Goal: Task Accomplishment & Management: Manage account settings

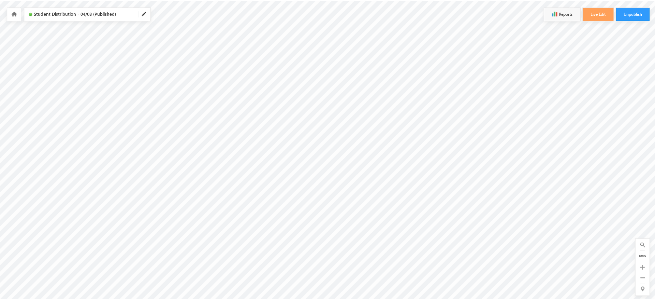
scroll to position [8, 222]
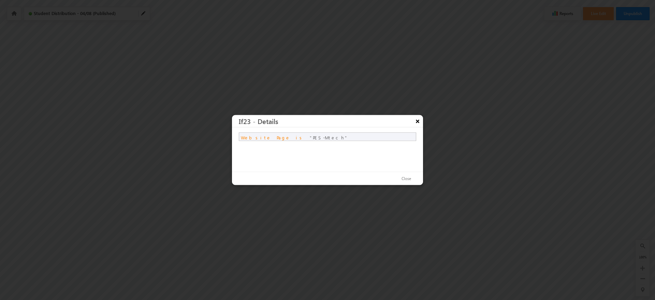
click at [418, 118] on button "×" at bounding box center [417, 121] width 11 height 12
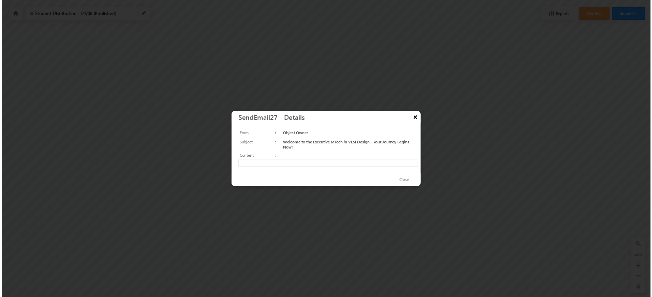
scroll to position [0, 0]
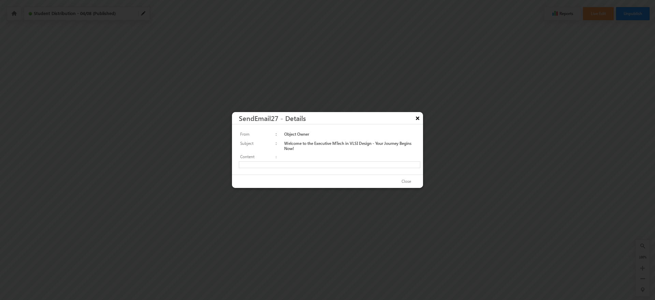
click at [417, 121] on button "×" at bounding box center [417, 118] width 11 height 12
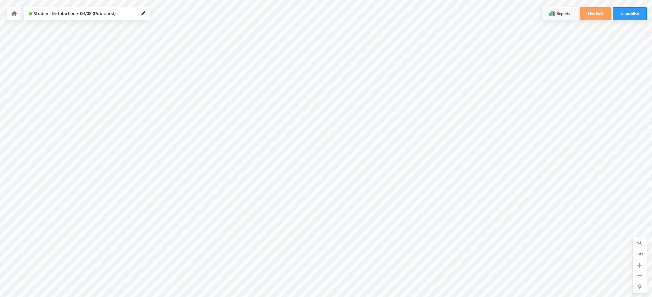
scroll to position [8, 162]
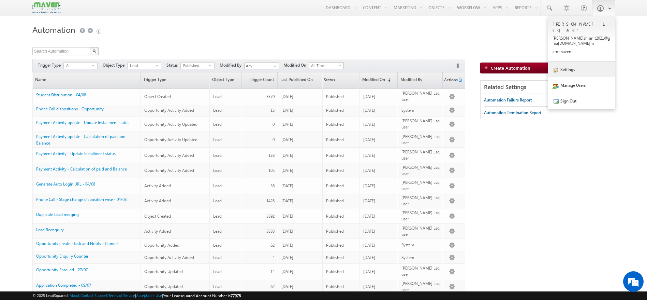
click at [580, 61] on link "Settings" at bounding box center [581, 69] width 67 height 16
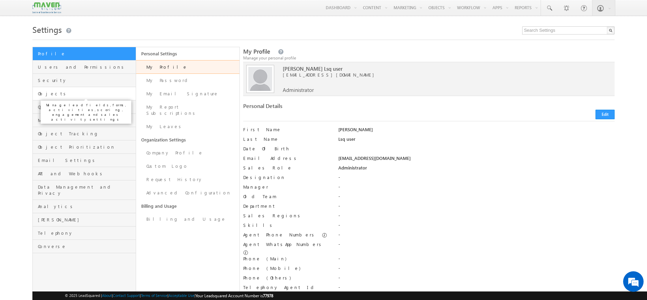
click at [61, 95] on span "Objects" at bounding box center [86, 93] width 96 height 6
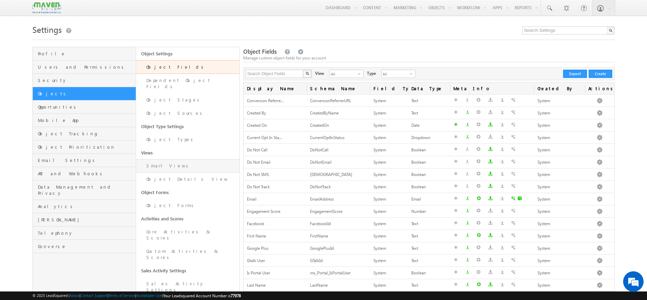
click at [171, 159] on link "Smart Views" at bounding box center [187, 165] width 103 height 13
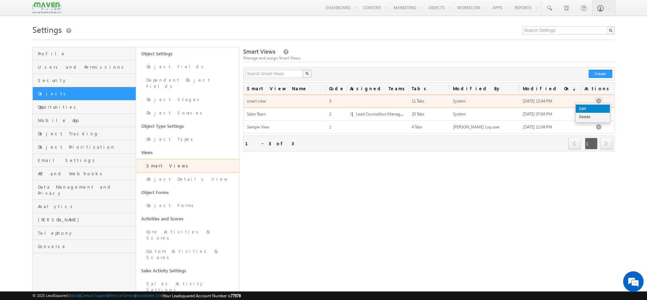
click at [596, 105] on link "Edit" at bounding box center [593, 108] width 34 height 8
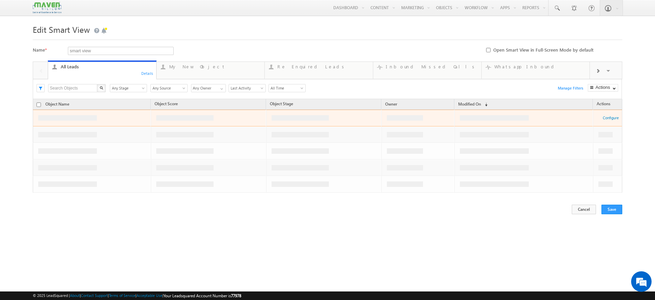
click at [598, 73] on span at bounding box center [598, 70] width 4 height 5
click at [41, 70] on span at bounding box center [41, 70] width 5 height 5
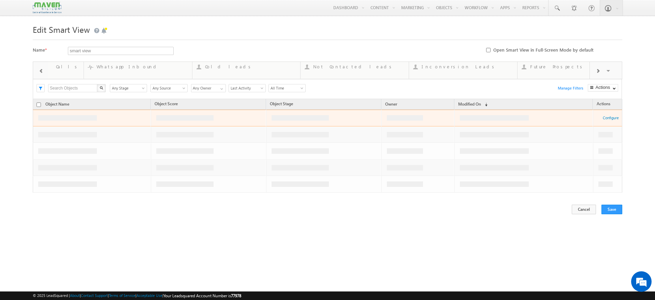
click at [41, 70] on span at bounding box center [41, 70] width 5 height 5
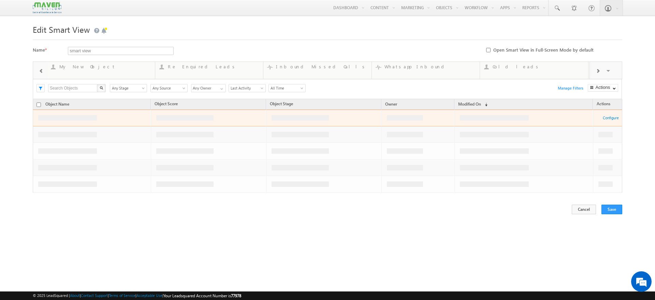
click at [41, 70] on span at bounding box center [41, 70] width 5 height 5
click at [41, 70] on div at bounding box center [40, 70] width 15 height 16
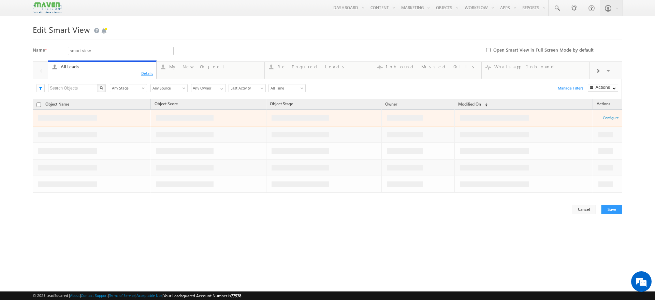
click at [146, 74] on div "Details" at bounding box center [147, 73] width 13 height 6
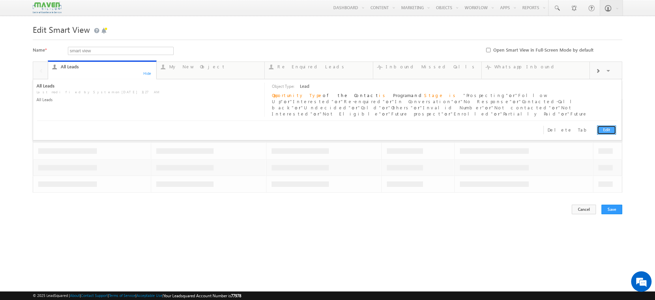
click at [607, 128] on link "Edit" at bounding box center [606, 129] width 19 height 9
type input "All Leads"
type textarea "All Leads"
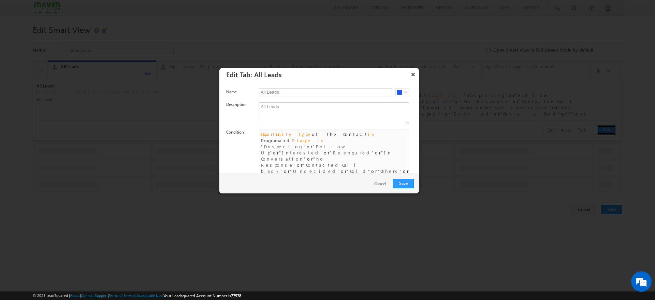
scroll to position [11, 0]
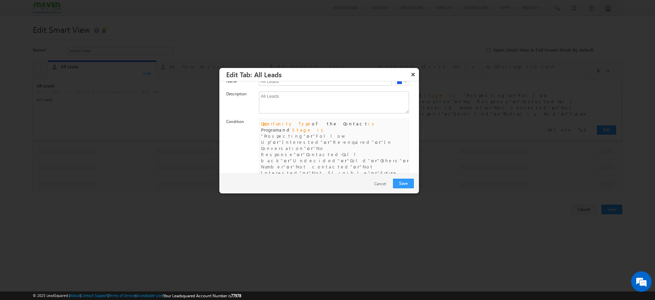
click at [260, 198] on link "Edit" at bounding box center [262, 200] width 7 height 5
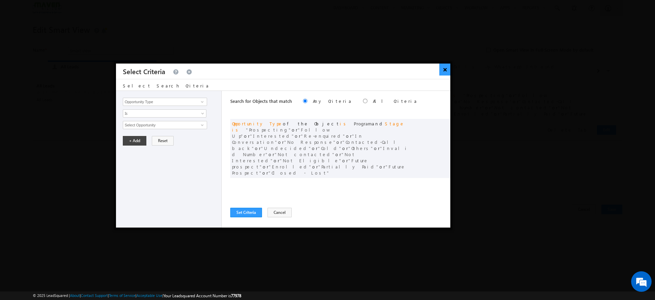
click at [444, 69] on button "×" at bounding box center [444, 69] width 11 height 12
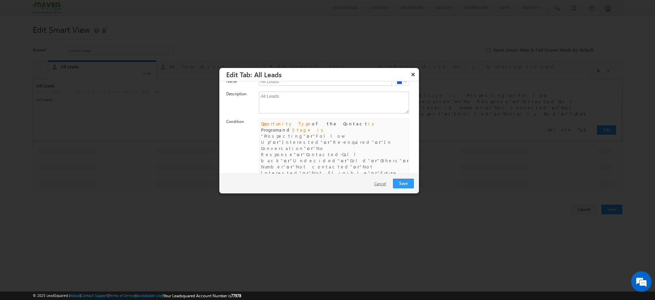
click at [378, 183] on link "Cancel" at bounding box center [381, 184] width 15 height 6
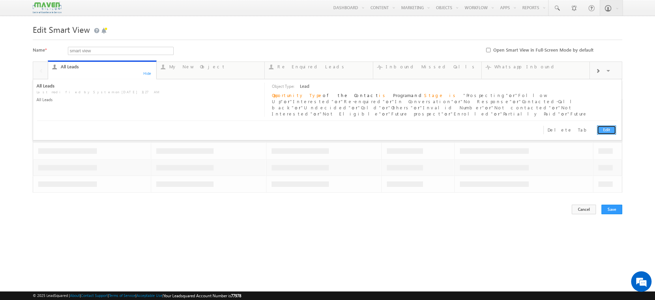
click at [602, 128] on link "Edit" at bounding box center [606, 129] width 19 height 9
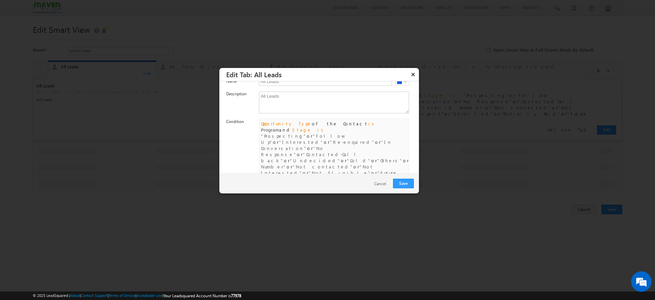
click at [262, 198] on link "Edit" at bounding box center [262, 200] width 7 height 5
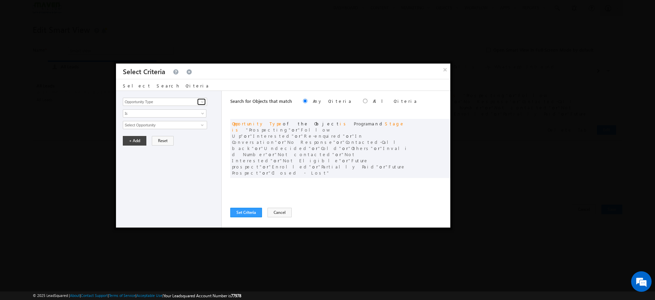
click at [203, 102] on span at bounding box center [202, 101] width 5 height 5
click at [143, 114] on link "Contact Stage" at bounding box center [165, 116] width 84 height 8
type input "Contact Stage"
click at [196, 124] on span "None Selected" at bounding box center [161, 125] width 77 height 8
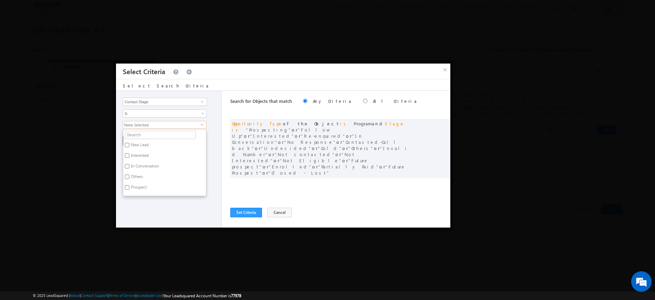
click at [142, 144] on label "New Lead" at bounding box center [139, 146] width 32 height 11
click at [129, 144] on input "New Lead" at bounding box center [127, 145] width 4 height 4
checkbox input "true"
click at [137, 154] on label "Interested" at bounding box center [139, 156] width 32 height 11
click at [129, 154] on input "Interested" at bounding box center [127, 155] width 4 height 4
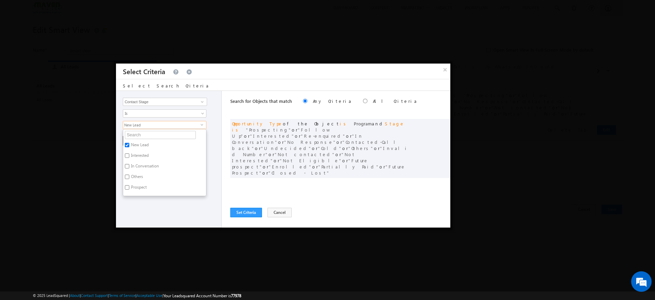
checkbox input "true"
click at [135, 166] on label "In Conversation" at bounding box center [144, 167] width 43 height 11
click at [129, 166] on input "In Conversation" at bounding box center [127, 166] width 4 height 4
checkbox input "true"
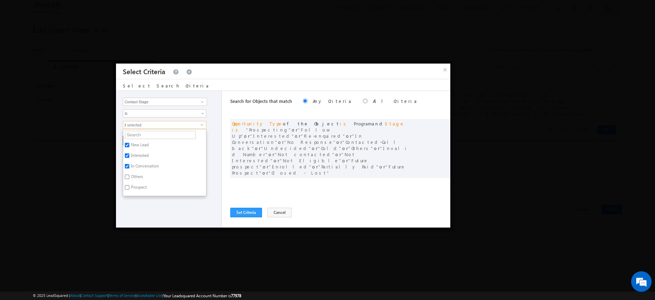
click at [136, 186] on label "Prospect" at bounding box center [138, 188] width 30 height 11
click at [129, 186] on input "Prospect" at bounding box center [127, 187] width 4 height 4
checkbox input "true"
click at [138, 152] on label "Future Prospect" at bounding box center [144, 153] width 43 height 11
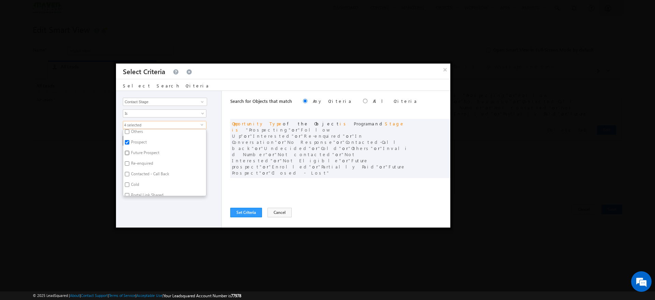
click at [129, 152] on input "Future Prospect" at bounding box center [127, 152] width 4 height 4
checkbox input "true"
click at [129, 163] on input "Re-enquired" at bounding box center [127, 163] width 4 height 4
checkbox input "true"
click at [133, 173] on label "Contacted - Call Back" at bounding box center [149, 175] width 53 height 11
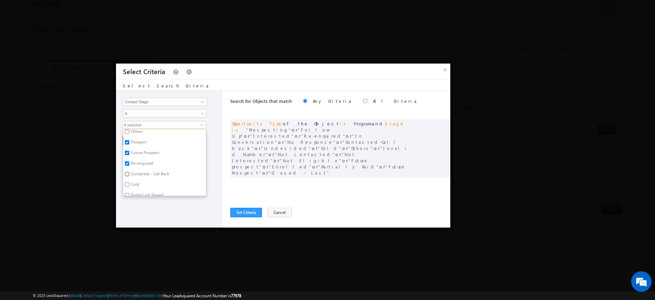
click at [129, 173] on input "Contacted - Call Back" at bounding box center [127, 174] width 4 height 4
checkbox input "true"
click at [137, 184] on label "Cold" at bounding box center [134, 185] width 23 height 11
click at [129, 184] on input "Cold" at bounding box center [127, 184] width 4 height 4
checkbox input "true"
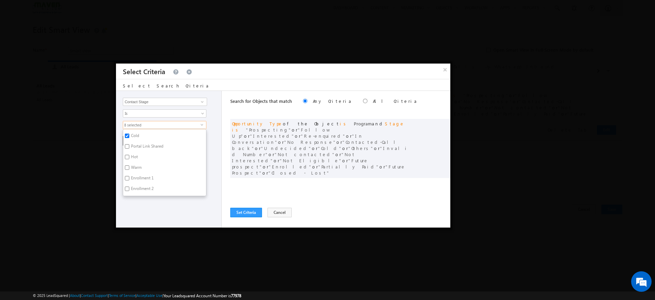
scroll to position [98, 0]
click at [136, 152] on label "Hot" at bounding box center [133, 153] width 21 height 11
click at [129, 152] on input "Hot" at bounding box center [127, 152] width 4 height 4
checkbox input "true"
click at [135, 159] on label "Warm" at bounding box center [135, 164] width 25 height 11
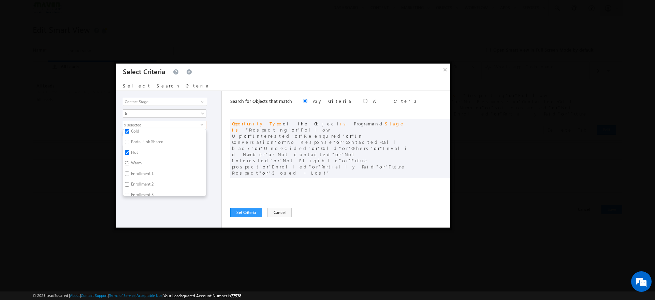
click at [129, 161] on input "Warm" at bounding box center [127, 163] width 4 height 4
checkbox input "true"
click at [128, 168] on label "Enrolled" at bounding box center [137, 172] width 29 height 11
click at [128, 169] on input "Enrolled" at bounding box center [127, 171] width 4 height 4
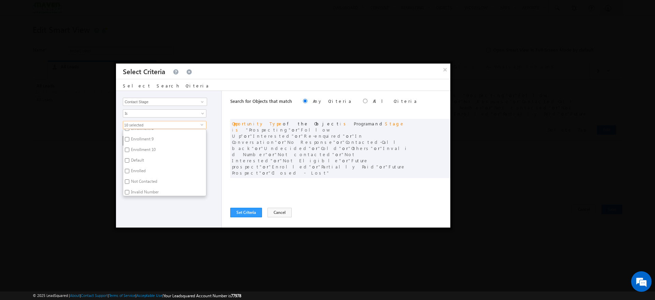
checkbox input "true"
click at [128, 158] on input "Not Contacted" at bounding box center [127, 157] width 4 height 4
checkbox input "true"
click at [128, 167] on input "Invalid Number" at bounding box center [127, 168] width 4 height 4
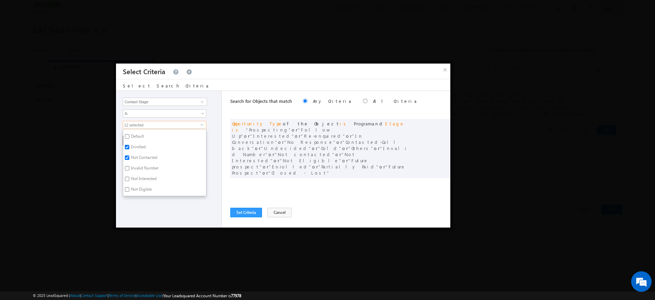
checkbox input "true"
click at [129, 177] on input "Not Interested" at bounding box center [127, 178] width 4 height 4
checkbox input "true"
click at [127, 189] on input "Not Eligible" at bounding box center [127, 189] width 4 height 4
checkbox input "true"
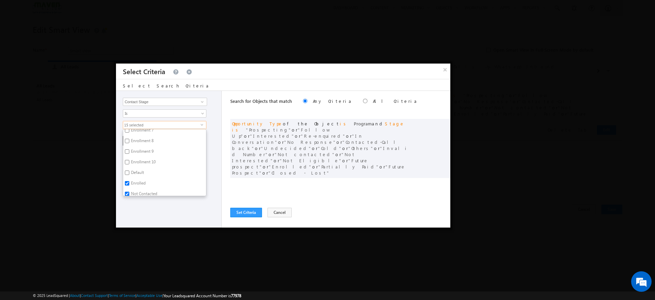
scroll to position [204, 0]
click at [137, 170] on label "Default" at bounding box center [137, 174] width 28 height 11
click at [129, 171] on input "Default" at bounding box center [127, 173] width 4 height 4
checkbox input "true"
click at [134, 163] on label "Enrollment 10" at bounding box center [142, 163] width 39 height 11
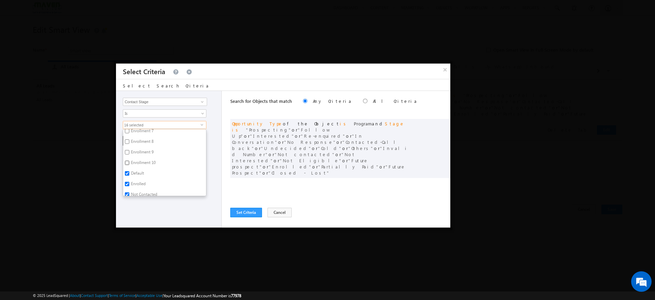
click at [129, 163] on input "Enrollment 10" at bounding box center [127, 162] width 4 height 4
checkbox input "true"
click at [131, 151] on label "Enrollment 9" at bounding box center [141, 153] width 37 height 11
click at [129, 151] on input "Enrollment 9" at bounding box center [127, 152] width 4 height 4
checkbox input "true"
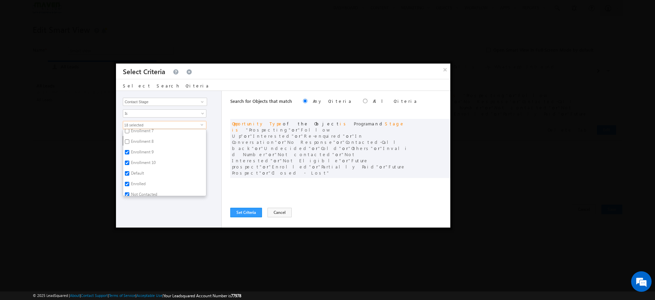
click at [132, 143] on label "Enrollment 8" at bounding box center [141, 142] width 37 height 11
click at [129, 143] on input "Enrollment 8" at bounding box center [127, 141] width 4 height 4
checkbox input "true"
click at [138, 179] on label "Enrollment 7" at bounding box center [141, 181] width 37 height 11
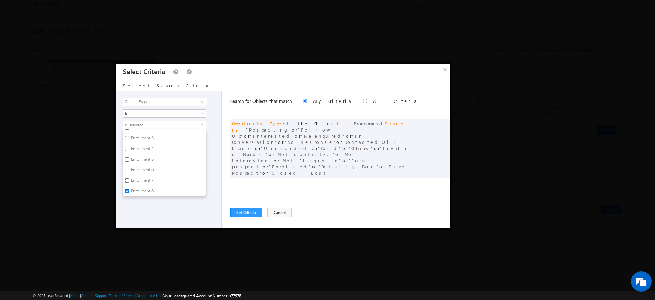
click at [129, 179] on input "Enrollment 7" at bounding box center [127, 180] width 4 height 4
checkbox input "true"
click at [128, 169] on input "Enrollment 6" at bounding box center [127, 170] width 4 height 4
checkbox input "true"
click at [127, 160] on input "Enrollment 5" at bounding box center [127, 159] width 4 height 4
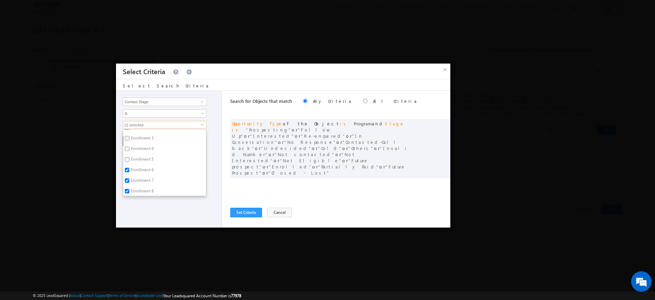
checkbox input "true"
click at [127, 149] on input "Enrollment 4" at bounding box center [127, 148] width 4 height 4
checkbox input "true"
click at [126, 139] on input "Enrollment 3" at bounding box center [127, 138] width 4 height 4
checkbox input "true"
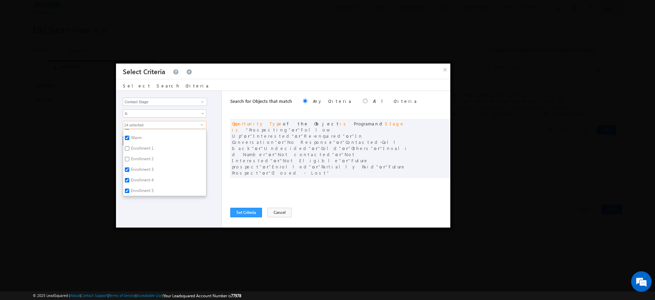
scroll to position [123, 0]
click at [127, 158] on input "Enrollment 2" at bounding box center [127, 159] width 4 height 4
checkbox input "true"
click at [128, 150] on input "Enrollment 1" at bounding box center [127, 148] width 4 height 4
checkbox input "true"
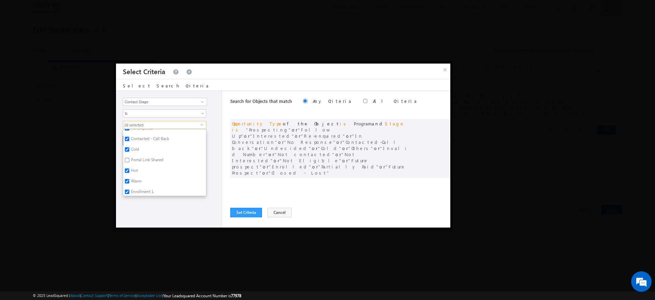
scroll to position [75, 0]
click at [139, 164] on label "Portal Link Shared" at bounding box center [146, 166] width 47 height 11
click at [129, 164] on input "Portal Link Shared" at bounding box center [127, 165] width 4 height 4
checkbox input "true"
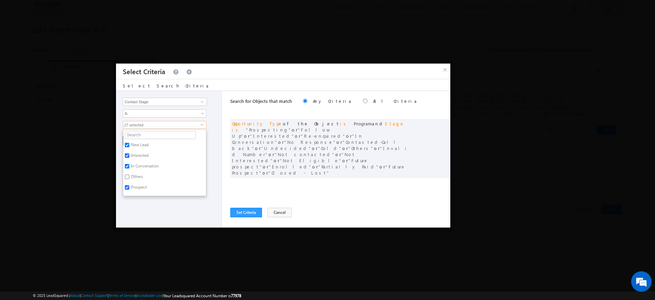
drag, startPoint x: 153, startPoint y: 170, endPoint x: 140, endPoint y: 177, distance: 14.8
click at [140, 177] on label "Others" at bounding box center [136, 177] width 27 height 11
click at [129, 177] on input "Others" at bounding box center [127, 176] width 4 height 4
checkbox input "true"
click at [190, 213] on div "Opportunity Type Object Activity Task Sales Group Prospect Id Academic Remarks …" at bounding box center [169, 159] width 106 height 136
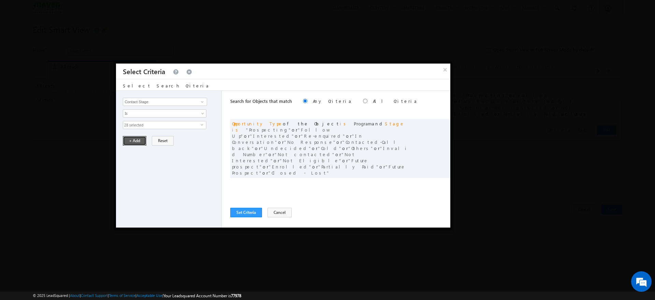
click at [135, 143] on button "+ Add" at bounding box center [135, 141] width 24 height 10
click at [441, 186] on span at bounding box center [443, 188] width 5 height 5
click at [257, 212] on button "Set Criteria" at bounding box center [246, 212] width 32 height 10
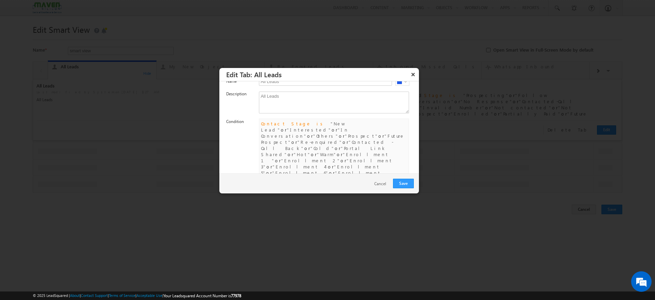
scroll to position [23, 0]
click at [263, 198] on link "Edit" at bounding box center [262, 200] width 7 height 5
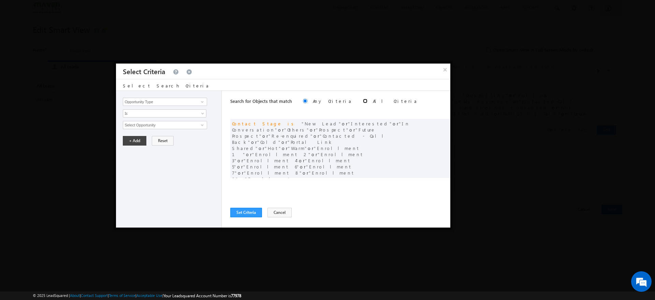
click at [363, 101] on input "radio" at bounding box center [365, 101] width 4 height 4
radio input "true"
click at [246, 213] on button "Set Criteria" at bounding box center [246, 212] width 32 height 10
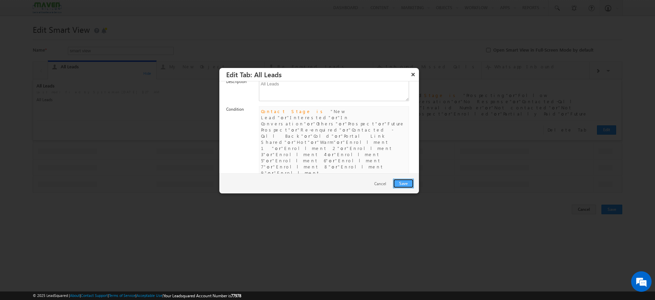
click at [400, 182] on button "Save" at bounding box center [403, 183] width 21 height 10
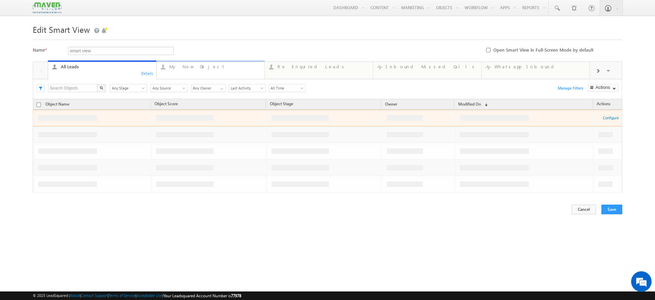
click at [248, 73] on link "My New Object ... Details" at bounding box center [210, 69] width 109 height 18
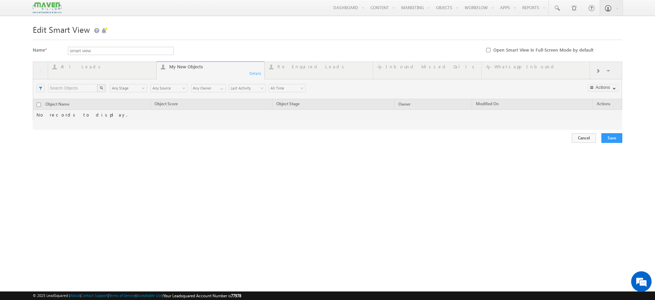
click at [256, 72] on div at bounding box center [328, 95] width 590 height 68
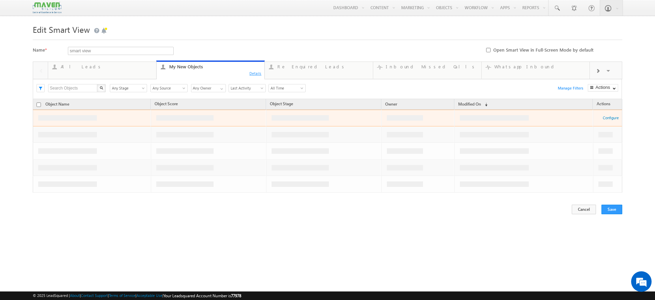
click at [253, 73] on div "Details" at bounding box center [255, 73] width 13 height 6
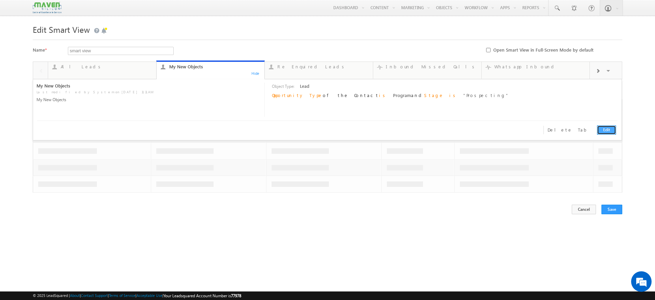
click at [602, 125] on link "Edit" at bounding box center [606, 129] width 19 height 9
type input "My New Leads"
type textarea "My New Leads"
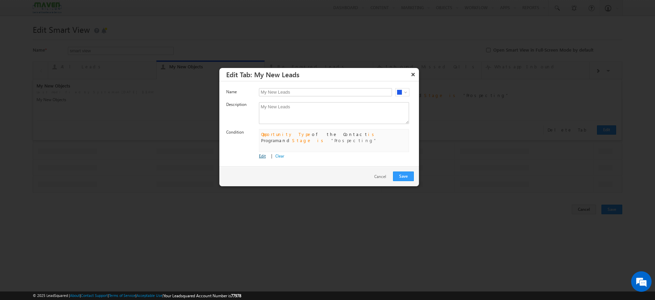
click at [261, 156] on link "Edit" at bounding box center [262, 155] width 7 height 5
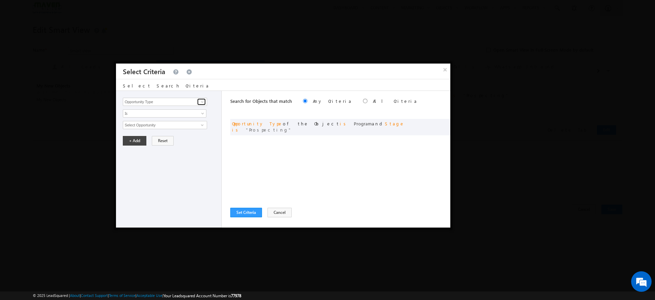
click at [199, 102] on link at bounding box center [201, 101] width 9 height 7
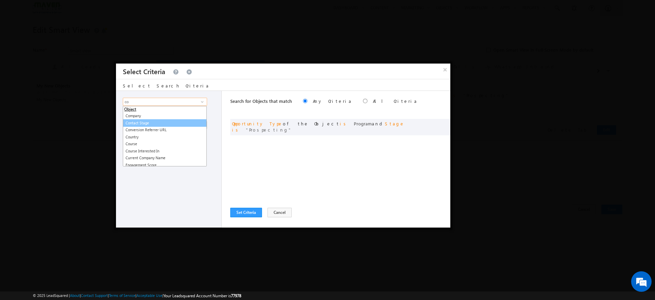
click at [148, 125] on link "Contact Stage" at bounding box center [165, 123] width 84 height 8
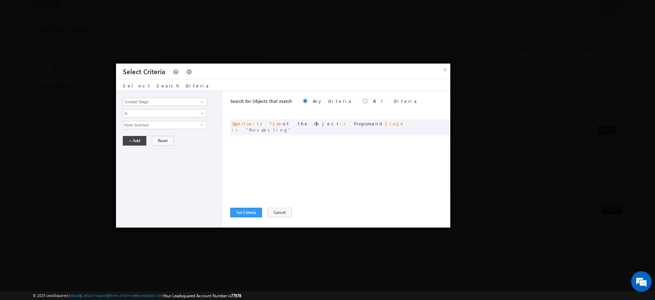
click at [198, 125] on span "None Selected" at bounding box center [161, 125] width 77 height 8
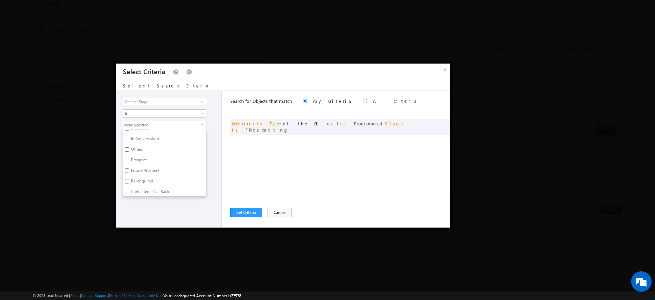
scroll to position [27, 0]
click at [201, 102] on span at bounding box center [202, 101] width 5 height 5
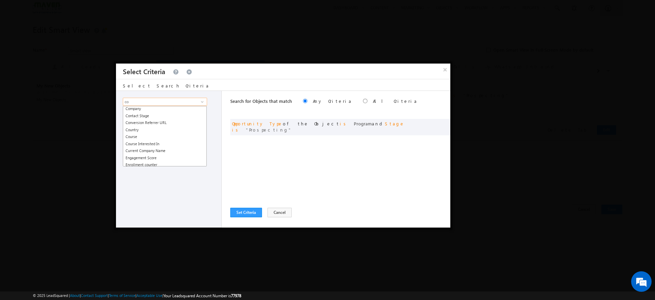
scroll to position [0, 0]
type input "c"
type input "l"
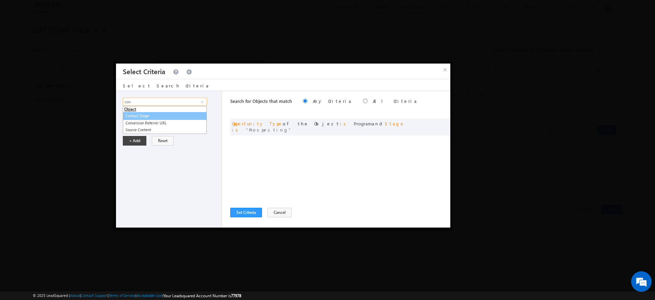
click at [156, 117] on link "Contact Stage" at bounding box center [165, 116] width 84 height 8
type input "Contact Stage"
click at [170, 129] on div "Opportunity Type Object Activity Task Sales Group Prospect Id Academic Remarks …" at bounding box center [169, 159] width 106 height 136
click at [173, 129] on span "None Selected" at bounding box center [161, 125] width 77 height 8
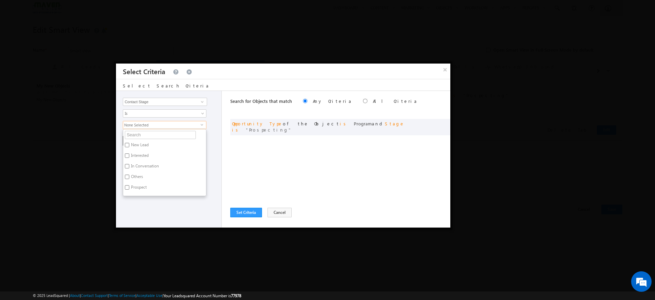
click at [138, 184] on label "Prospect" at bounding box center [138, 188] width 30 height 11
click at [129, 185] on input "Prospect" at bounding box center [127, 187] width 4 height 4
checkbox input "true"
click at [135, 207] on div "Opportunity Type Object Activity Task Sales Group Prospect Id Academic Remarks …" at bounding box center [169, 159] width 106 height 136
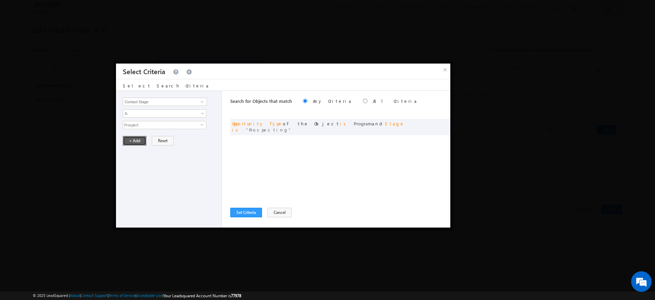
click at [136, 138] on button "+ Add" at bounding box center [135, 141] width 24 height 10
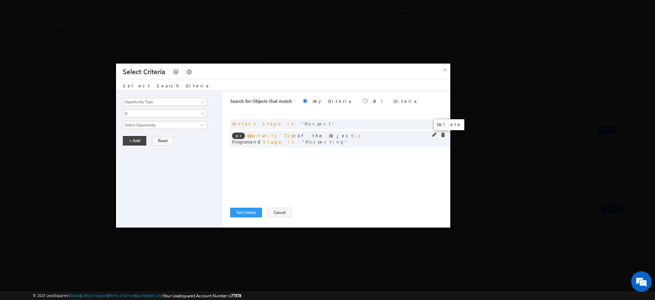
click at [442, 135] on span at bounding box center [443, 134] width 5 height 5
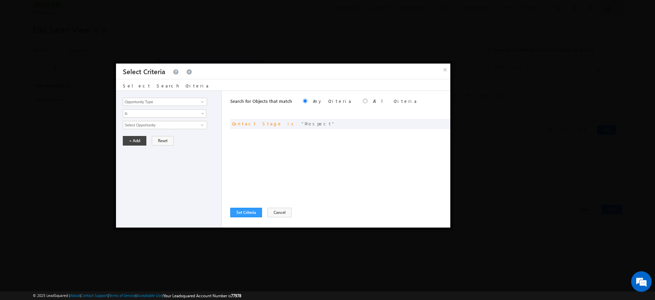
click at [373, 101] on label "All Criteria" at bounding box center [395, 101] width 45 height 6
radio input "true"
click at [253, 212] on button "Set Criteria" at bounding box center [246, 212] width 32 height 10
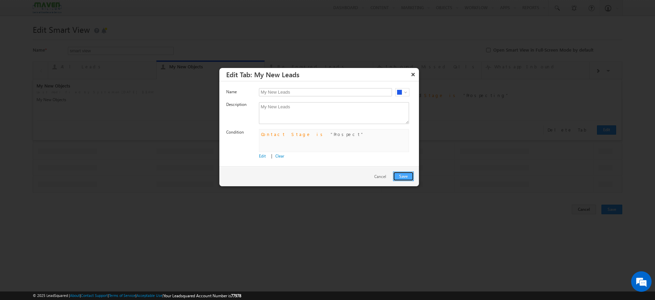
click at [402, 176] on button "Save" at bounding box center [403, 176] width 21 height 10
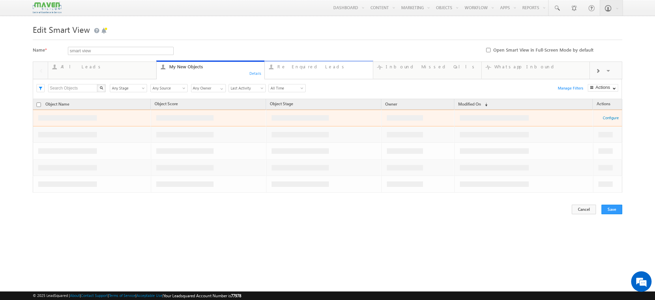
click at [329, 75] on link "Re Enquired Leads ... Details" at bounding box center [318, 69] width 109 height 18
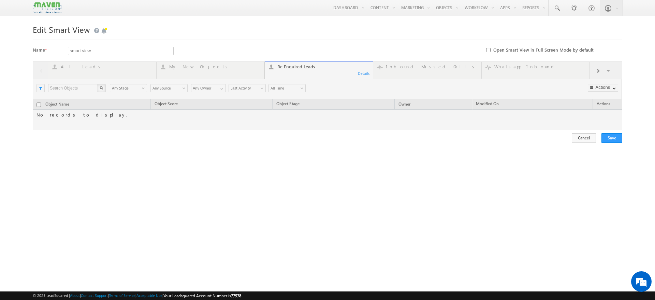
click at [361, 73] on div at bounding box center [328, 95] width 590 height 68
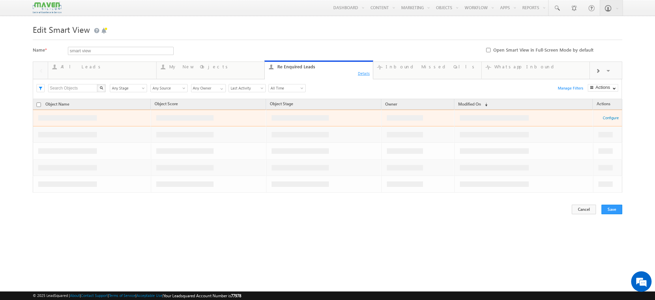
click at [363, 75] on div "Details" at bounding box center [364, 73] width 13 height 6
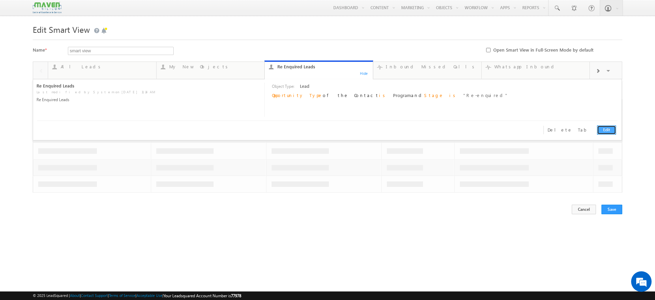
click at [607, 130] on link "Edit" at bounding box center [606, 129] width 19 height 9
type input "Re Enquired Leads"
type textarea "Re Enquired Leads"
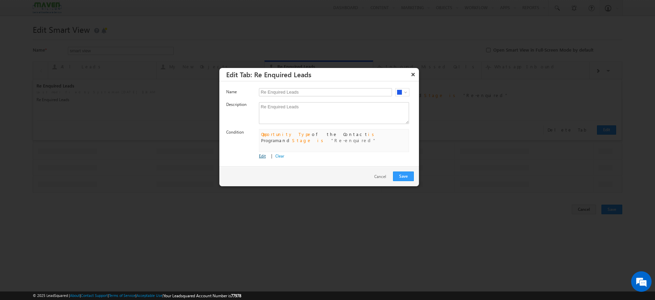
click at [263, 155] on link "Edit" at bounding box center [262, 155] width 7 height 5
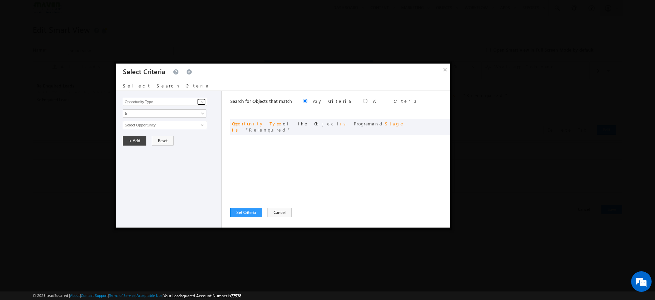
click at [204, 101] on span at bounding box center [202, 101] width 5 height 5
click at [157, 114] on link "Contact Stage" at bounding box center [165, 116] width 84 height 8
type input "Contact Stage"
click at [199, 125] on span "None Selected" at bounding box center [161, 125] width 77 height 8
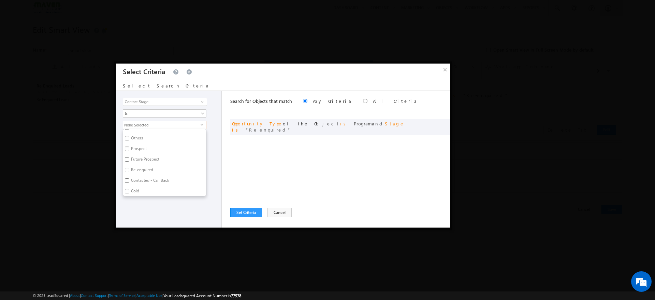
scroll to position [39, 0]
click at [132, 170] on label "Re-enquired" at bounding box center [141, 170] width 37 height 11
click at [129, 170] on input "Re-enquired" at bounding box center [127, 169] width 4 height 4
checkbox input "true"
click at [150, 218] on div "Opportunity Type Object Activity Task Sales Group Prospect Id Academic Remarks …" at bounding box center [169, 159] width 106 height 136
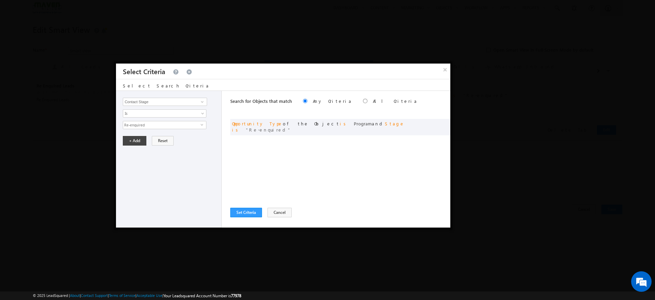
click at [373, 103] on label "All Criteria" at bounding box center [395, 101] width 45 height 6
radio input "true"
click at [136, 140] on button "+ Add" at bounding box center [135, 141] width 24 height 10
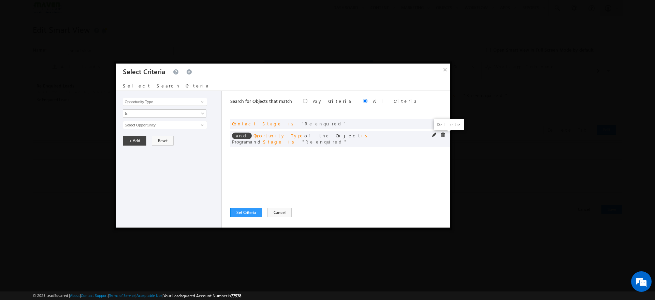
click at [442, 135] on span at bounding box center [443, 134] width 5 height 5
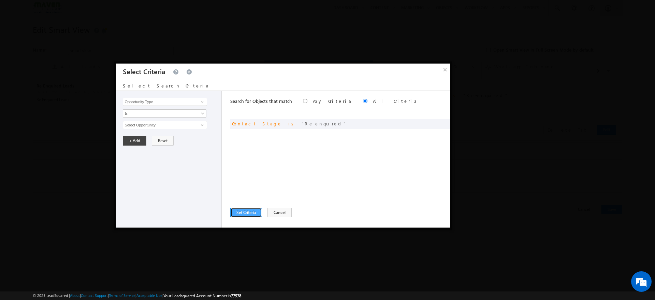
click at [243, 210] on button "Set Criteria" at bounding box center [246, 212] width 32 height 10
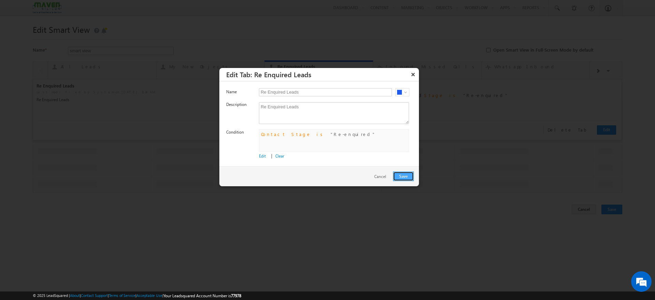
click at [400, 174] on button "Save" at bounding box center [403, 176] width 21 height 10
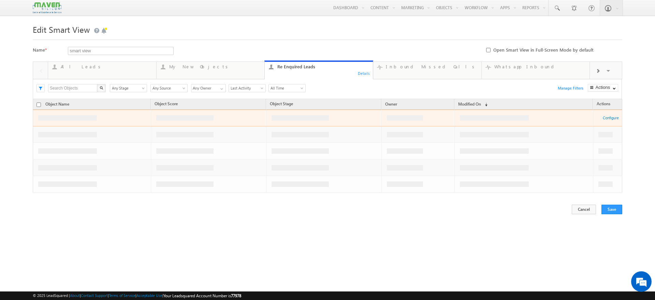
click at [520, 72] on link "Whatsapp Inbound ... Details" at bounding box center [535, 70] width 109 height 17
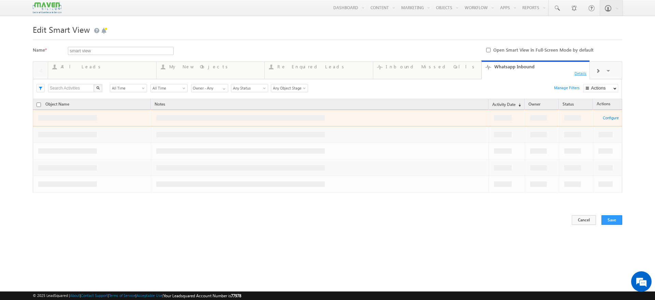
click at [577, 74] on div "Details" at bounding box center [580, 73] width 13 height 6
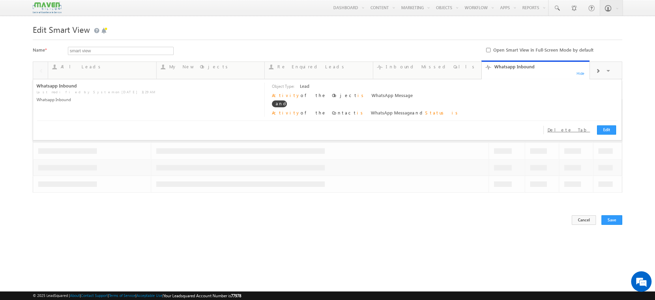
click at [572, 128] on link "Delete Tab" at bounding box center [567, 130] width 47 height 9
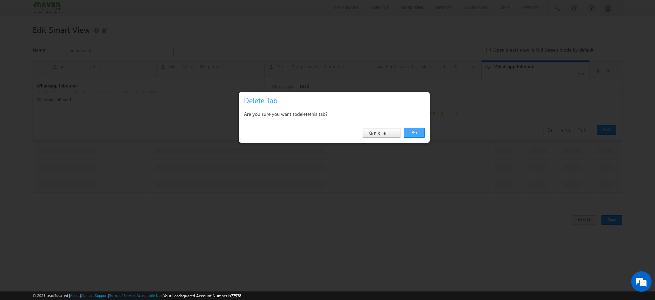
click at [420, 133] on link "Yes" at bounding box center [414, 133] width 21 height 10
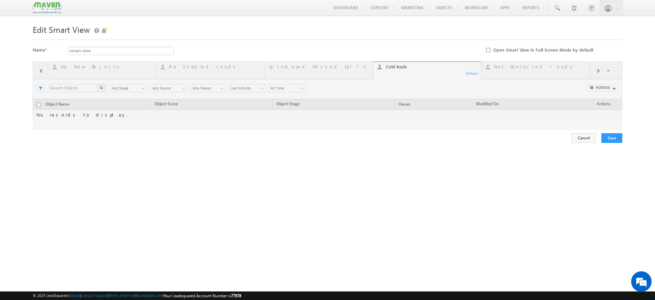
click at [318, 69] on div at bounding box center [328, 95] width 590 height 68
click at [321, 69] on div at bounding box center [328, 95] width 590 height 68
click at [311, 66] on div at bounding box center [328, 95] width 590 height 68
click at [394, 78] on div at bounding box center [328, 95] width 590 height 68
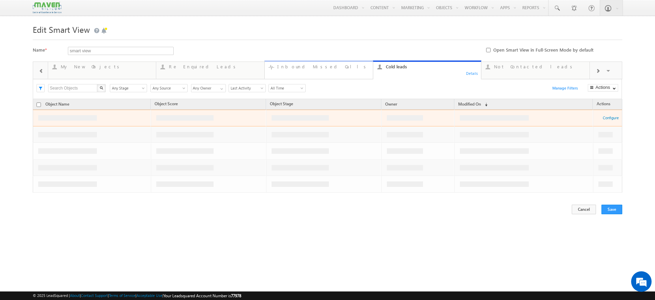
click at [307, 68] on div "Inbound Missed Calls" at bounding box center [322, 66] width 91 height 5
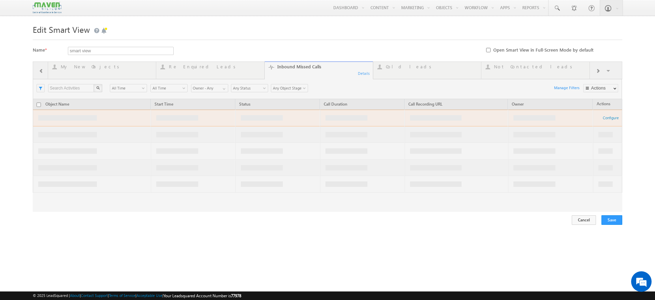
click at [366, 72] on div at bounding box center [328, 136] width 590 height 150
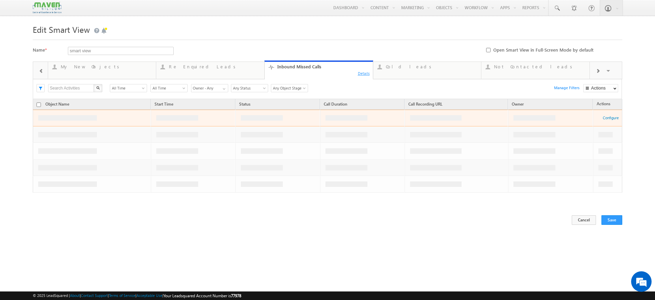
click at [366, 72] on div "Details" at bounding box center [364, 73] width 13 height 6
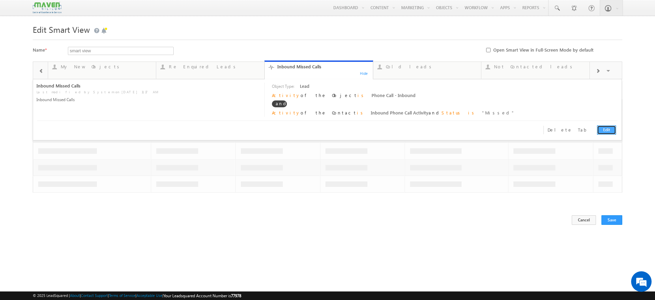
click at [604, 128] on link "Edit" at bounding box center [606, 129] width 19 height 9
type input "Inbound Missed Calls"
type textarea "Inbound Missed Calls"
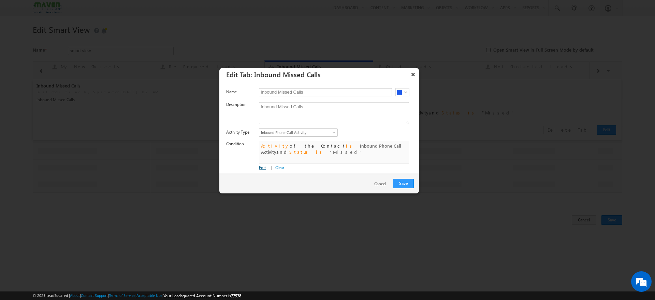
click at [263, 167] on link "Edit" at bounding box center [262, 167] width 7 height 5
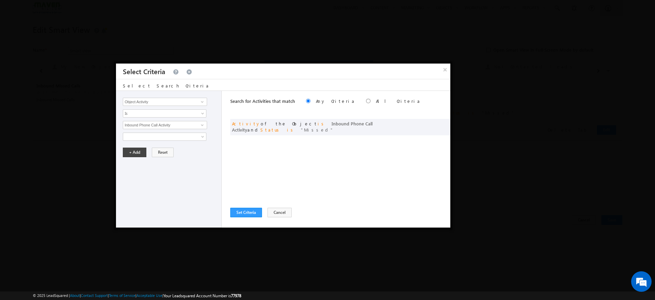
click at [376, 102] on label "All Criteria" at bounding box center [398, 101] width 45 height 6
radio input "true"
click at [134, 150] on button "+ Add" at bounding box center [135, 152] width 24 height 10
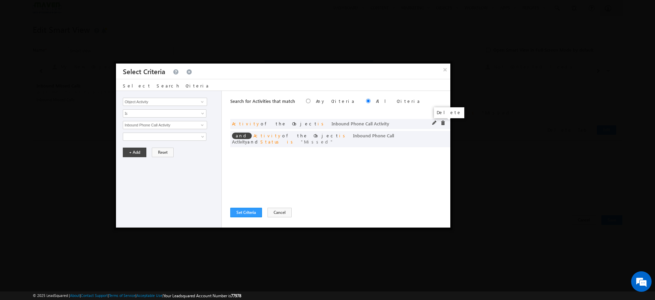
click at [442, 122] on span at bounding box center [443, 122] width 5 height 5
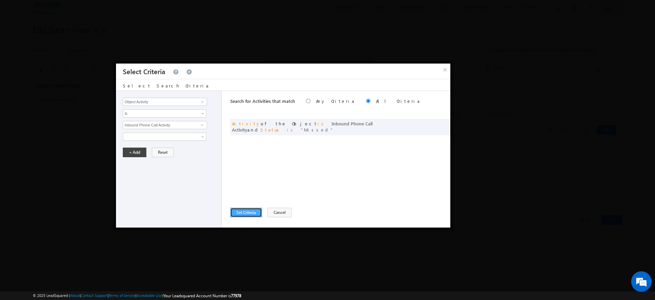
click at [254, 211] on button "Set Criteria" at bounding box center [246, 212] width 32 height 10
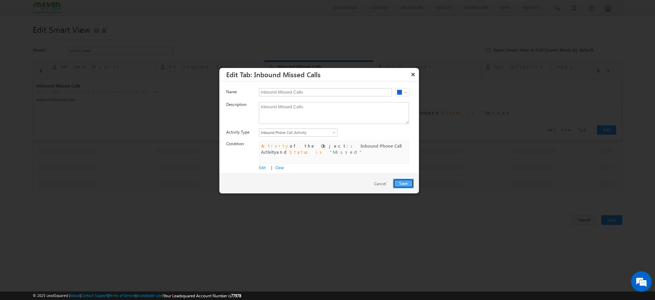
click at [405, 184] on button "Save" at bounding box center [403, 183] width 21 height 10
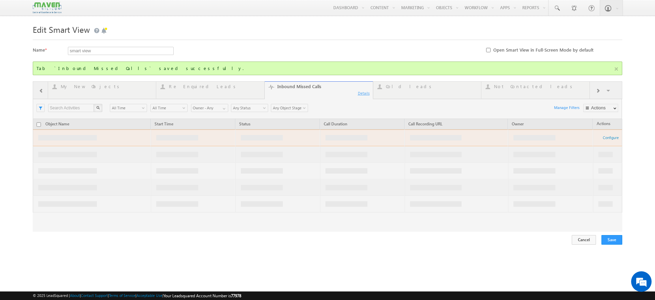
click at [366, 92] on div "All Leads 1,904 Details My New Objects 14 Details Re Enquired Leads 0 Details I…" at bounding box center [328, 156] width 590 height 150
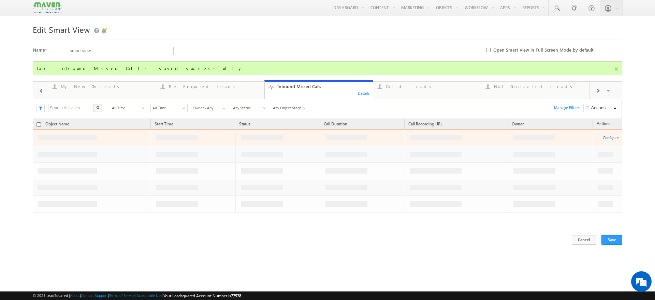
click at [362, 93] on div "Details" at bounding box center [364, 93] width 13 height 6
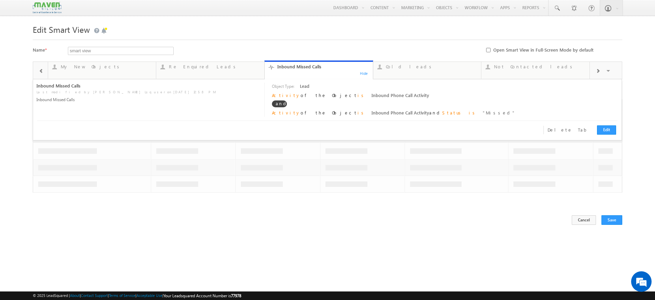
click at [573, 152] on td at bounding box center [550, 151] width 85 height 17
click at [445, 70] on link "Cold leads 0 Details" at bounding box center [427, 69] width 109 height 18
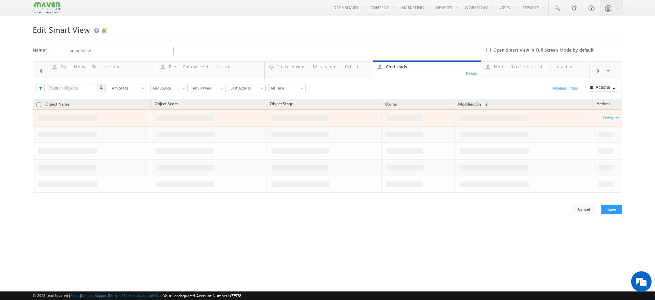
click at [473, 74] on div "Details" at bounding box center [472, 73] width 13 height 6
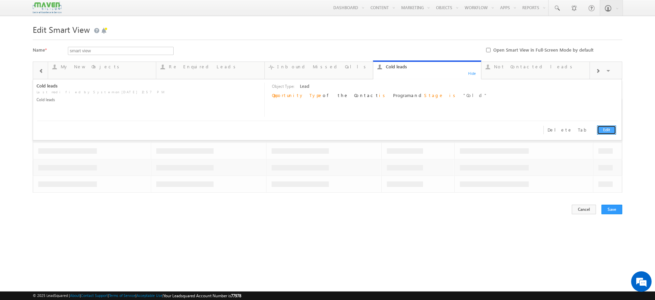
click at [600, 132] on link "Edit" at bounding box center [606, 129] width 19 height 9
type input "Cold leads"
type textarea "Cold leads"
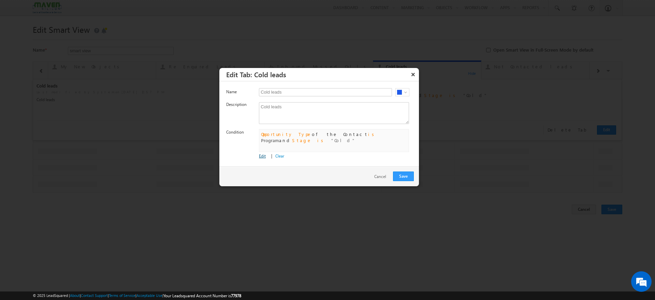
click at [263, 155] on link "Edit" at bounding box center [262, 155] width 7 height 5
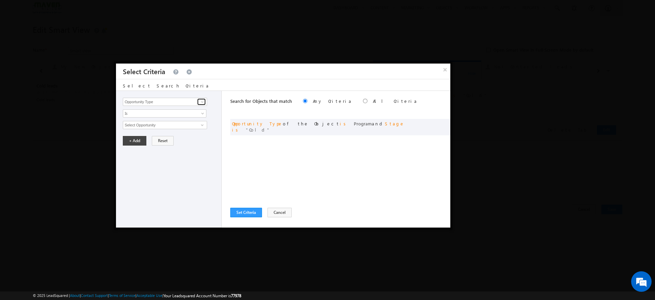
click at [204, 101] on span at bounding box center [202, 101] width 5 height 5
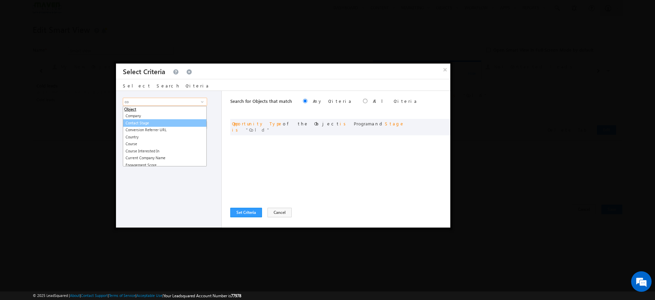
click at [145, 121] on link "Contact Stage" at bounding box center [165, 123] width 84 height 8
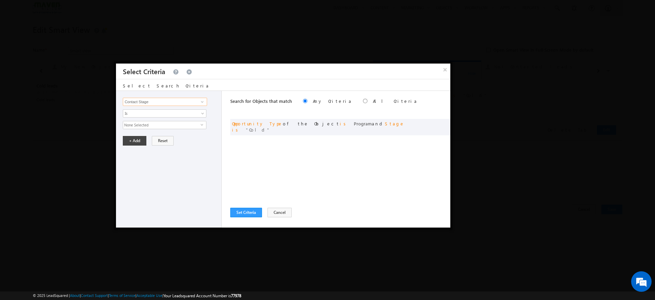
type input "Contact Stage"
click at [194, 126] on span "None Selected" at bounding box center [161, 125] width 77 height 8
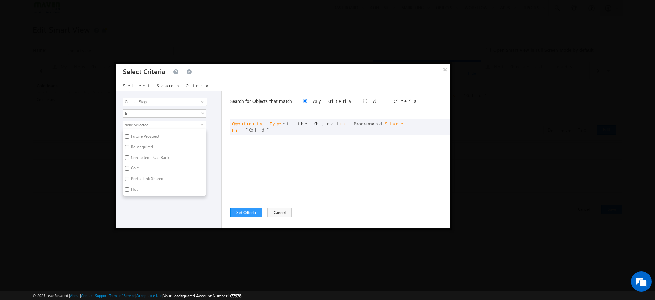
scroll to position [67, 0]
click at [136, 164] on label "Cold" at bounding box center [134, 164] width 23 height 11
click at [129, 164] on input "Cold" at bounding box center [127, 163] width 4 height 4
checkbox input "true"
click at [146, 207] on div "Opportunity Type Object Activity Task Sales Group Prospect Id Academic Remarks …" at bounding box center [169, 159] width 106 height 136
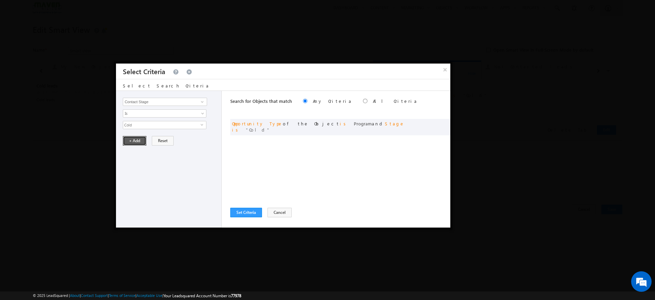
click at [136, 142] on button "+ Add" at bounding box center [135, 141] width 24 height 10
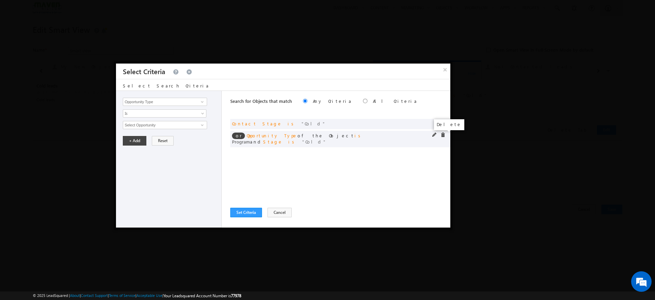
click at [444, 134] on span at bounding box center [443, 134] width 5 height 5
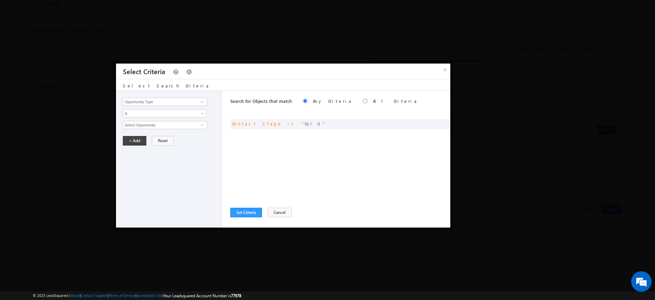
click at [373, 100] on label "All Criteria" at bounding box center [395, 101] width 45 height 6
radio input "true"
click at [254, 209] on button "Set Criteria" at bounding box center [246, 212] width 32 height 10
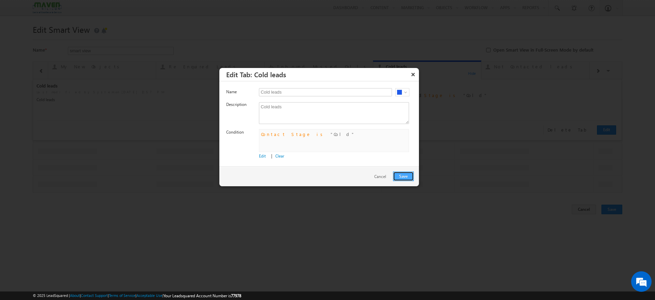
click at [405, 175] on button "Save" at bounding box center [403, 176] width 21 height 10
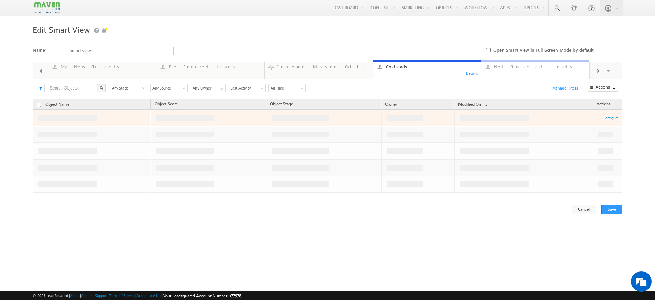
click at [539, 73] on link "Not Contacted leads ... Details" at bounding box center [535, 69] width 109 height 18
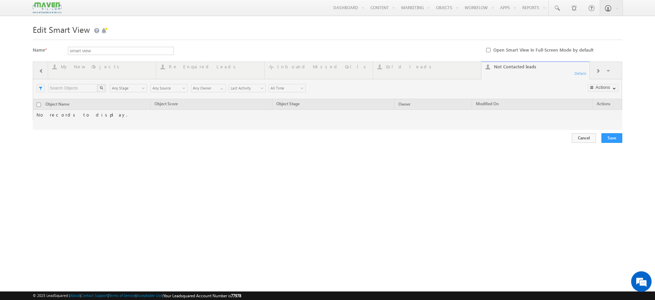
click at [599, 71] on div at bounding box center [328, 95] width 590 height 68
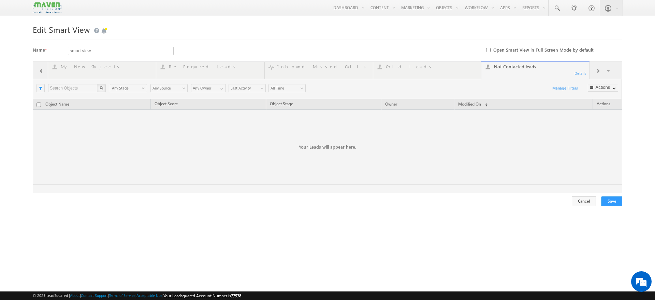
click at [599, 71] on div at bounding box center [328, 126] width 590 height 131
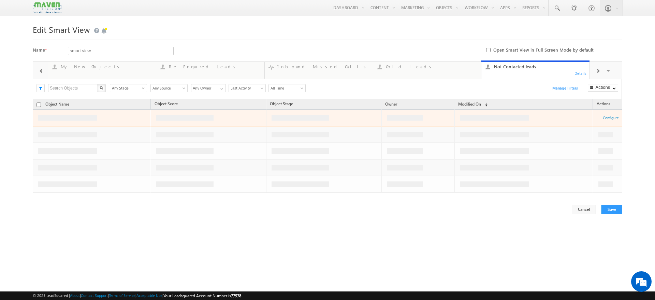
click at [598, 70] on span at bounding box center [598, 70] width 4 height 5
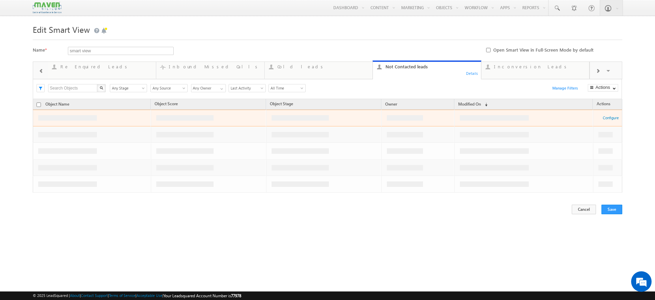
click at [598, 70] on span at bounding box center [598, 70] width 4 height 5
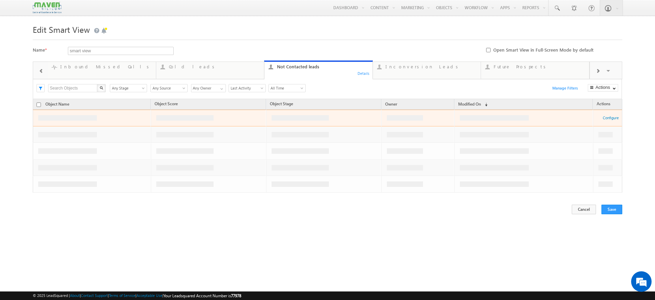
click at [598, 70] on span at bounding box center [598, 70] width 4 height 5
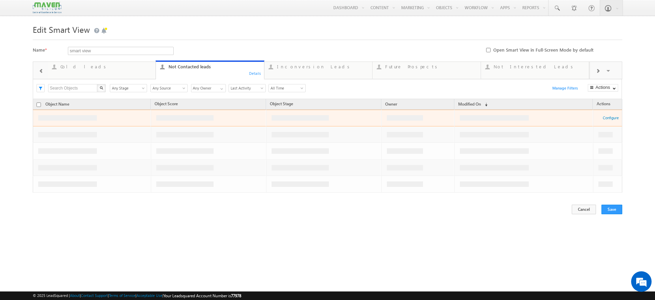
click at [598, 70] on span at bounding box center [598, 70] width 4 height 5
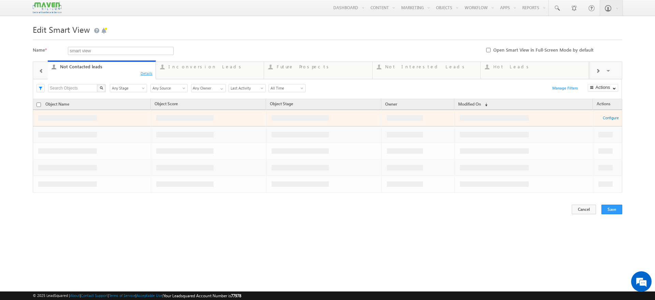
click at [144, 75] on div "Details" at bounding box center [146, 73] width 13 height 6
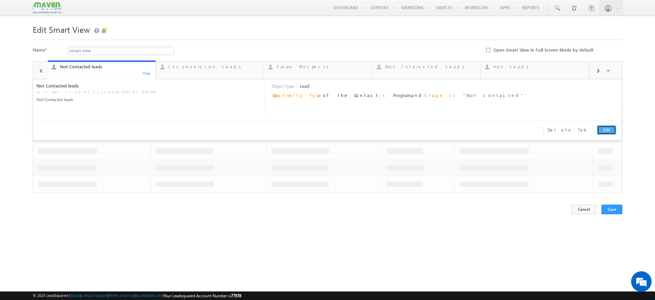
click at [614, 131] on link "Edit" at bounding box center [606, 129] width 19 height 9
type input "Not Contacted leads"
type textarea "Not Contacted leads"
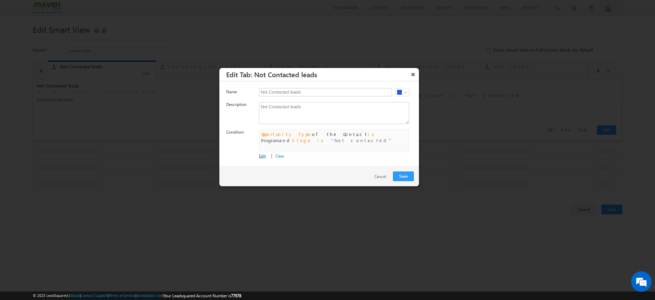
click at [259, 155] on link "Edit" at bounding box center [262, 155] width 7 height 5
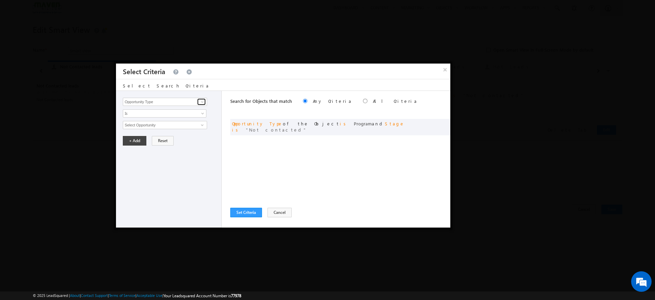
click at [203, 102] on span at bounding box center [202, 101] width 5 height 5
click at [162, 115] on link "Contact Stage" at bounding box center [165, 116] width 84 height 8
type input "Contact Stage"
click at [190, 126] on span "None Selected" at bounding box center [161, 125] width 77 height 8
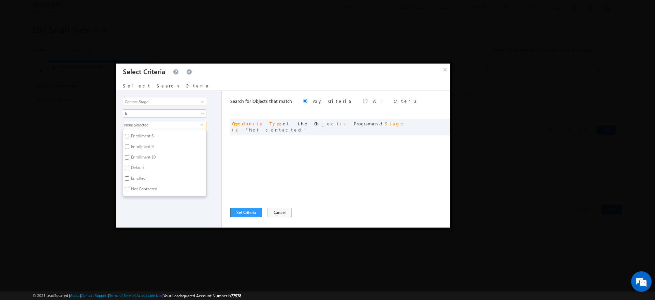
scroll to position [241, 0]
click at [129, 158] on input "Not Contacted" at bounding box center [127, 157] width 4 height 4
checkbox input "true"
click at [159, 221] on div "Opportunity Type Object Activity Task Sales Group Prospect Id Academic Remarks …" at bounding box center [169, 159] width 106 height 136
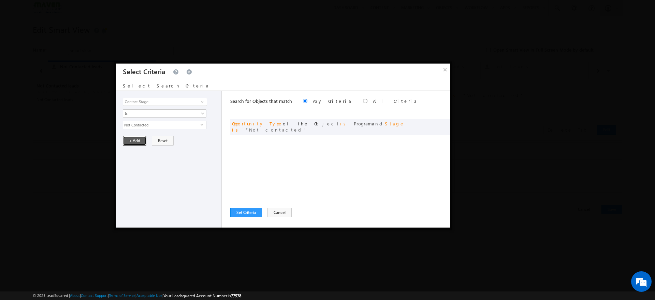
click at [135, 141] on button "+ Add" at bounding box center [135, 141] width 24 height 10
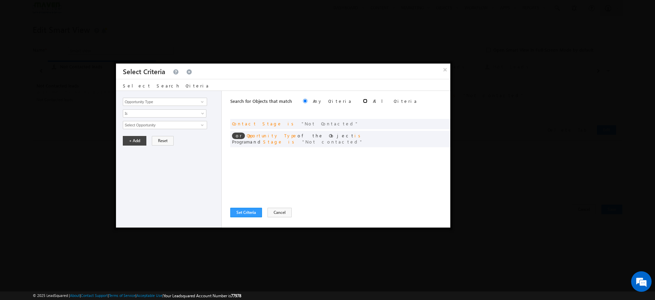
click at [363, 101] on input "radio" at bounding box center [365, 101] width 4 height 4
radio input "true"
click at [443, 136] on span at bounding box center [443, 134] width 5 height 5
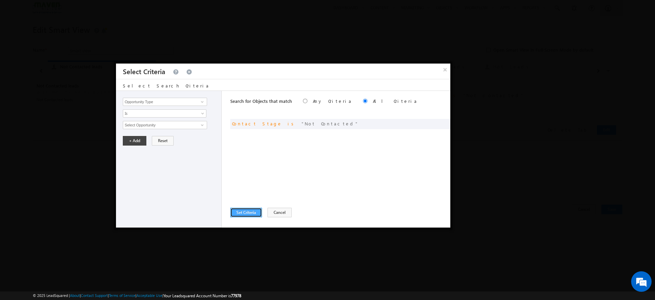
click at [254, 210] on button "Set Criteria" at bounding box center [246, 212] width 32 height 10
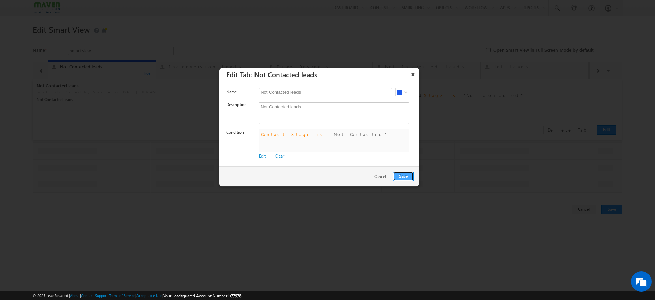
click at [398, 176] on button "Save" at bounding box center [403, 176] width 21 height 10
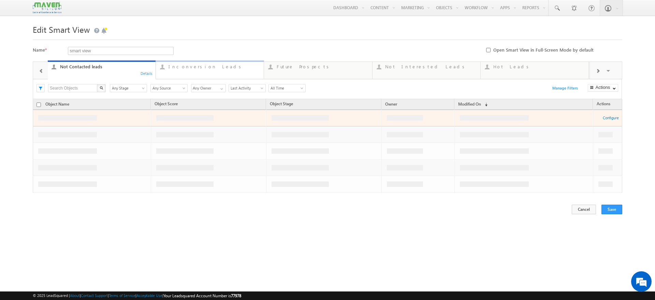
click at [250, 70] on link "Inconversion Leads ... Details" at bounding box center [210, 69] width 109 height 18
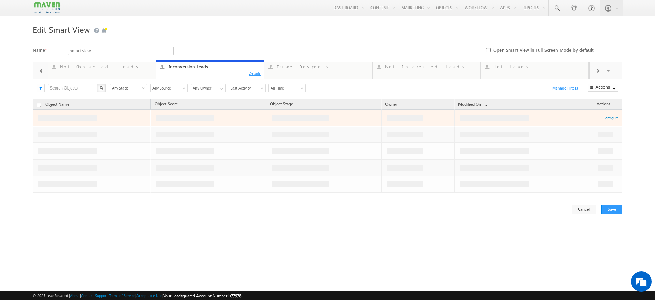
click at [252, 73] on div "Details" at bounding box center [254, 73] width 13 height 6
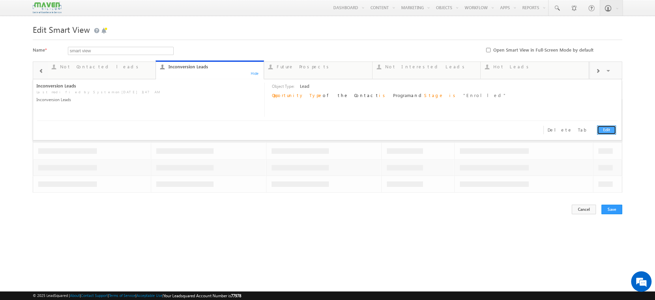
click at [609, 128] on link "Edit" at bounding box center [606, 129] width 19 height 9
type input "Inconversion Leads"
type textarea "Inconversion Leads"
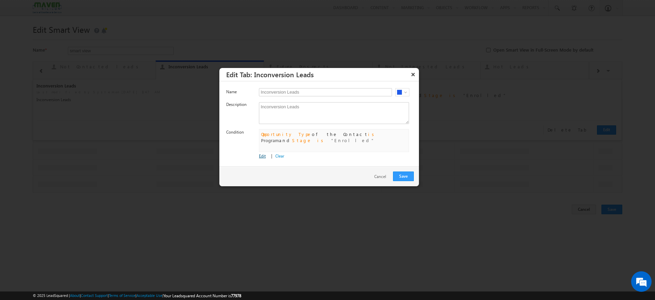
click at [264, 155] on link "Edit" at bounding box center [262, 155] width 7 height 5
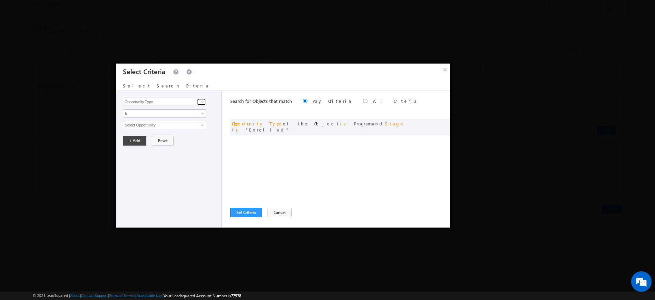
click at [204, 104] on span at bounding box center [202, 101] width 5 height 5
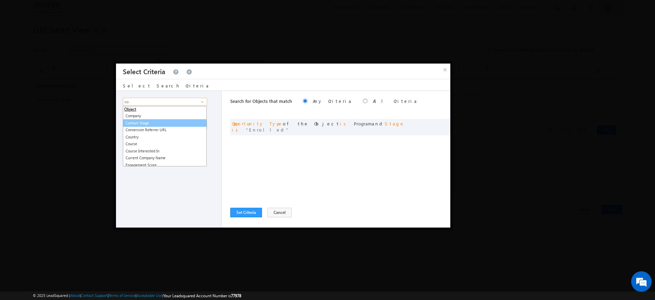
click at [135, 121] on link "Contact Stage" at bounding box center [165, 123] width 84 height 8
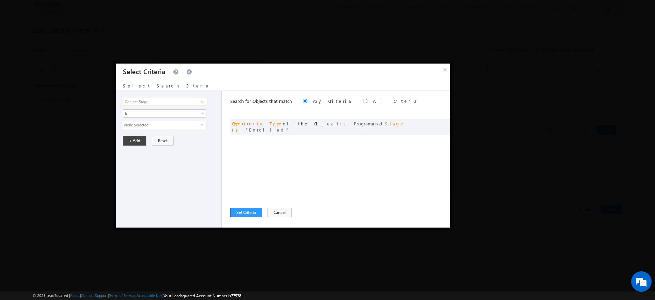
type input "Contact Stage"
click at [201, 126] on span "select" at bounding box center [203, 127] width 5 height 12
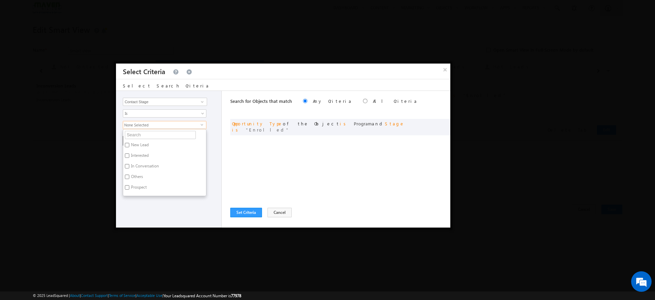
click at [141, 167] on label "In Conversation" at bounding box center [144, 167] width 43 height 11
click at [129, 167] on input "In Conversation" at bounding box center [127, 166] width 4 height 4
checkbox input "true"
click at [158, 220] on div "Opportunity Type Object Activity Task Sales Group Prospect Id Academic Remarks …" at bounding box center [169, 159] width 106 height 136
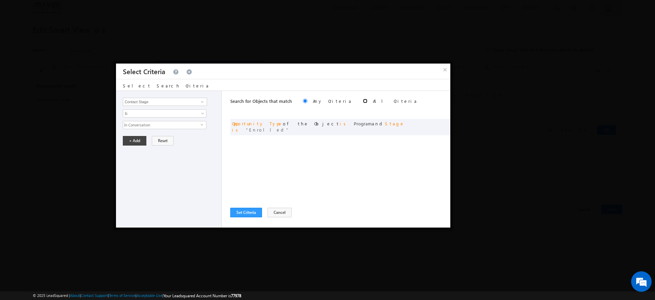
click at [363, 102] on input "radio" at bounding box center [365, 101] width 4 height 4
radio input "true"
click at [139, 140] on button "+ Add" at bounding box center [135, 141] width 24 height 10
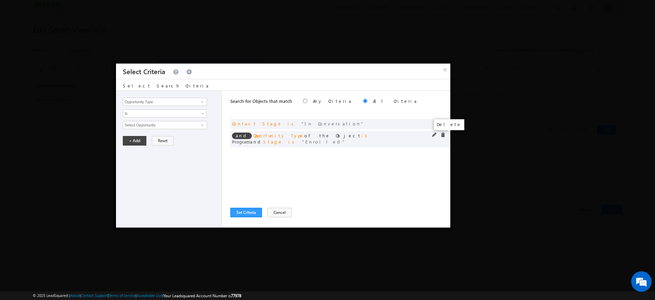
click at [444, 136] on span at bounding box center [443, 134] width 5 height 5
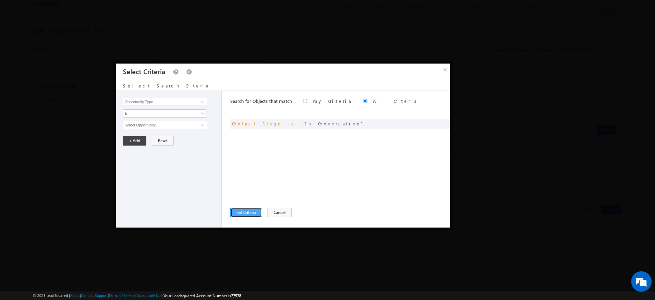
click at [248, 213] on button "Set Criteria" at bounding box center [246, 212] width 32 height 10
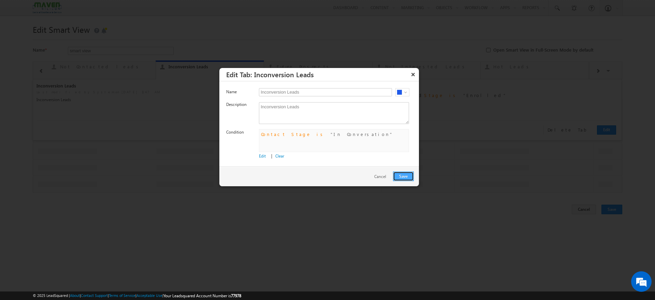
click at [410, 172] on button "Save" at bounding box center [403, 176] width 21 height 10
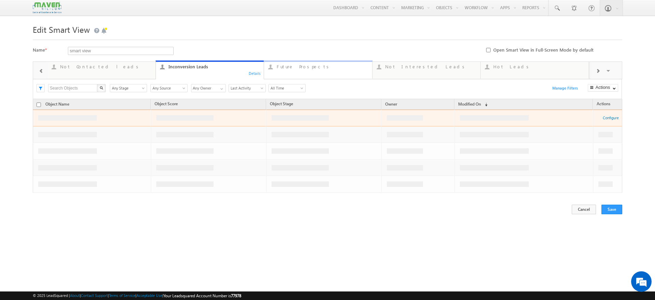
click at [327, 72] on link "Future Prospects ... Details" at bounding box center [318, 69] width 109 height 18
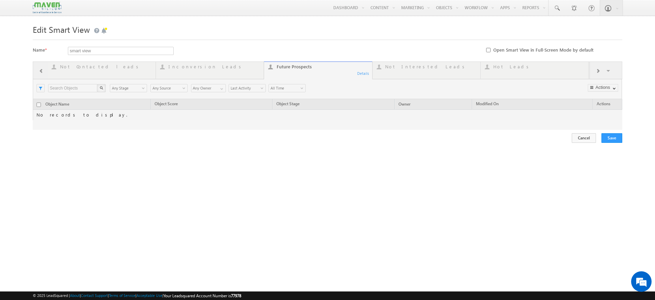
click at [363, 73] on div at bounding box center [328, 95] width 590 height 68
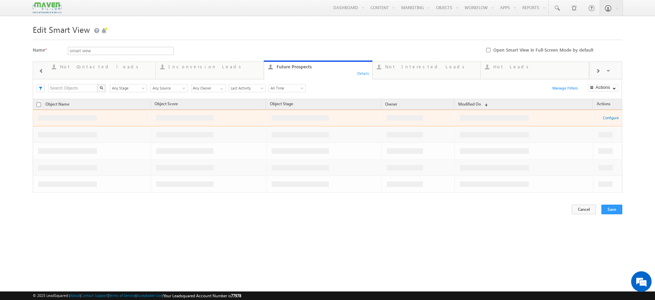
click at [364, 74] on div "Details" at bounding box center [363, 73] width 13 height 6
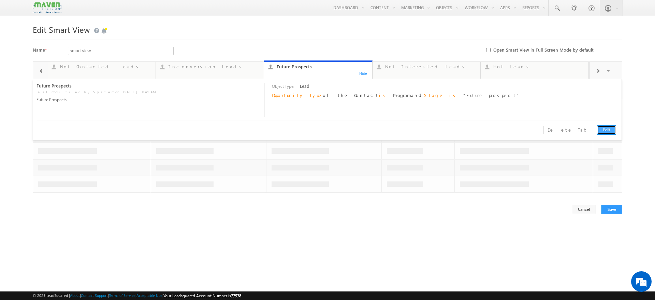
click at [606, 129] on link "Edit" at bounding box center [606, 129] width 19 height 9
type input "Future Prospects"
type textarea "Future Prospects"
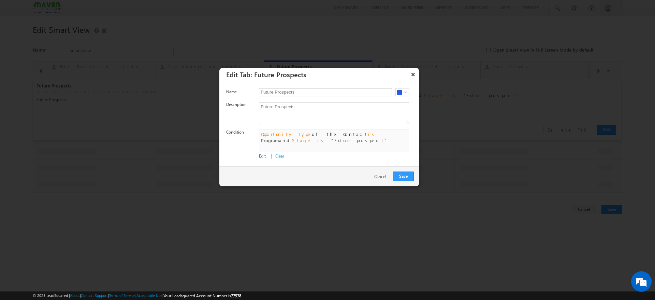
click at [263, 156] on link "Edit" at bounding box center [262, 155] width 7 height 5
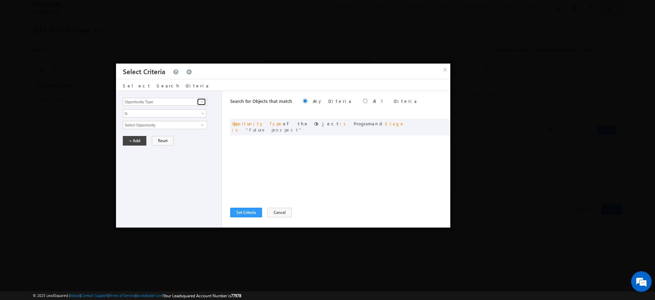
click at [202, 102] on span at bounding box center [202, 101] width 5 height 5
click at [156, 116] on link "Contact Stage" at bounding box center [165, 116] width 84 height 8
type input "Contact Stage"
click at [159, 125] on span "None Selected" at bounding box center [161, 125] width 77 height 8
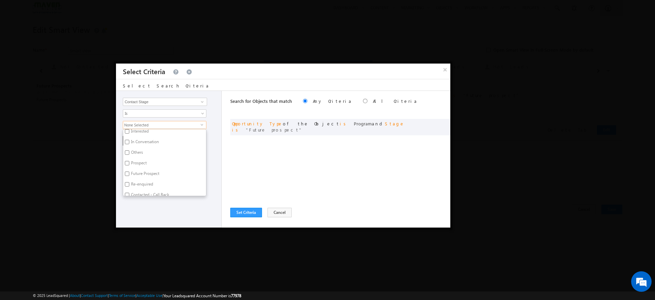
scroll to position [33, 0]
click at [127, 165] on input "Future Prospect" at bounding box center [127, 164] width 4 height 4
checkbox input "true"
click at [156, 203] on div "Opportunity Type Object Activity Task Sales Group Prospect Id Academic Remarks …" at bounding box center [169, 159] width 106 height 136
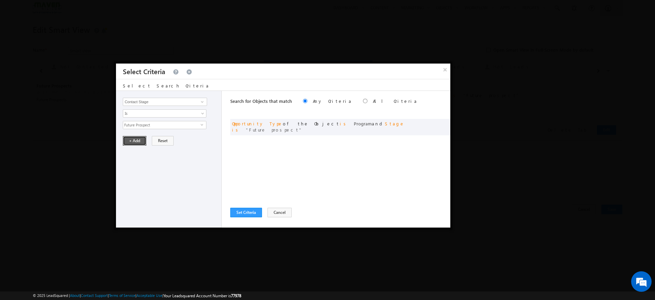
click at [137, 144] on button "+ Add" at bounding box center [135, 141] width 24 height 10
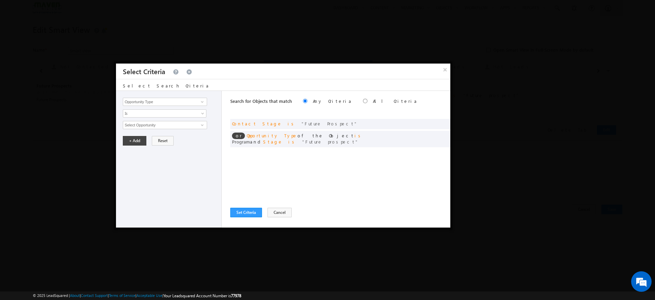
click at [373, 100] on label "All Criteria" at bounding box center [395, 101] width 45 height 6
radio input "true"
click at [442, 135] on span at bounding box center [443, 134] width 5 height 5
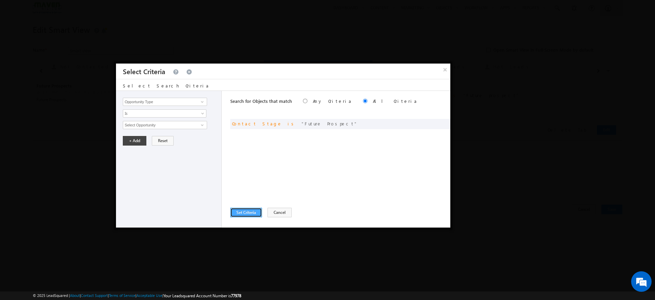
click at [256, 211] on button "Set Criteria" at bounding box center [246, 212] width 32 height 10
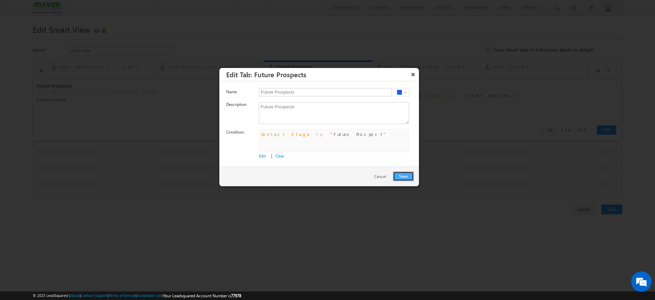
click at [395, 175] on button "Save" at bounding box center [403, 176] width 21 height 10
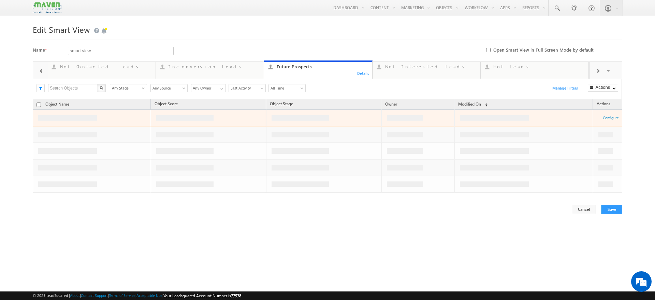
click at [599, 70] on span at bounding box center [598, 70] width 4 height 5
click at [599, 70] on div "Visible Tabs All Leads Default My New Objects Default Re Enquired Leads Default…" at bounding box center [606, 70] width 32 height 16
click at [41, 72] on span at bounding box center [41, 70] width 5 height 5
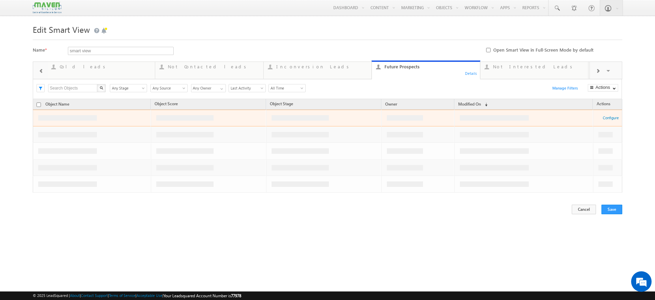
click at [41, 72] on span at bounding box center [41, 70] width 5 height 5
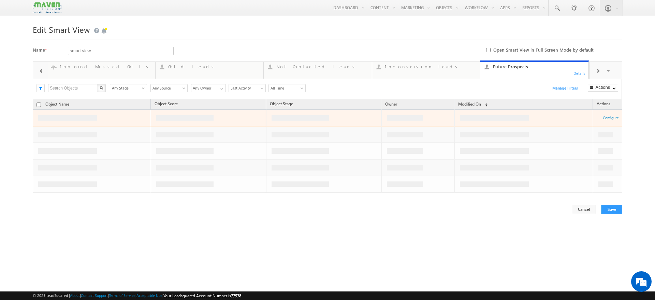
click at [41, 72] on span at bounding box center [41, 70] width 5 height 5
click at [599, 70] on span at bounding box center [598, 70] width 4 height 5
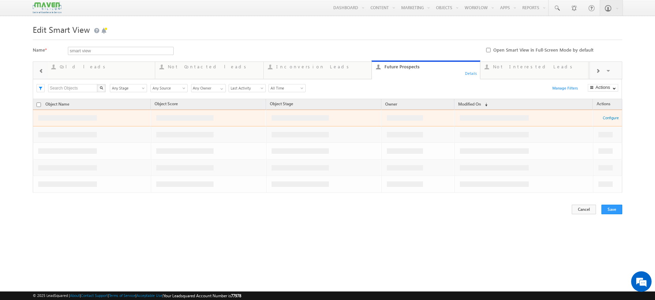
click at [599, 70] on span at bounding box center [598, 70] width 4 height 5
click at [599, 70] on div "Visible Tabs All Leads Default My New Objects Default Re Enquired Leads Default…" at bounding box center [606, 70] width 32 height 16
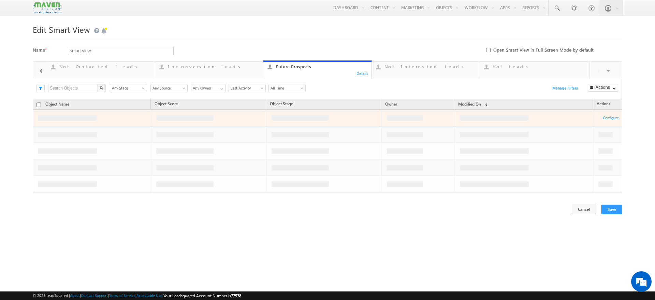
click at [599, 70] on div "Visible Tabs All Leads Default My New Objects Default Re Enquired Leads Default…" at bounding box center [606, 70] width 32 height 16
click at [362, 74] on div "Details" at bounding box center [362, 73] width 13 height 6
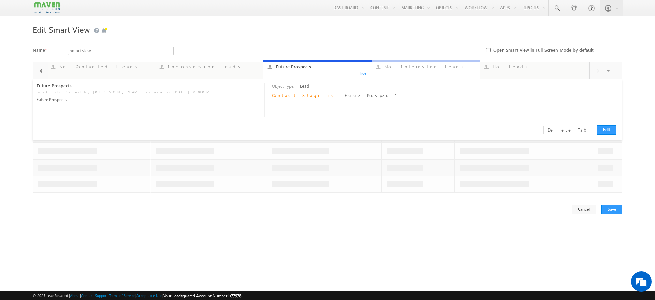
click at [440, 72] on link "Not Interested Leads ... Details" at bounding box center [426, 69] width 109 height 18
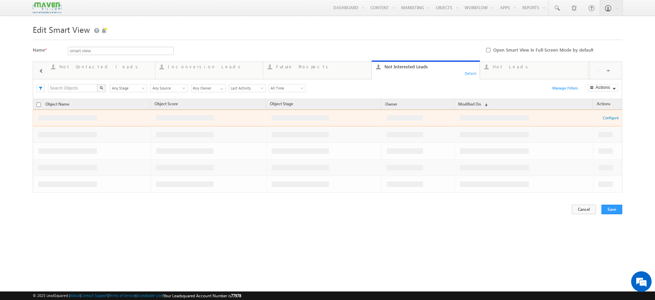
click at [469, 74] on div "Details" at bounding box center [470, 73] width 13 height 6
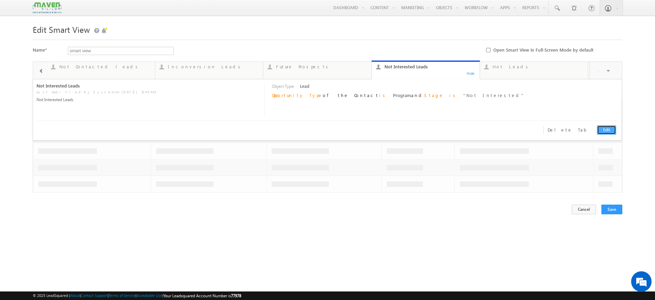
click at [609, 132] on link "Edit" at bounding box center [606, 129] width 19 height 9
type input "Not Interested Leads"
type textarea "Not Interested Leads"
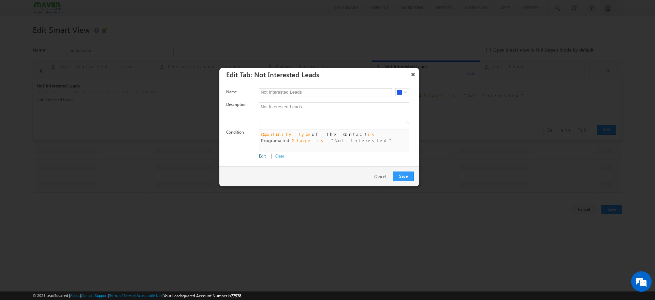
click at [264, 156] on link "Edit" at bounding box center [262, 155] width 7 height 5
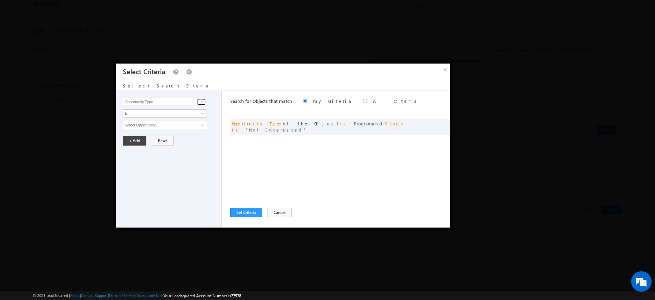
click at [202, 102] on span at bounding box center [202, 101] width 5 height 5
click at [159, 115] on link "Contact Stage" at bounding box center [165, 116] width 84 height 8
type input "Contact Stage"
click at [201, 124] on span "select" at bounding box center [203, 124] width 5 height 3
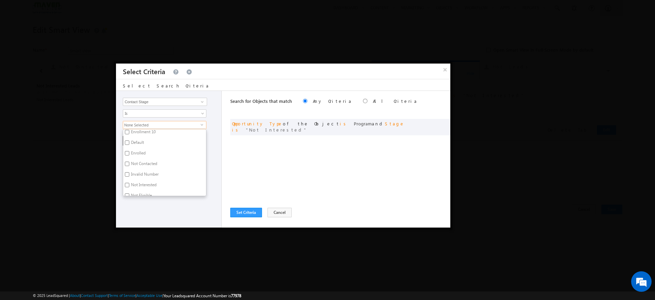
scroll to position [241, 0]
click at [132, 177] on label "Not Interested" at bounding box center [143, 179] width 40 height 11
click at [129, 177] on input "Not Interested" at bounding box center [127, 178] width 4 height 4
checkbox input "true"
click at [151, 208] on div "Opportunity Type Object Activity Task Sales Group Prospect Id Academic Remarks …" at bounding box center [169, 159] width 106 height 136
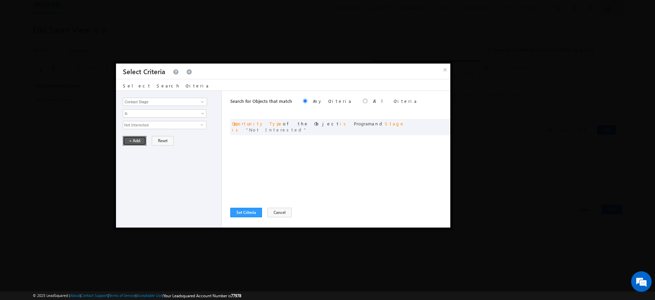
click at [133, 137] on button "+ Add" at bounding box center [135, 141] width 24 height 10
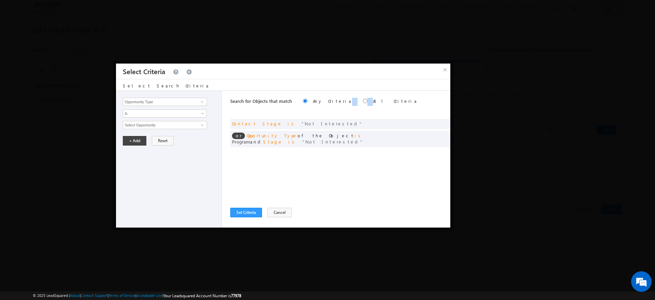
drag, startPoint x: 330, startPoint y: 99, endPoint x: 338, endPoint y: 99, distance: 8.2
click at [338, 99] on div "Search for Objects that match Any Criteria All Criteria Note that the current t…" at bounding box center [340, 102] width 220 height 22
click at [373, 99] on label "All Criteria" at bounding box center [395, 101] width 45 height 6
radio input "true"
click at [442, 135] on span at bounding box center [443, 134] width 5 height 5
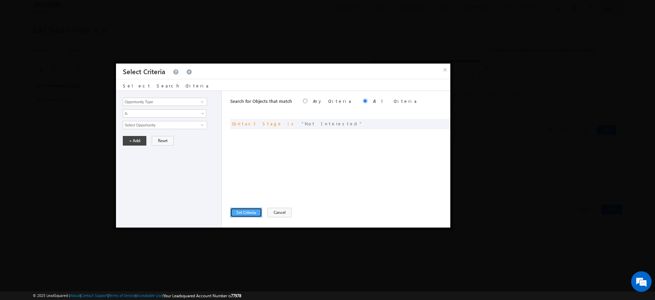
click at [255, 214] on button "Set Criteria" at bounding box center [246, 212] width 32 height 10
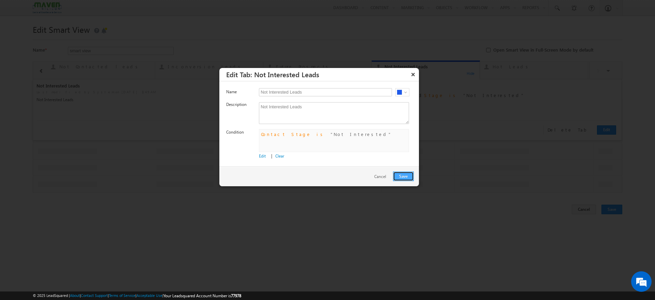
click at [399, 176] on button "Save" at bounding box center [403, 176] width 21 height 10
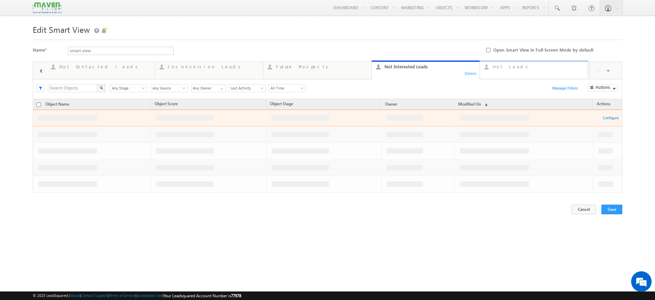
click at [518, 73] on link "Hot Leads ... Details" at bounding box center [534, 69] width 109 height 18
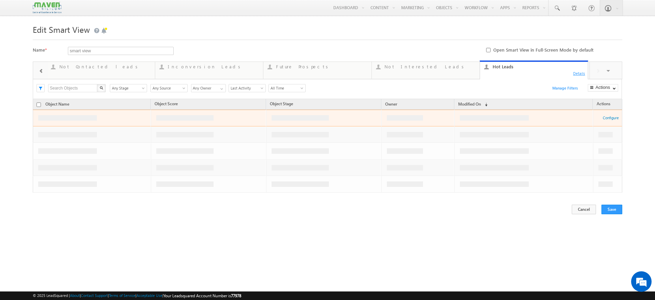
click at [580, 73] on div "Details" at bounding box center [579, 73] width 13 height 6
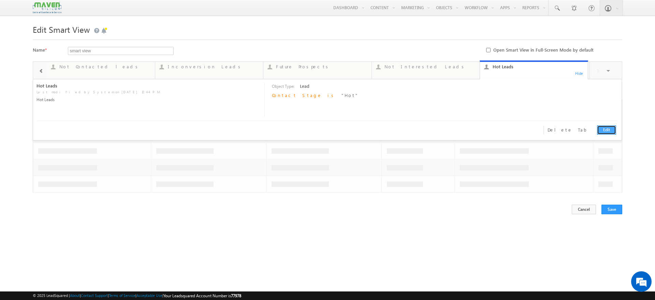
click at [601, 127] on link "Edit" at bounding box center [606, 129] width 19 height 9
type input "Hot Leads"
type textarea "Hot Leads"
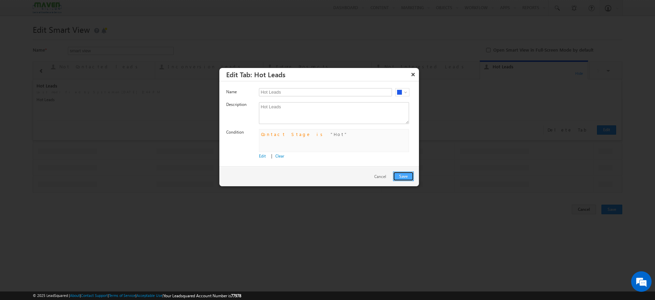
click at [401, 174] on button "Save" at bounding box center [403, 176] width 21 height 10
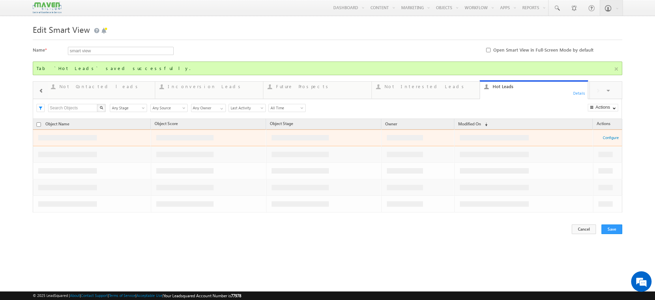
click at [432, 99] on div "Search X Object Stage Any Stage Any Stage Object Source Any Source Any Source O…" at bounding box center [327, 109] width 589 height 20
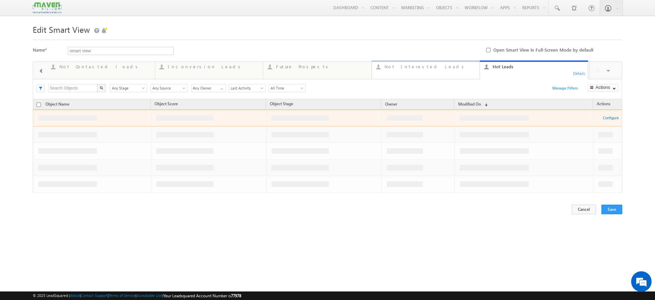
click at [439, 72] on link "Not Interested Leads 362 Details" at bounding box center [426, 69] width 109 height 18
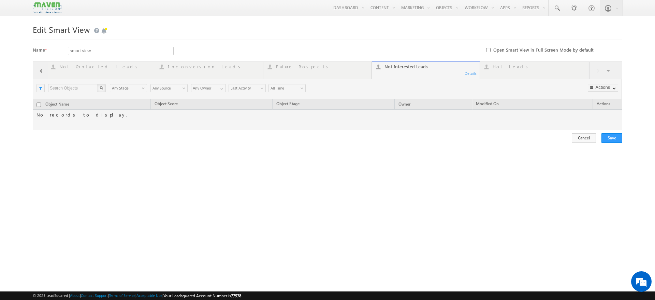
click at [467, 73] on div at bounding box center [328, 95] width 590 height 68
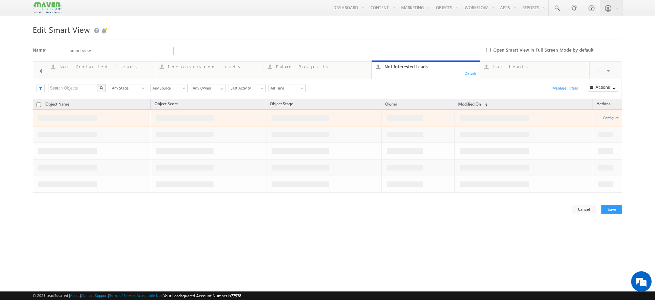
click at [469, 73] on div "Details" at bounding box center [470, 73] width 13 height 6
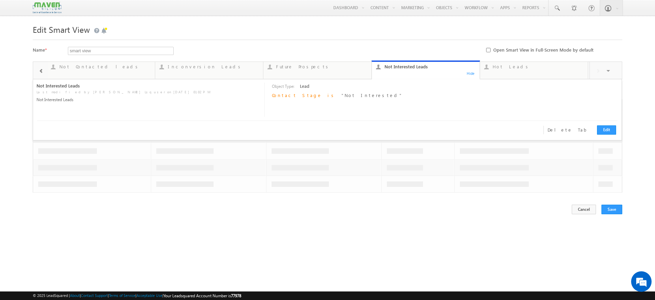
click at [451, 41] on form "Edit Smart View Name * smart view Required field Open Smart View in Full-Screen…" at bounding box center [328, 118] width 590 height 193
click at [609, 69] on span at bounding box center [609, 71] width 7 height 14
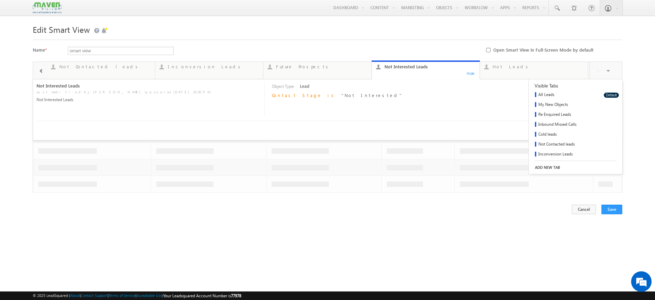
click at [554, 58] on form "Edit Smart View Name * smart view Required field Open Smart View in Full-Screen…" at bounding box center [328, 118] width 590 height 193
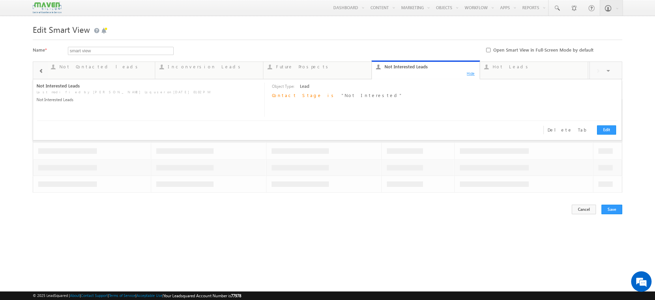
click at [473, 74] on div "Hide" at bounding box center [470, 73] width 13 height 6
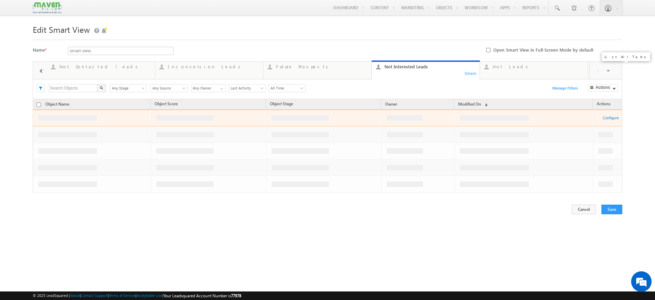
click at [608, 73] on span at bounding box center [609, 71] width 7 height 14
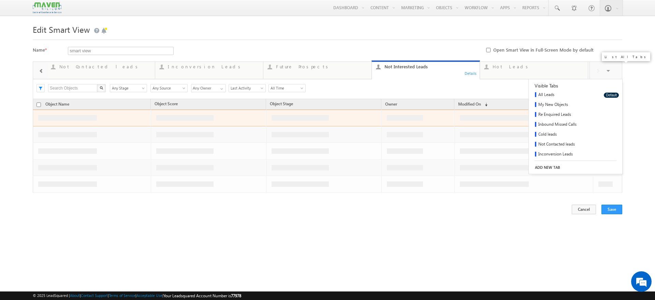
click at [552, 165] on link "ADD NEW TAB" at bounding box center [575, 167] width 93 height 10
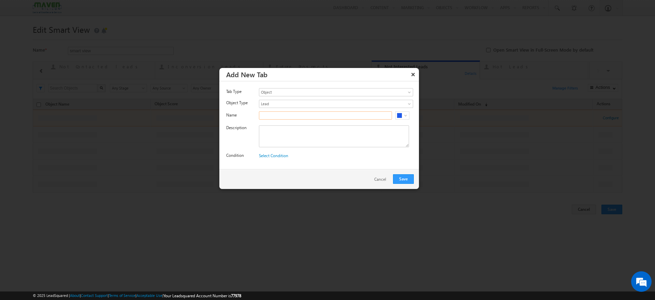
click at [336, 119] on input "text" at bounding box center [325, 115] width 133 height 8
paste input "Pending task Due Leads"
type input "Pending task Due Leads"
click at [294, 131] on textarea at bounding box center [334, 136] width 150 height 22
paste textarea "Pending task Due Leads"
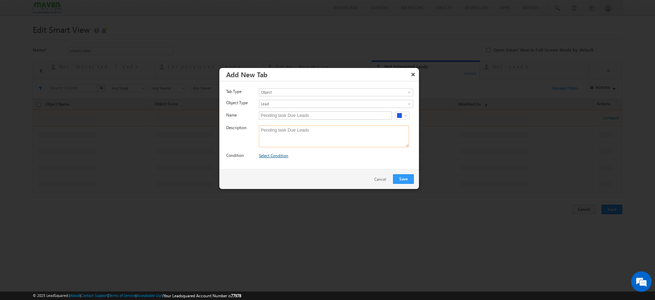
type textarea "Pending task Due Leads"
click at [280, 154] on link "Select Condition" at bounding box center [273, 155] width 29 height 5
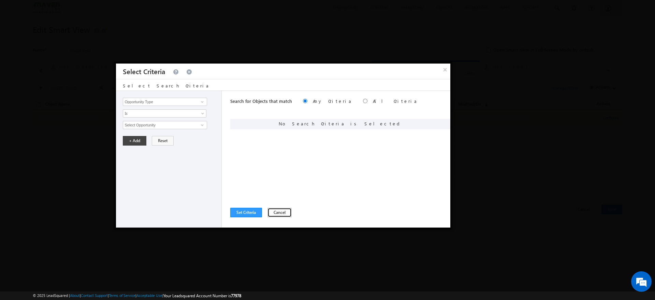
click at [284, 209] on button "Cancel" at bounding box center [280, 212] width 24 height 10
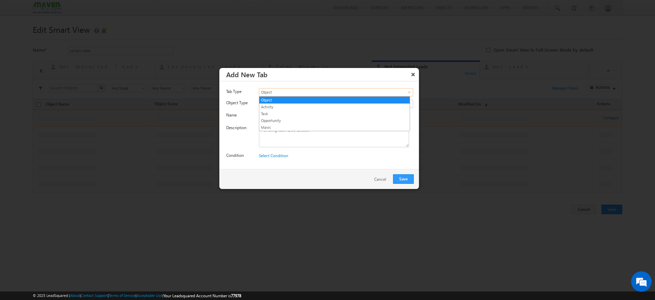
click at [307, 92] on span "Object" at bounding box center [326, 92] width 134 height 6
click at [282, 115] on link "Task" at bounding box center [334, 114] width 150 height 6
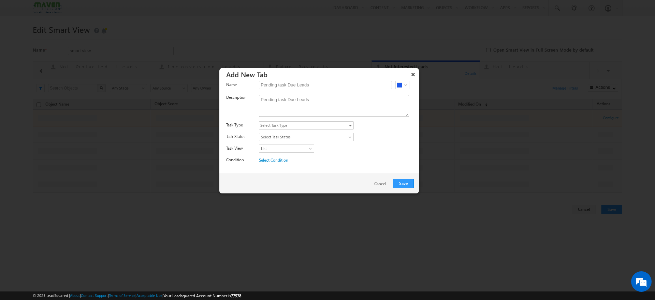
scroll to position [0, 0]
click at [399, 103] on span "Select Object Type" at bounding box center [331, 104] width 145 height 8
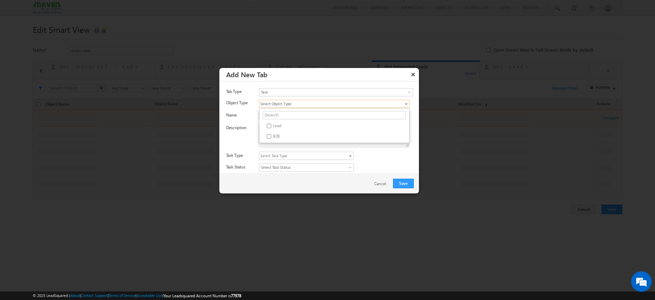
click at [248, 108] on div "Object Type" at bounding box center [240, 105] width 28 height 10
click at [323, 105] on span "Select Object Type" at bounding box center [331, 104] width 145 height 8
click at [279, 125] on label "Lead" at bounding box center [329, 126] width 141 height 11
click at [271, 125] on input "Lead" at bounding box center [269, 126] width 4 height 4
checkbox input "true"
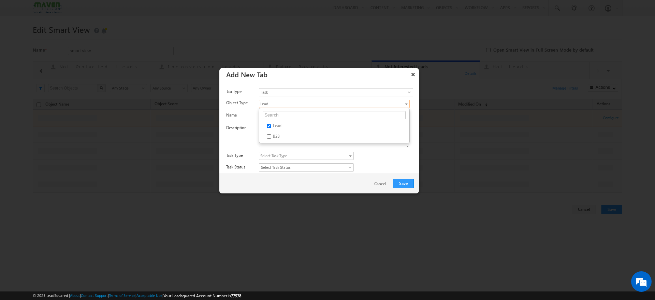
click at [244, 120] on div "Name" at bounding box center [240, 116] width 28 height 10
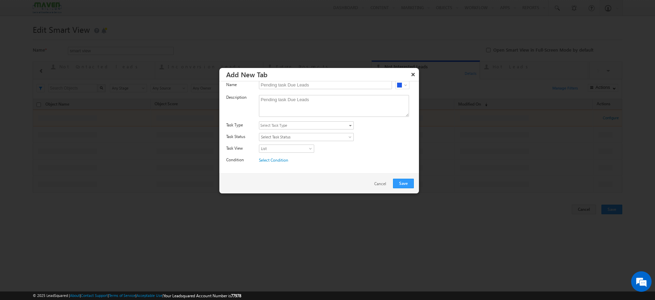
click at [350, 125] on span "select" at bounding box center [350, 125] width 3 height 1
click at [264, 137] on input "Lead Follow Up" at bounding box center [264, 136] width 4 height 4
checkbox input "true"
click at [264, 142] on label "Opportunity Follow Up" at bounding box center [302, 146] width 87 height 9
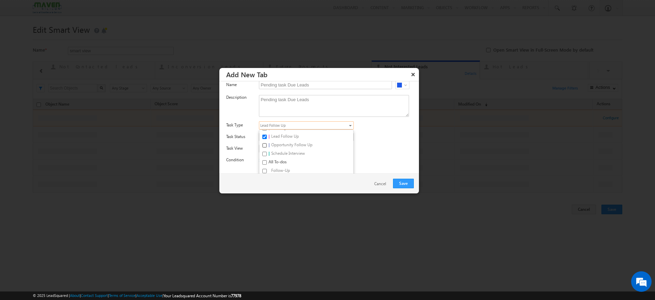
click at [264, 143] on input "Opportunity Follow Up" at bounding box center [264, 145] width 4 height 4
checkbox input "true"
click at [264, 153] on input "Schedule Interview" at bounding box center [264, 154] width 4 height 4
checkbox input "true"
click at [362, 151] on div "List Day Week Workweek Month List" at bounding box center [339, 149] width 160 height 10
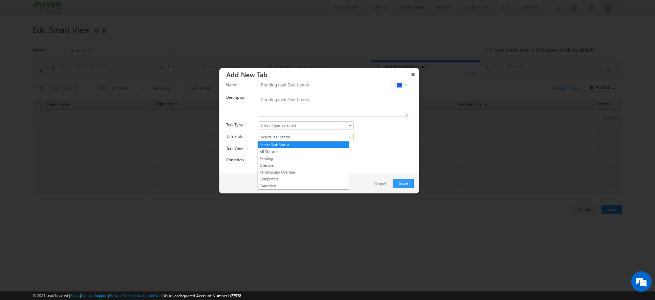
click at [348, 135] on span at bounding box center [350, 137] width 5 height 5
click at [292, 172] on link "Pending and Overdue" at bounding box center [303, 172] width 91 height 6
click at [286, 161] on link "Select Condition" at bounding box center [273, 163] width 29 height 5
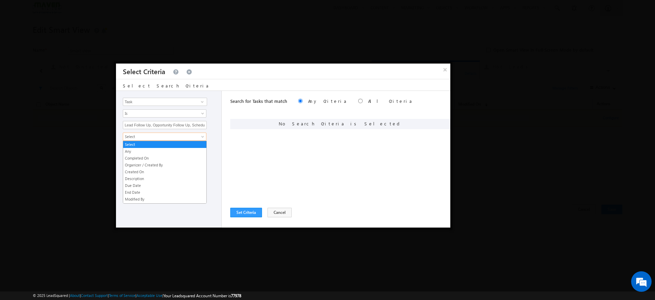
click at [200, 136] on link "Select" at bounding box center [165, 136] width 84 height 8
click at [138, 201] on link "Status" at bounding box center [164, 200] width 83 height 6
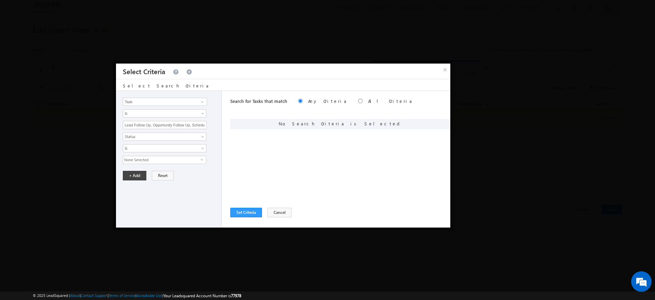
click at [203, 161] on span "select" at bounding box center [203, 162] width 5 height 12
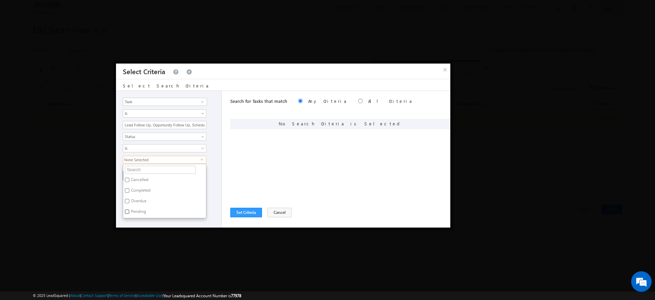
click at [128, 211] on input "Pending" at bounding box center [127, 211] width 4 height 4
checkbox input "true"
click at [144, 201] on label "Overdue" at bounding box center [138, 202] width 30 height 11
click at [129, 201] on input "Overdue" at bounding box center [127, 201] width 4 height 4
checkbox input "true"
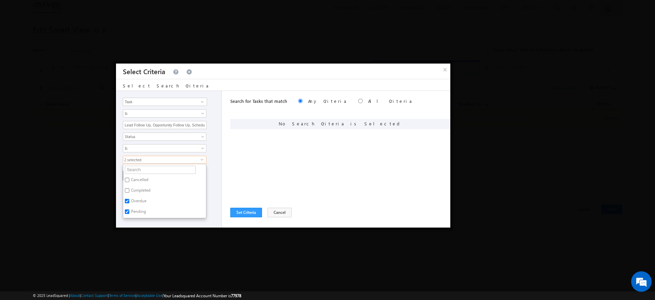
click at [210, 194] on div "Task Prospect Id Academic Remarks Address 1 Address 2 Alternate Email Batch num…" at bounding box center [169, 159] width 106 height 136
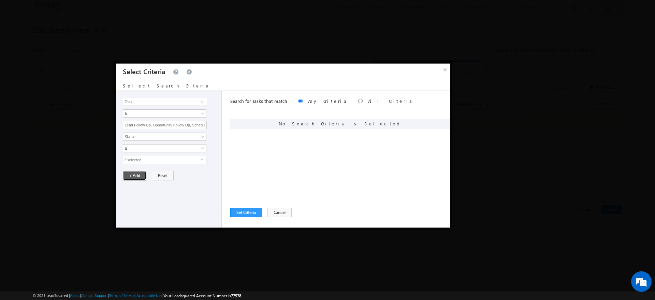
click at [128, 177] on button "+ Add" at bounding box center [135, 176] width 24 height 10
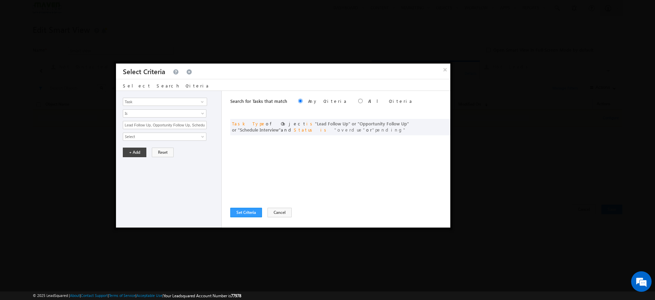
click at [368, 100] on label "All Criteria" at bounding box center [390, 101] width 45 height 6
radio input "true"
click at [257, 215] on button "Set Criteria" at bounding box center [246, 212] width 32 height 10
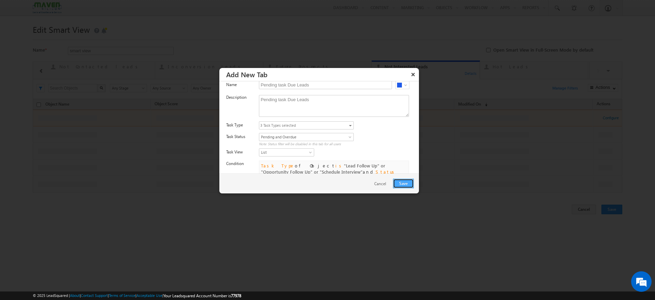
click at [400, 185] on button "Save" at bounding box center [403, 183] width 21 height 10
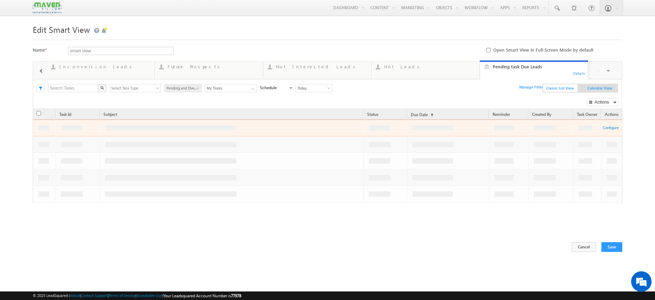
click at [591, 89] on span "Calendar View" at bounding box center [600, 88] width 34 height 8
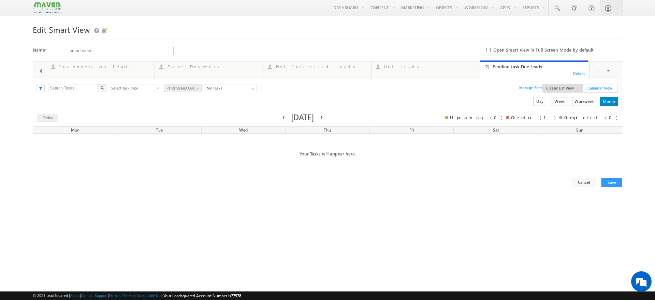
click at [574, 90] on span "Classic List View" at bounding box center [560, 88] width 34 height 8
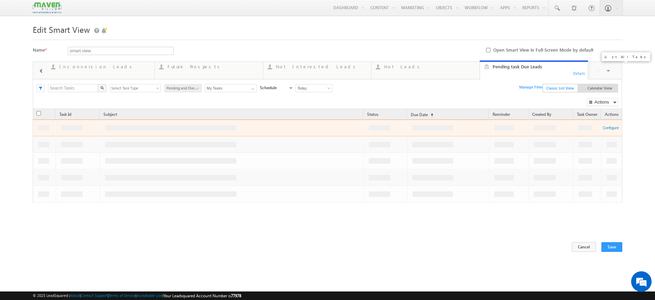
click at [608, 73] on span at bounding box center [609, 71] width 7 height 14
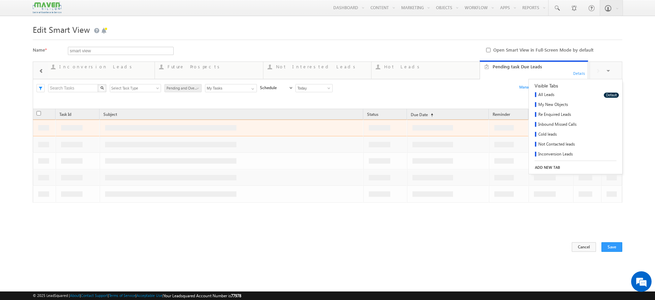
click at [545, 166] on link "ADD NEW TAB" at bounding box center [575, 167] width 93 height 10
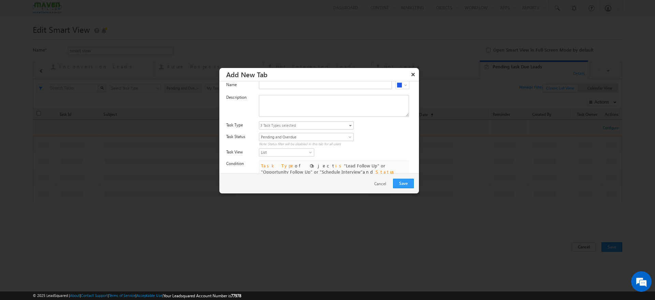
scroll to position [0, 0]
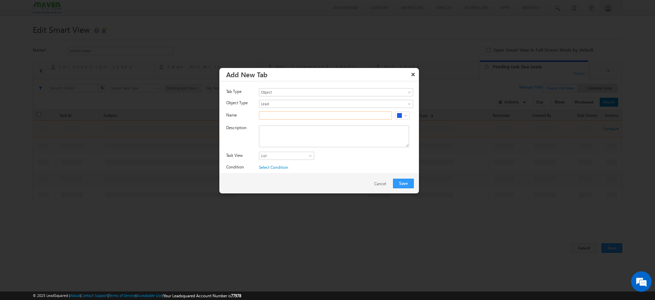
click at [313, 116] on input "text" at bounding box center [325, 115] width 133 height 8
paste input "Documents Upload Pending"
type input "Documents Upload Pending"
click at [273, 141] on textarea at bounding box center [334, 136] width 150 height 22
paste textarea "Documents Upload Pending"
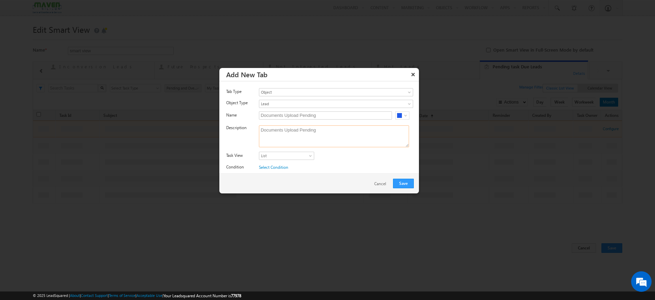
type textarea "Documents Upload Pending"
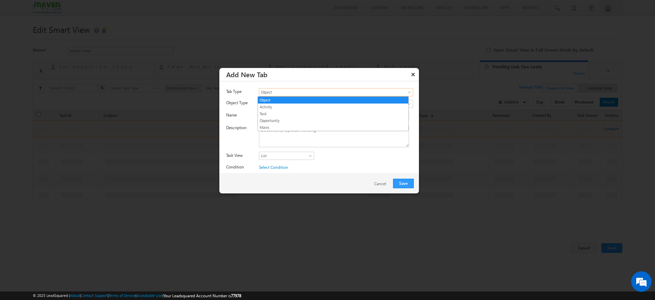
click at [323, 89] on span "Object" at bounding box center [326, 92] width 134 height 6
click at [281, 121] on link "Opportunity" at bounding box center [333, 120] width 150 height 6
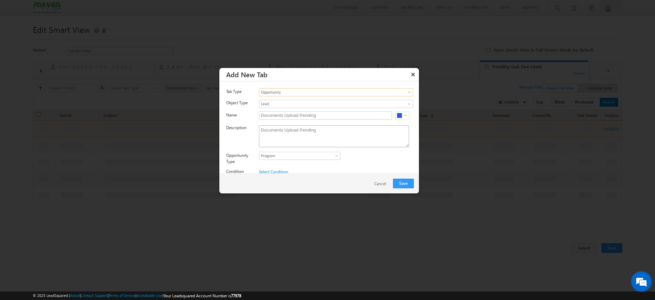
scroll to position [12, 0]
click at [270, 159] on link "Select Condition" at bounding box center [273, 159] width 29 height 5
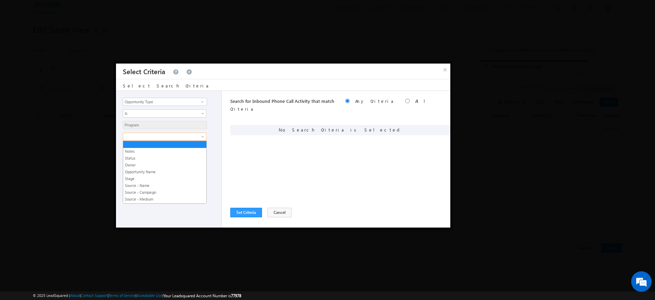
click at [203, 135] on span at bounding box center [203, 137] width 5 height 5
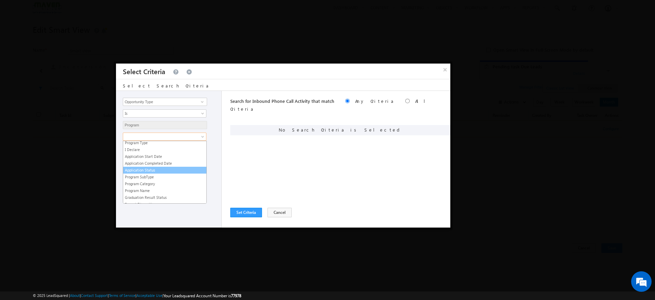
click at [163, 170] on link "Application Status" at bounding box center [164, 170] width 83 height 6
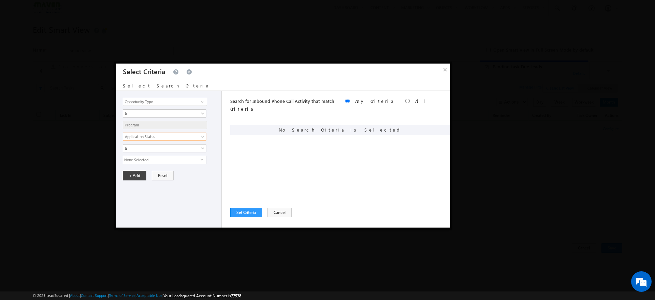
click at [198, 159] on span "None Selected" at bounding box center [161, 160] width 77 height 8
click at [141, 190] on label "Application Initiated" at bounding box center [148, 191] width 51 height 11
click at [129, 190] on input "Application Initiated" at bounding box center [127, 190] width 4 height 4
checkbox input "true"
click at [130, 201] on label "Application Completed" at bounding box center [151, 202] width 56 height 11
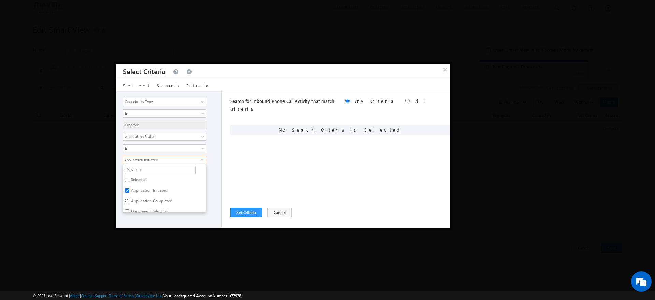
click at [129, 201] on input "Application Completed" at bounding box center [127, 201] width 4 height 4
checkbox input "true"
click at [211, 160] on div "2 selected select Select all Application Initiated Application Completed Docume…" at bounding box center [170, 160] width 95 height 8
click at [129, 175] on button "+ Add" at bounding box center [135, 176] width 24 height 10
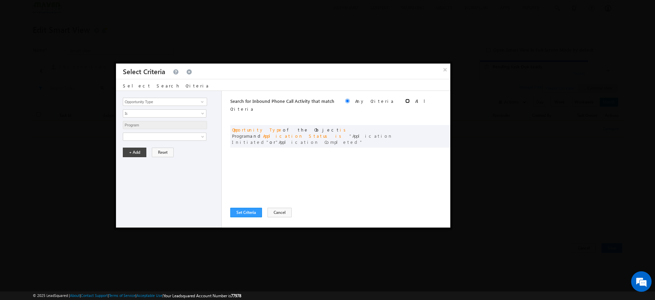
click at [405, 101] on input "radio" at bounding box center [407, 101] width 4 height 4
radio input "true"
click at [255, 209] on button "Set Criteria" at bounding box center [246, 212] width 32 height 10
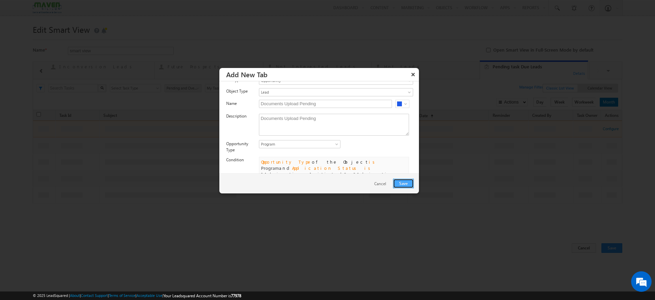
click at [400, 185] on button "Save" at bounding box center [403, 183] width 21 height 10
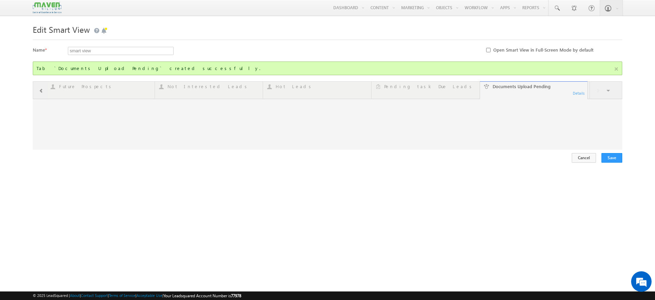
type input "Current User"
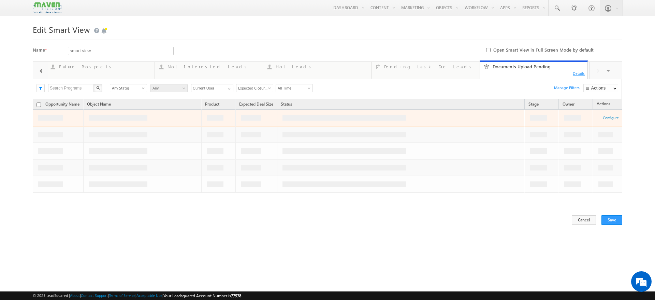
click at [579, 73] on div "Details" at bounding box center [579, 73] width 13 height 6
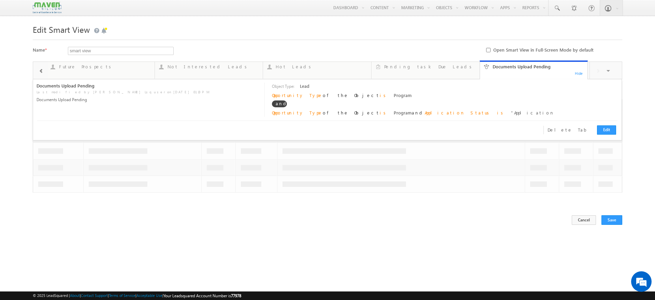
click at [602, 73] on div "Visible Tabs All Leads Default My New Objects Default Re Enquired Leads Default…" at bounding box center [606, 70] width 32 height 16
click at [579, 71] on div "Hide" at bounding box center [579, 73] width 13 height 6
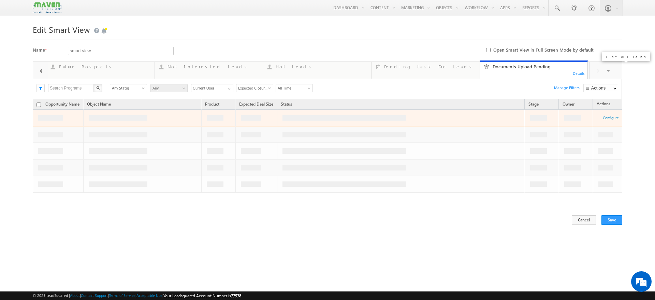
click at [606, 71] on span at bounding box center [609, 71] width 7 height 14
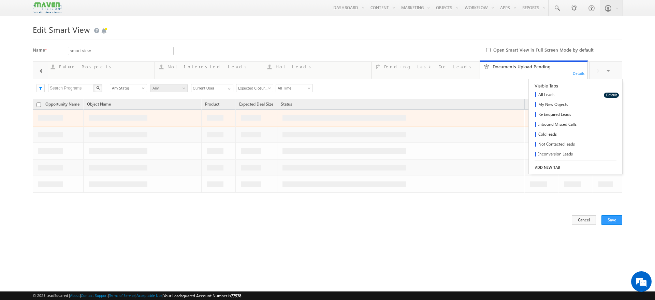
click at [541, 165] on link "ADD NEW TAB" at bounding box center [575, 167] width 93 height 10
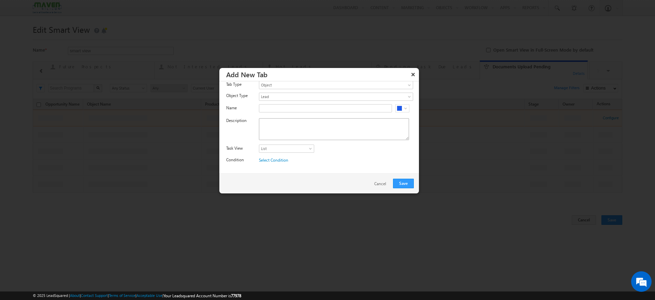
scroll to position [0, 0]
click at [303, 118] on input "text" at bounding box center [325, 115] width 133 height 8
paste input "Enrolled - Long Term Course"
type input "Enrolled - Long Term Course"
click at [286, 133] on textarea at bounding box center [334, 136] width 150 height 22
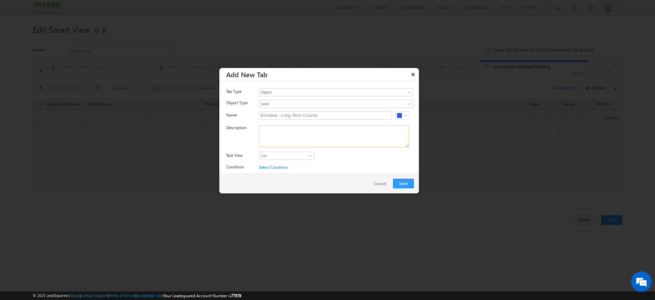
paste textarea "Enrolled - Long Term Course"
type textarea "Enrolled - Long Term Course"
click at [415, 73] on button "×" at bounding box center [413, 74] width 11 height 12
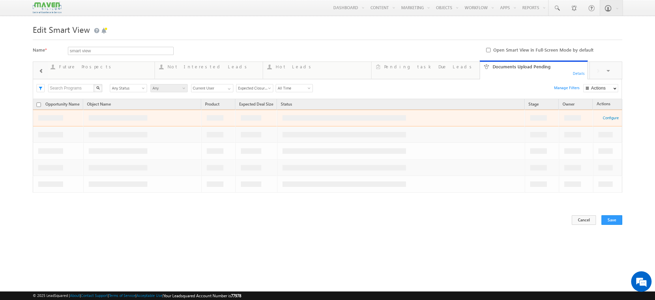
click at [41, 72] on span at bounding box center [41, 70] width 5 height 5
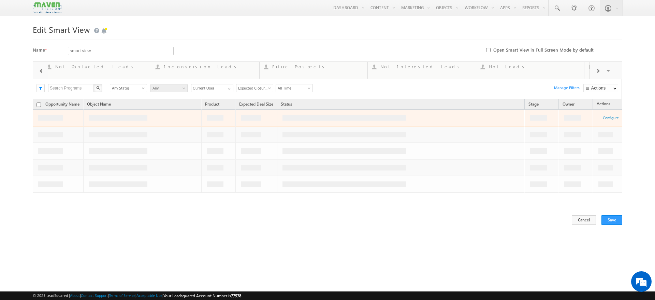
click at [41, 72] on span at bounding box center [41, 70] width 5 height 5
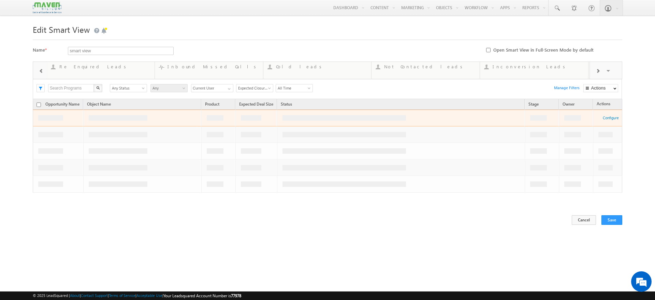
click at [41, 72] on span at bounding box center [41, 70] width 5 height 5
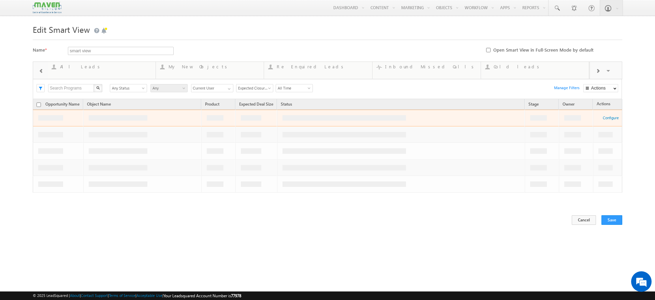
click at [41, 72] on span at bounding box center [41, 70] width 5 height 5
click at [41, 72] on div at bounding box center [40, 70] width 15 height 16
click at [299, 70] on link "Re Enquired Leads 0 Details" at bounding box center [318, 69] width 109 height 18
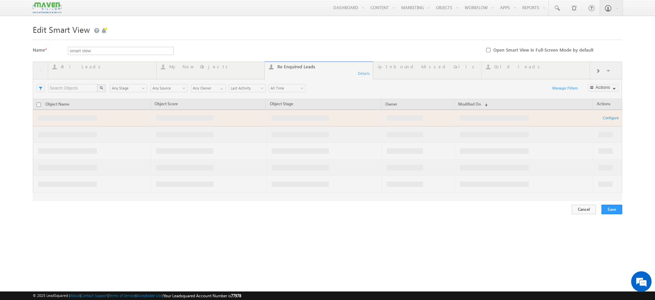
click at [227, 66] on div at bounding box center [328, 131] width 590 height 140
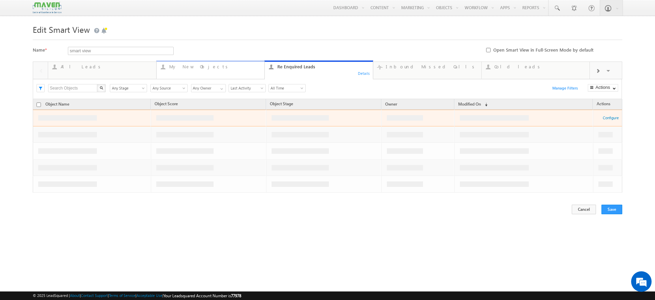
click at [223, 68] on div "My New Objects" at bounding box center [214, 66] width 91 height 5
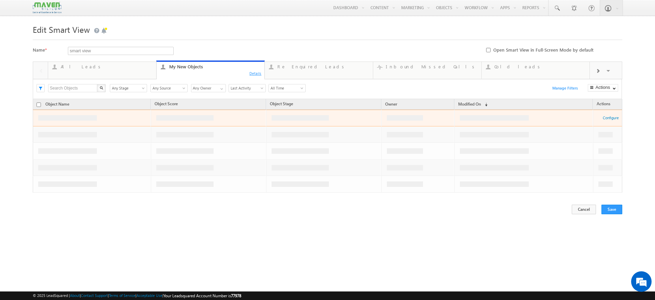
click at [255, 74] on div "Details" at bounding box center [255, 73] width 13 height 6
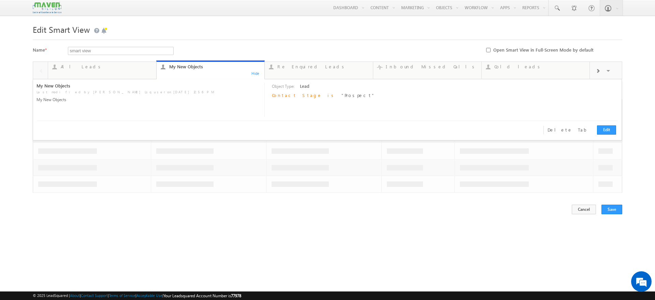
click at [530, 211] on div "Cancel Save Click here to apply your action configurations" at bounding box center [328, 209] width 590 height 11
click at [341, 71] on link "Re Enquired Leads 0 Details" at bounding box center [318, 69] width 109 height 18
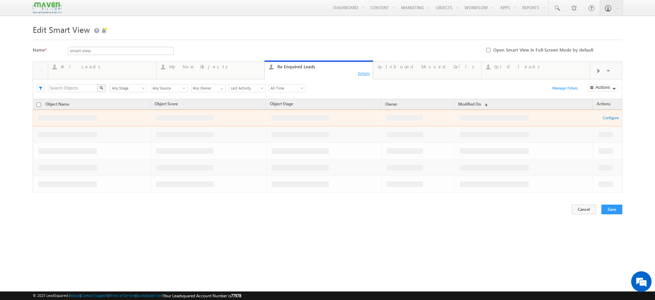
click at [363, 73] on div "Details" at bounding box center [364, 73] width 13 height 6
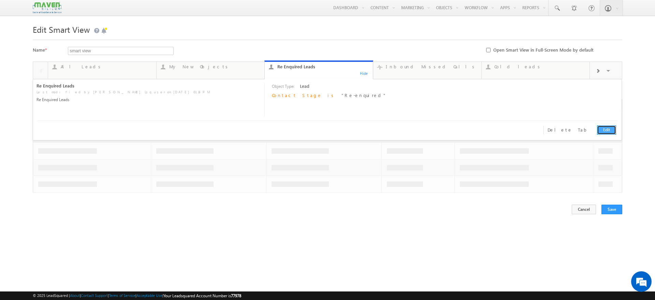
click at [600, 130] on link "Edit" at bounding box center [606, 129] width 19 height 9
type input "Re Enquired Leads"
type textarea "Re Enquired Leads"
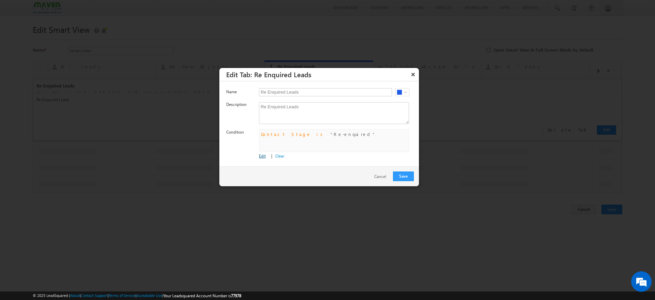
click at [264, 155] on link "Edit" at bounding box center [262, 155] width 7 height 5
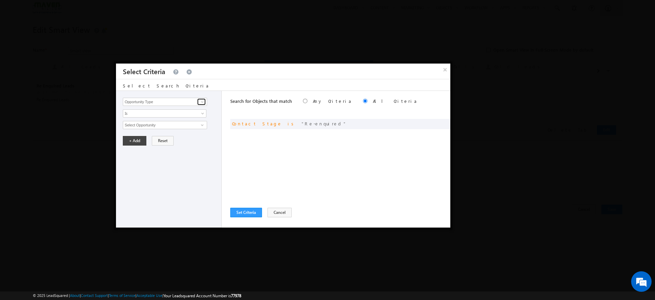
click at [202, 101] on span at bounding box center [202, 101] width 5 height 5
click at [174, 117] on link "Lead Reenquiry Count" at bounding box center [165, 116] width 84 height 8
type input "Lead Reenquiry Count"
click at [193, 127] on input "0" at bounding box center [165, 125] width 84 height 8
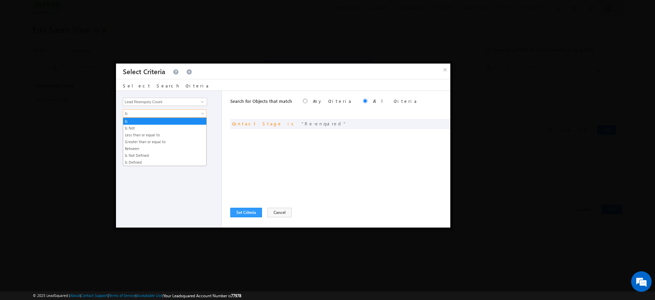
click at [203, 112] on span at bounding box center [203, 114] width 5 height 5
click at [154, 142] on link "Greater than or equal to" at bounding box center [164, 142] width 83 height 6
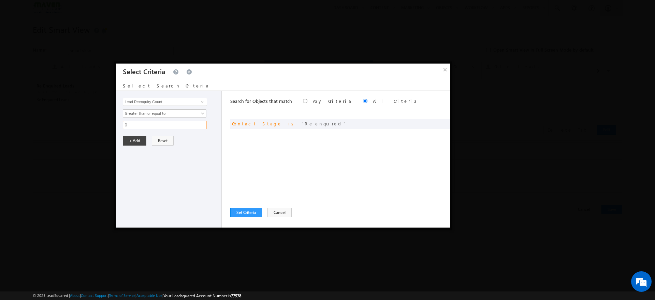
click at [181, 124] on input "0" at bounding box center [165, 125] width 84 height 8
type input "1"
click at [133, 141] on button "+ Add" at bounding box center [135, 141] width 24 height 10
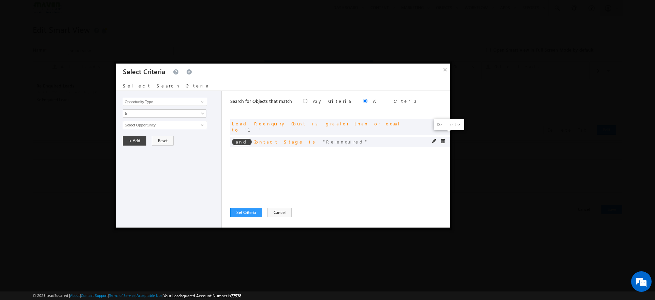
click at [443, 139] on span at bounding box center [443, 141] width 5 height 5
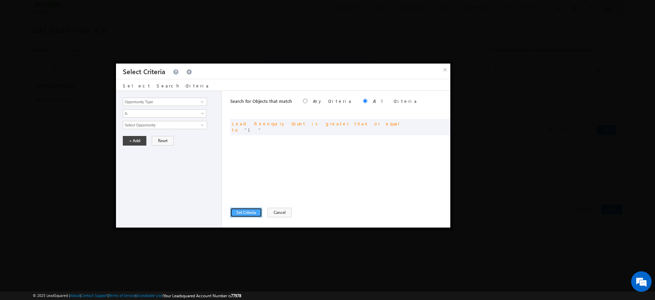
click at [234, 211] on button "Set Criteria" at bounding box center [246, 212] width 32 height 10
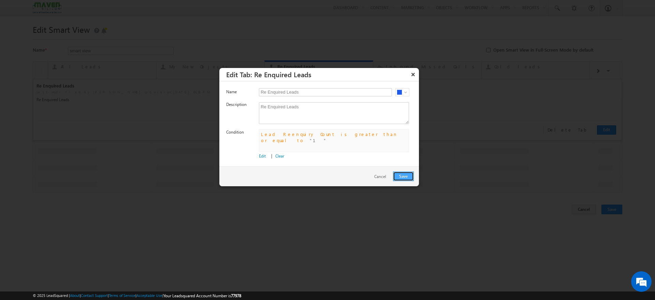
click at [410, 176] on button "Save" at bounding box center [403, 176] width 21 height 10
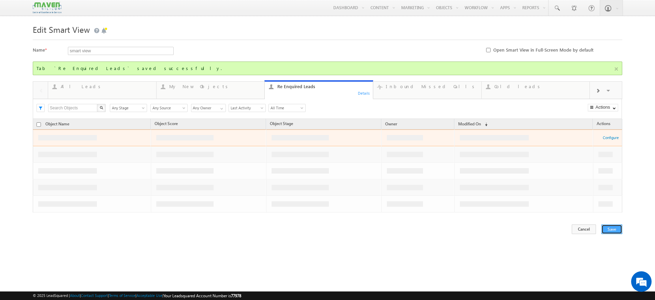
click at [612, 230] on button "Save" at bounding box center [612, 229] width 21 height 10
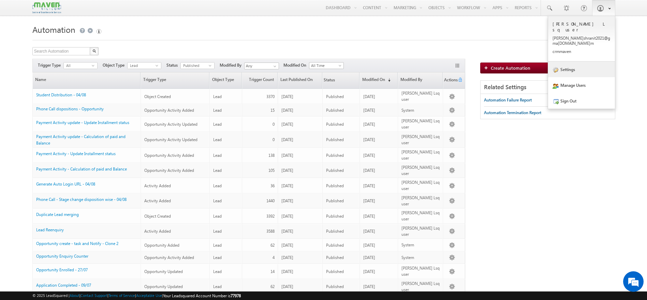
click at [564, 61] on link "Settings" at bounding box center [581, 69] width 67 height 16
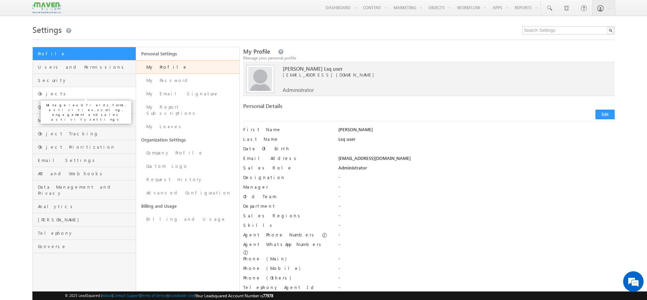
click at [81, 95] on span "Objects" at bounding box center [86, 93] width 96 height 6
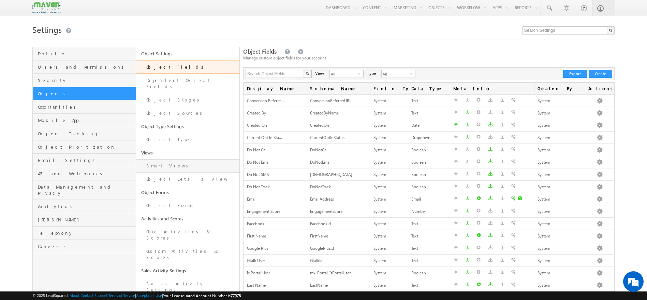
click at [163, 159] on link "Smart Views" at bounding box center [187, 165] width 103 height 13
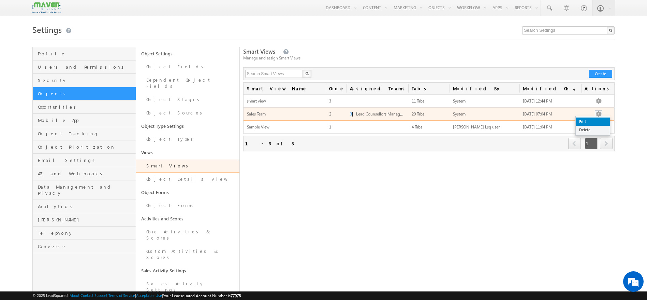
click at [590, 118] on link "Edit" at bounding box center [593, 121] width 34 height 8
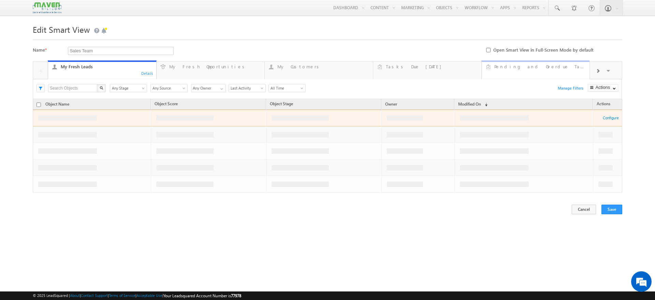
click at [528, 71] on link "Pending and Overdue Tasks ... Details" at bounding box center [535, 69] width 109 height 18
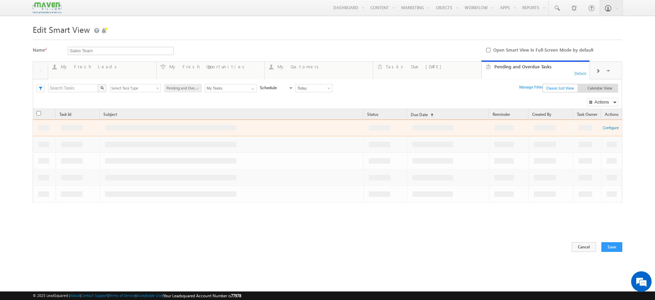
click at [579, 74] on div "Details" at bounding box center [580, 73] width 13 height 6
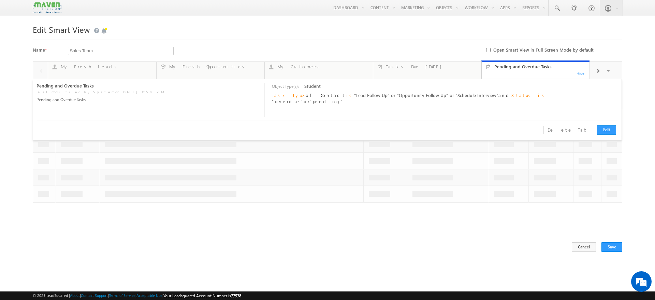
click at [597, 71] on span at bounding box center [598, 70] width 4 height 5
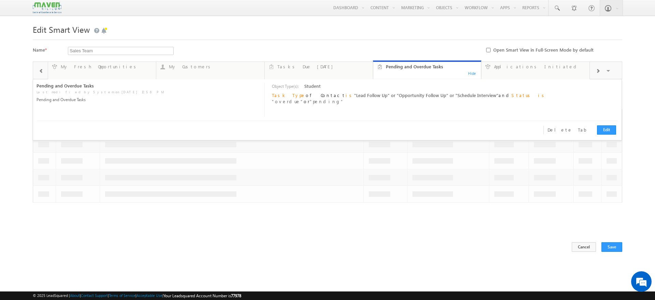
click at [597, 71] on span at bounding box center [598, 70] width 4 height 5
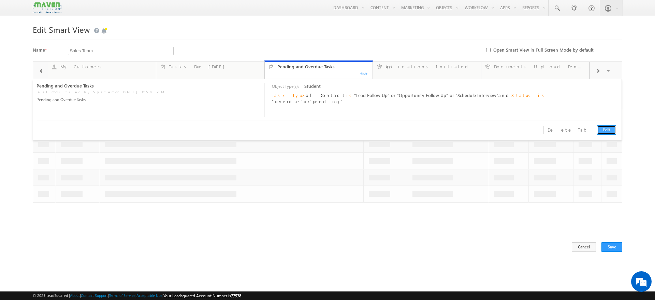
click at [606, 128] on link "Edit" at bounding box center [606, 129] width 19 height 9
type input "Pending and Overdue Tasks"
type textarea "Pending and Overdue Tasks"
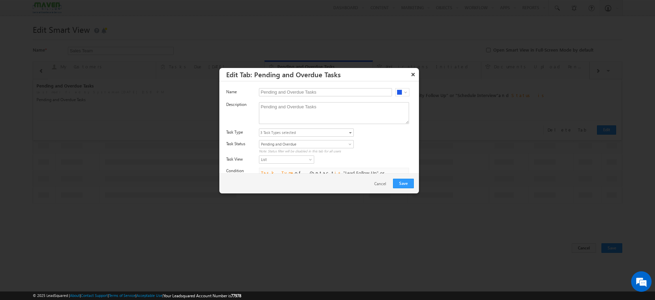
click at [350, 132] on span "select" at bounding box center [350, 132] width 3 height 1
click at [348, 131] on span "select" at bounding box center [350, 132] width 5 height 6
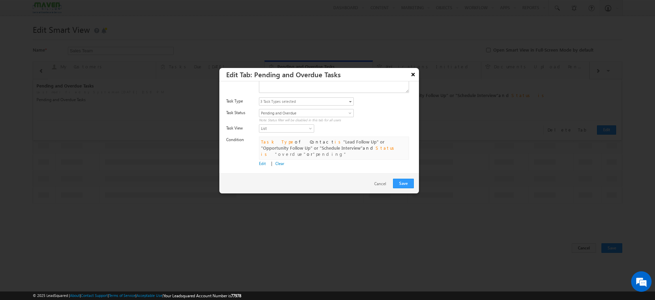
click at [413, 74] on button "×" at bounding box center [413, 74] width 11 height 12
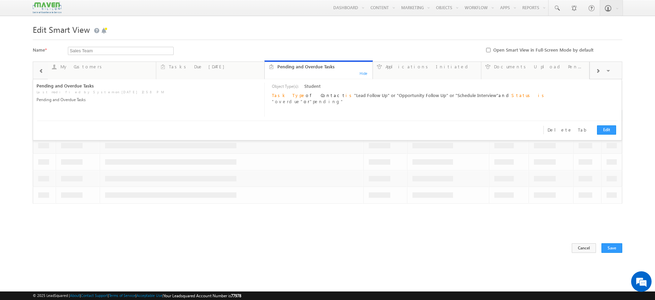
click at [600, 69] on span at bounding box center [598, 70] width 4 height 5
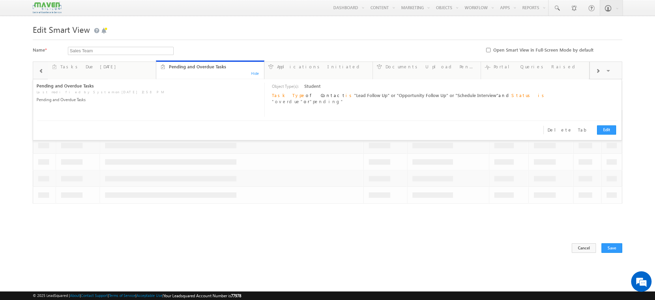
click at [600, 69] on span at bounding box center [598, 70] width 4 height 5
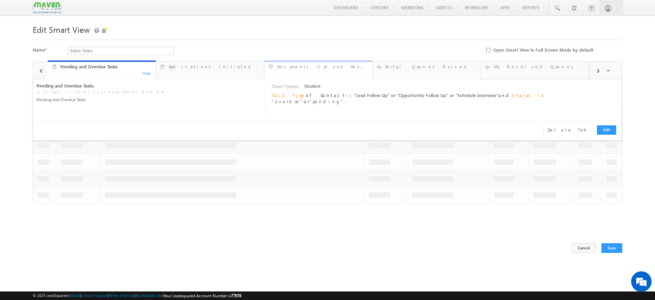
click at [353, 70] on link "Documents Upload Pending ... Details" at bounding box center [318, 69] width 109 height 18
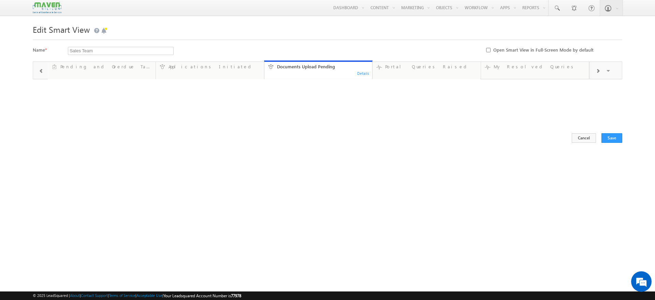
type input "Current User"
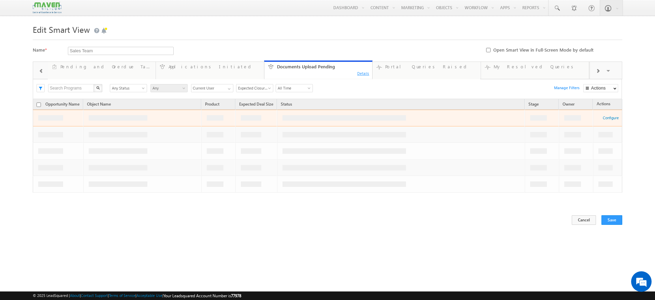
click at [363, 74] on div "Details" at bounding box center [363, 73] width 13 height 6
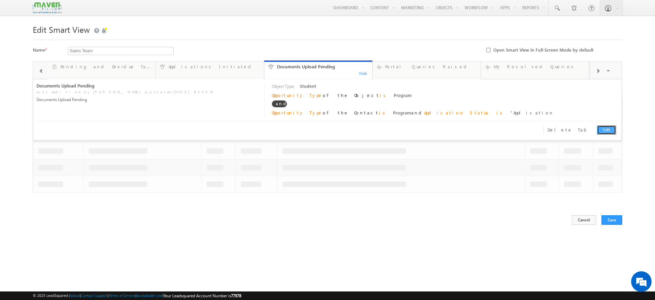
click at [610, 127] on link "Edit" at bounding box center [606, 129] width 19 height 9
type input "Documents Upload Pending"
type textarea "Documents Upload Pending"
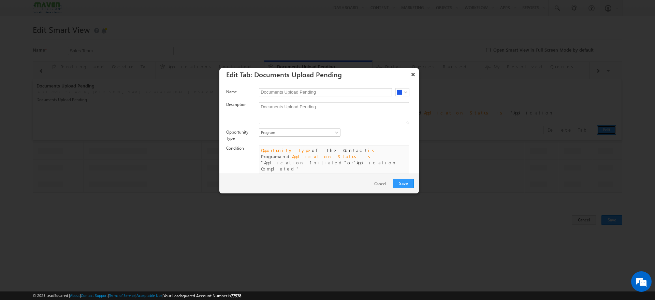
scroll to position [9, 0]
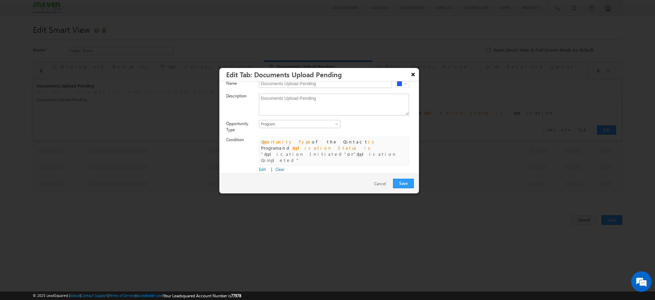
click at [416, 74] on button "×" at bounding box center [413, 74] width 11 height 12
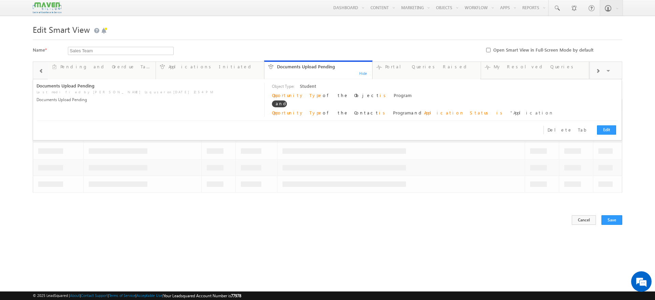
click at [601, 71] on div at bounding box center [598, 70] width 16 height 15
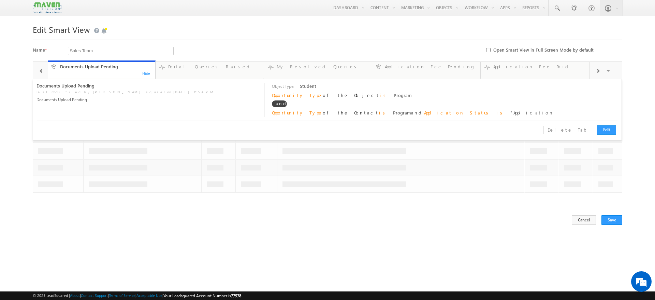
click at [597, 69] on span at bounding box center [598, 70] width 4 height 5
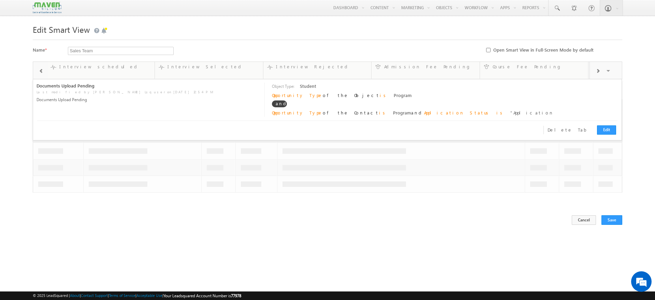
click at [597, 69] on span at bounding box center [598, 70] width 4 height 5
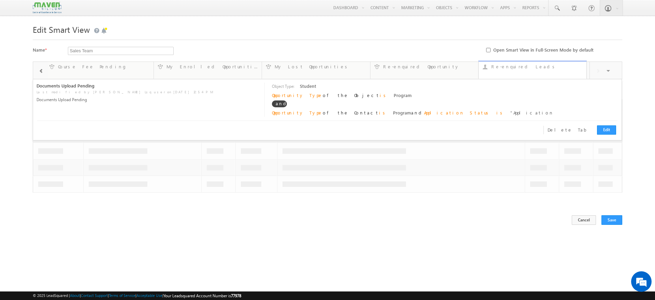
click at [568, 73] on link "Re-enquired Leads ... Details" at bounding box center [532, 69] width 109 height 18
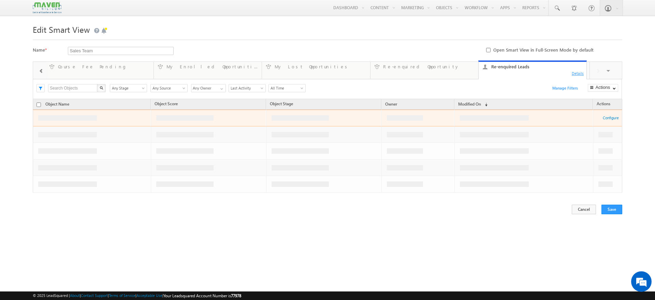
click at [576, 74] on div "Details" at bounding box center [578, 73] width 13 height 6
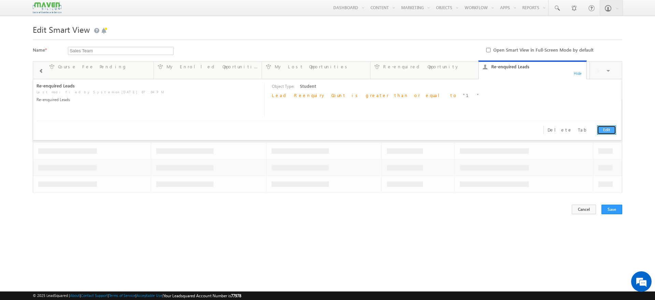
click at [608, 127] on link "Edit" at bounding box center [606, 129] width 19 height 9
type input "Re-enquired Leads"
type textarea "Re-enquired Leads"
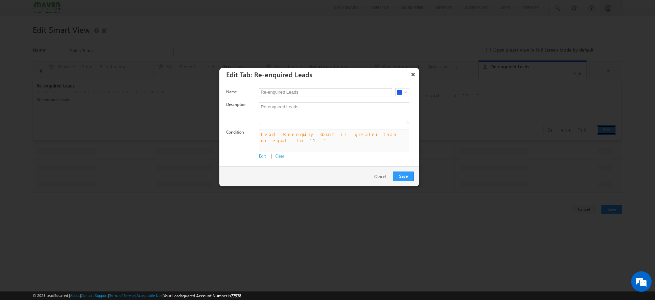
scroll to position [0, 0]
click at [416, 72] on button "×" at bounding box center [413, 74] width 11 height 12
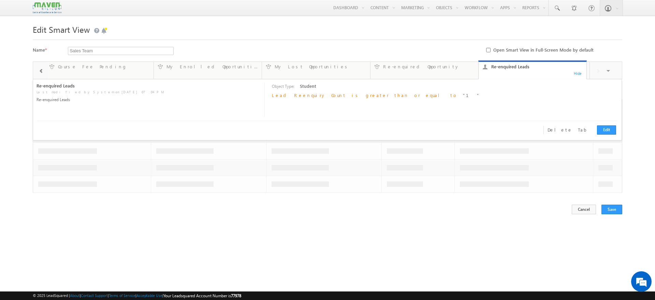
click at [42, 69] on span at bounding box center [41, 70] width 5 height 5
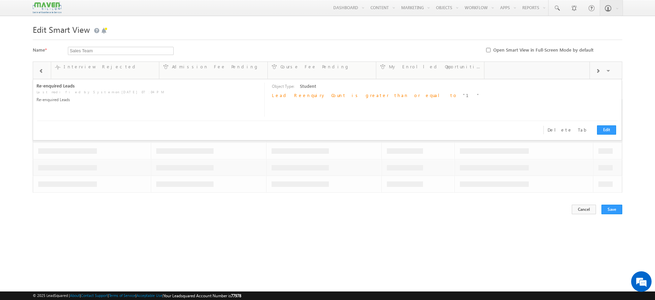
click at [42, 69] on span at bounding box center [41, 70] width 5 height 5
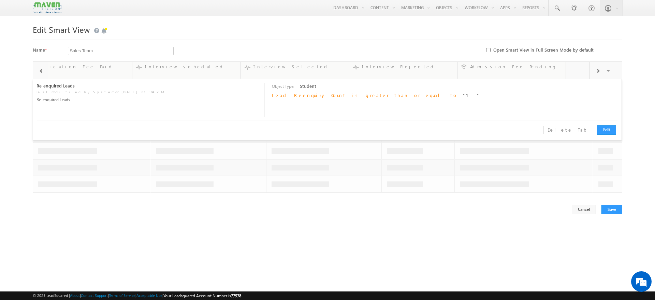
click at [42, 69] on span at bounding box center [41, 70] width 5 height 5
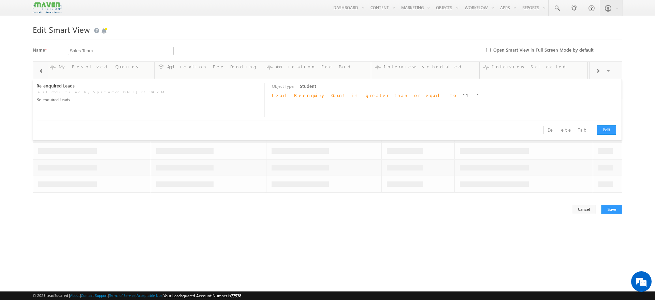
click at [42, 69] on span at bounding box center [41, 70] width 5 height 5
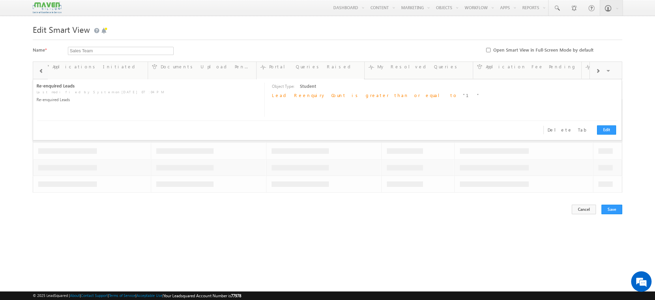
click at [42, 69] on span at bounding box center [41, 70] width 5 height 5
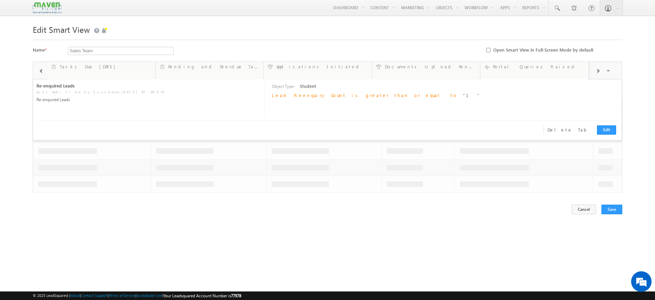
click at [42, 69] on span at bounding box center [41, 70] width 5 height 5
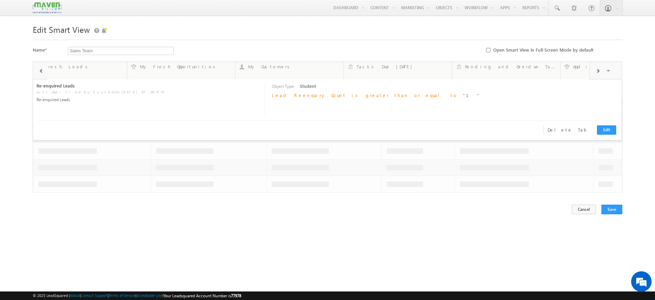
click at [42, 69] on span at bounding box center [41, 70] width 5 height 5
click at [42, 69] on div at bounding box center [40, 70] width 15 height 16
click at [103, 75] on link "My Fresh Leads 7 Details" at bounding box center [102, 69] width 109 height 18
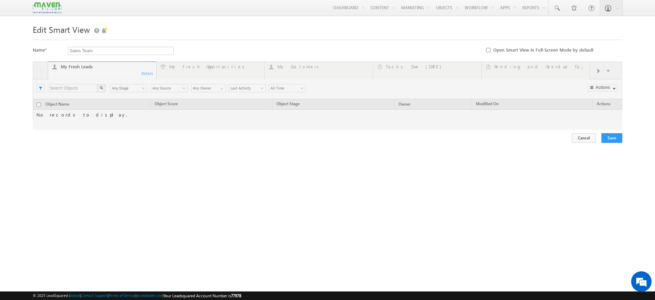
click at [148, 73] on div at bounding box center [328, 95] width 590 height 68
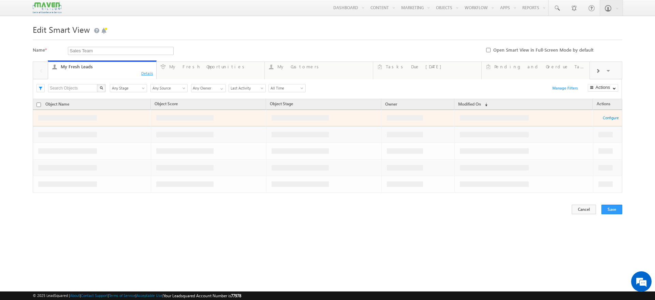
click at [147, 74] on div "Details" at bounding box center [147, 73] width 13 height 6
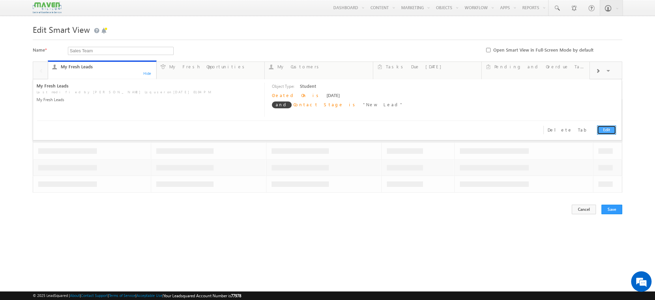
click at [604, 129] on link "Edit" at bounding box center [606, 129] width 19 height 9
type input "My Fresh Leads"
type textarea "My Fresh Leads"
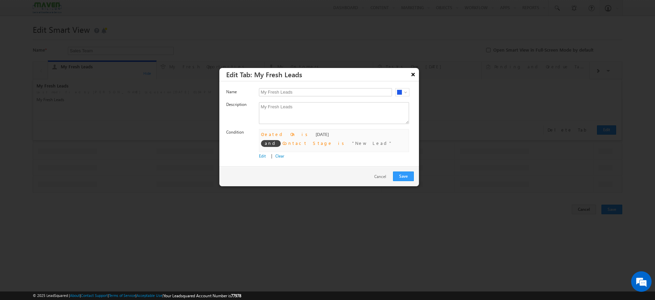
click at [414, 76] on button "×" at bounding box center [413, 74] width 11 height 12
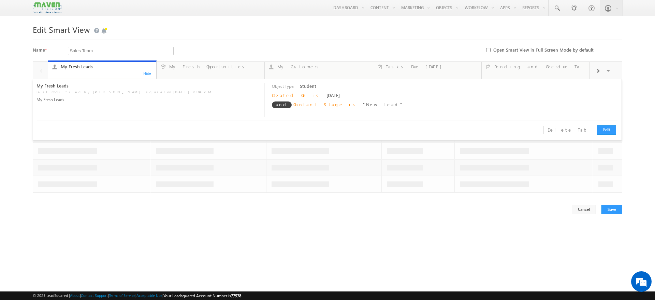
click at [598, 73] on span at bounding box center [598, 70] width 4 height 5
click at [596, 72] on span at bounding box center [598, 70] width 4 height 5
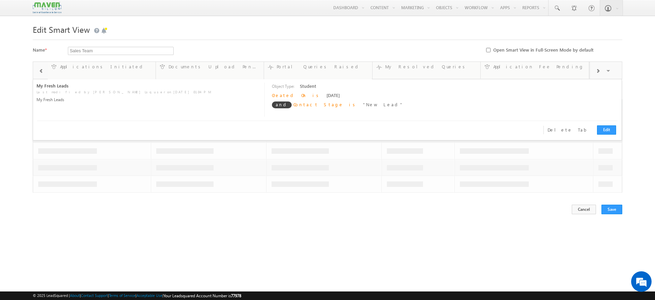
click at [596, 72] on span at bounding box center [598, 70] width 4 height 5
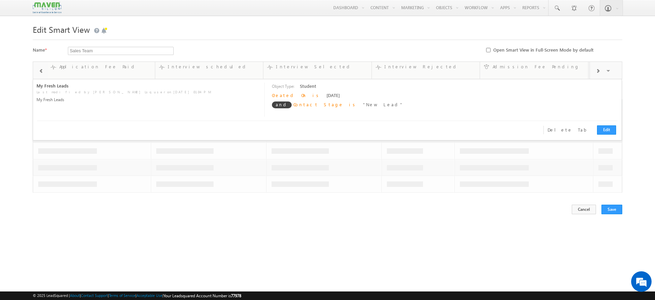
click at [596, 72] on span at bounding box center [598, 70] width 4 height 5
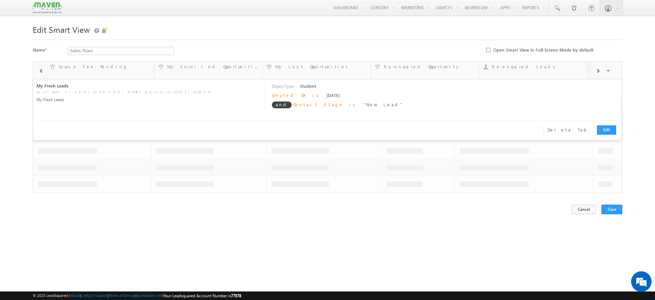
click at [43, 74] on div at bounding box center [40, 70] width 13 height 15
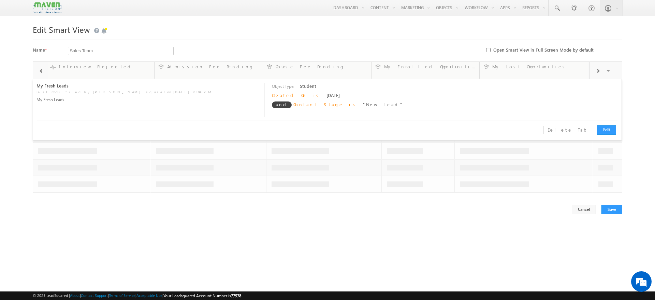
click at [43, 74] on div at bounding box center [40, 70] width 13 height 15
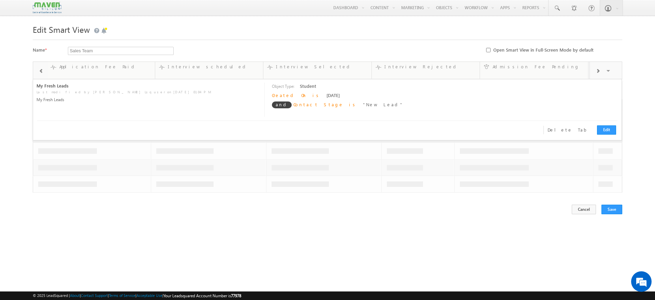
click at [43, 74] on div at bounding box center [40, 70] width 13 height 15
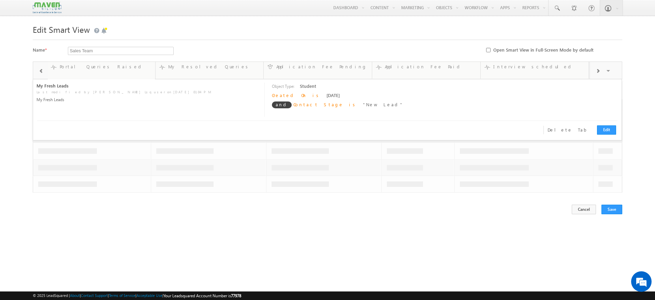
click at [43, 74] on div at bounding box center [40, 70] width 13 height 15
click at [199, 73] on link "Portal Queries Raised ... Details" at bounding box center [209, 69] width 109 height 18
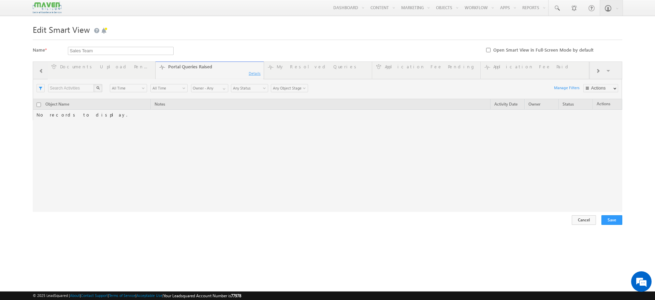
click at [256, 72] on div at bounding box center [328, 136] width 590 height 150
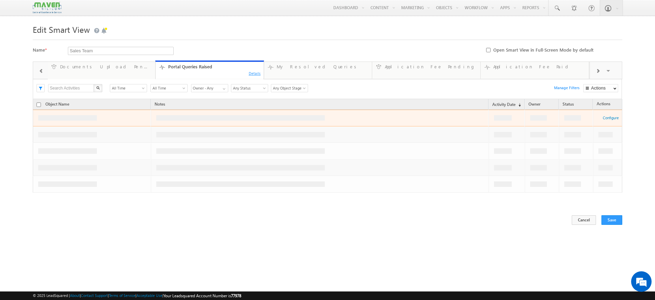
click at [256, 72] on div "Details" at bounding box center [254, 73] width 13 height 6
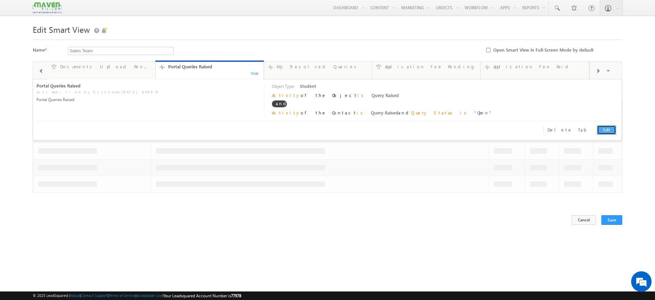
click at [603, 129] on link "Edit" at bounding box center [606, 129] width 19 height 9
type input "Portal Queries Raised"
type textarea "Portal Queries Raised"
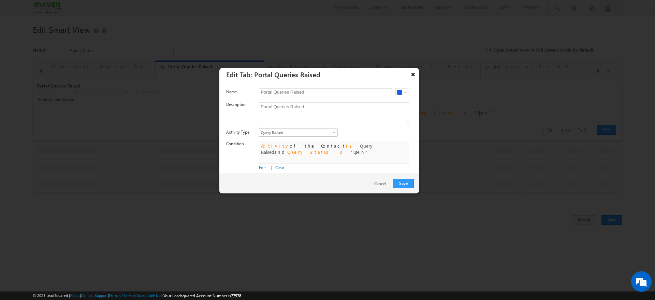
click at [415, 77] on button "×" at bounding box center [413, 74] width 11 height 12
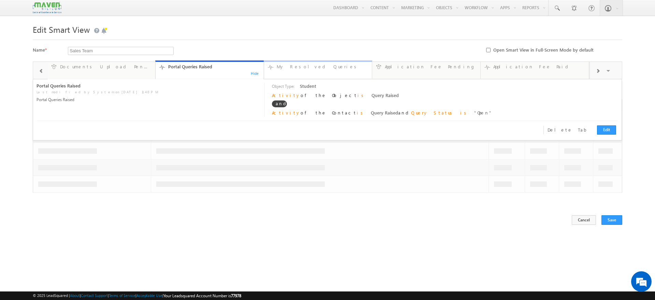
click at [328, 69] on div "My Resolved Queries" at bounding box center [322, 66] width 91 height 5
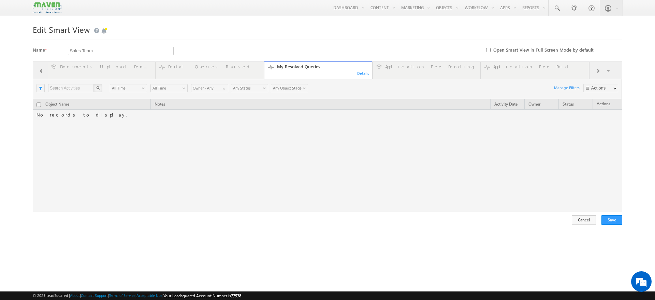
click at [362, 75] on div at bounding box center [328, 136] width 590 height 150
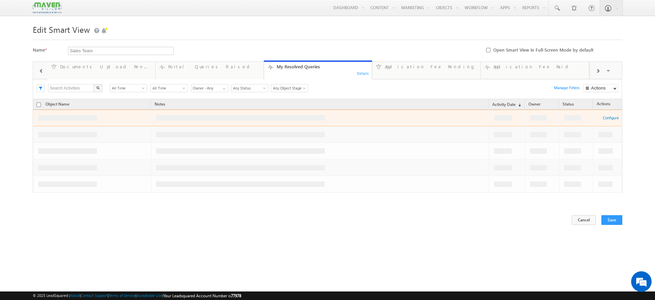
click at [362, 75] on div "Details" at bounding box center [363, 73] width 13 height 6
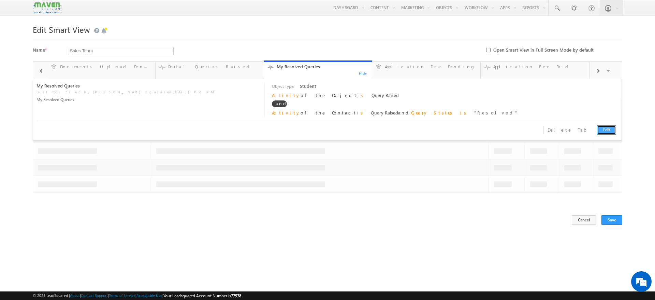
click at [606, 132] on link "Edit" at bounding box center [606, 129] width 19 height 9
type input "My Resolved Queries"
type textarea "My Resolved Queries"
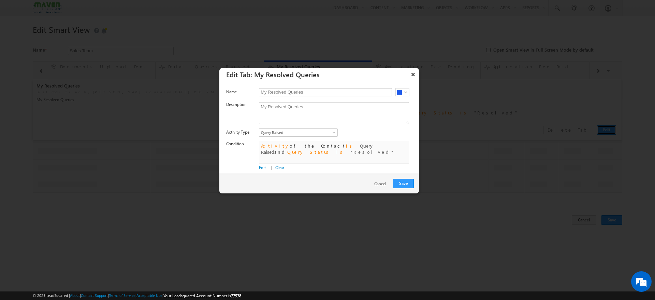
scroll to position [4, 0]
click at [412, 74] on button "×" at bounding box center [413, 74] width 11 height 12
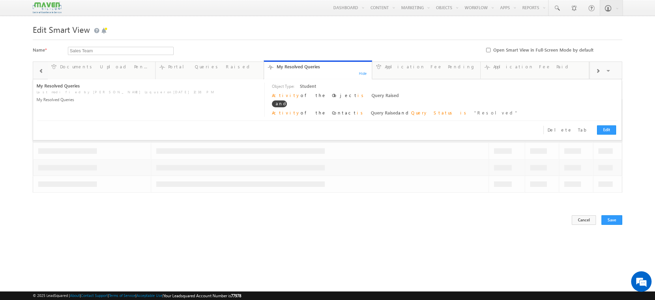
click at [40, 73] on span at bounding box center [41, 70] width 5 height 5
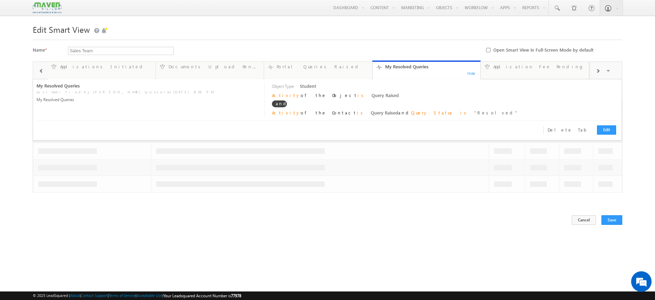
click at [40, 73] on span at bounding box center [41, 70] width 5 height 5
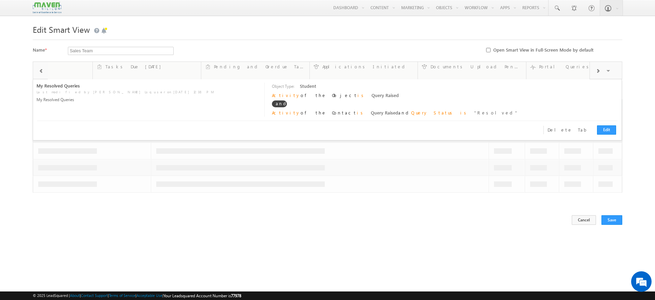
click at [40, 73] on span at bounding box center [41, 70] width 5 height 5
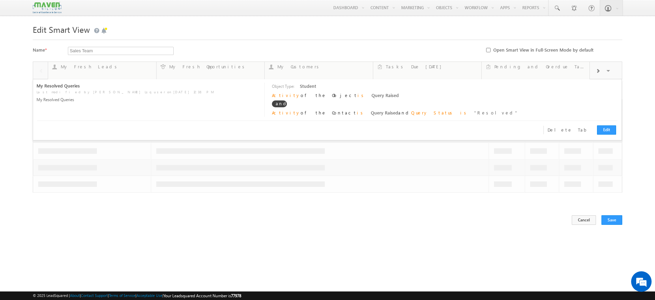
click at [40, 73] on div at bounding box center [40, 70] width 15 height 16
click at [597, 70] on span at bounding box center [598, 70] width 4 height 5
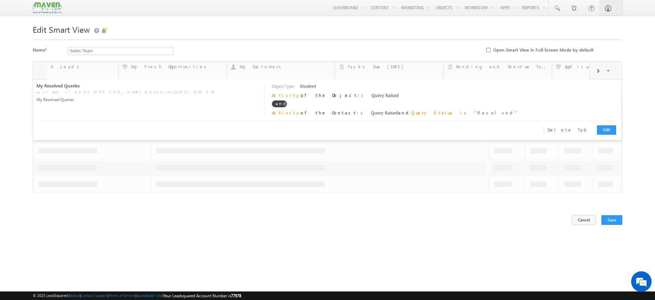
click at [597, 70] on span at bounding box center [598, 70] width 4 height 5
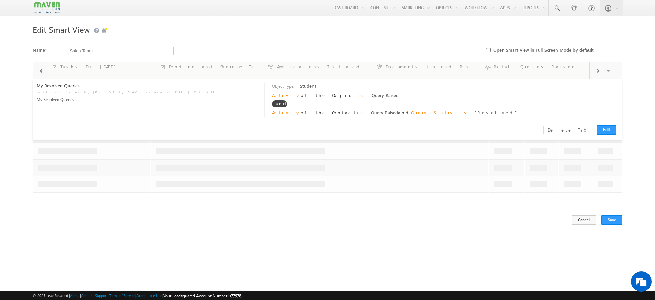
click at [597, 70] on span at bounding box center [598, 70] width 4 height 5
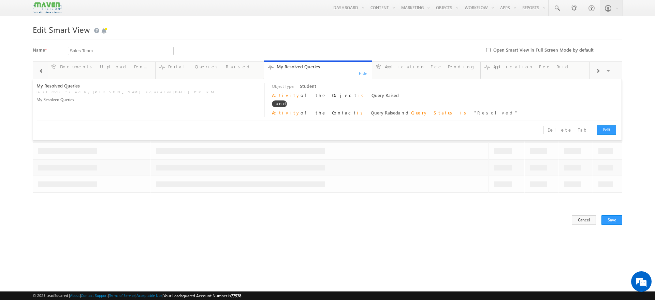
click at [597, 70] on span at bounding box center [598, 70] width 4 height 5
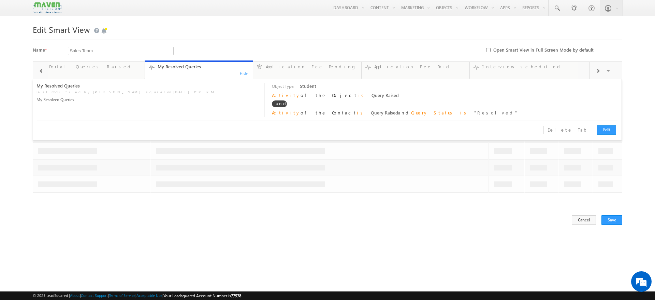
click at [597, 70] on span at bounding box center [598, 70] width 4 height 5
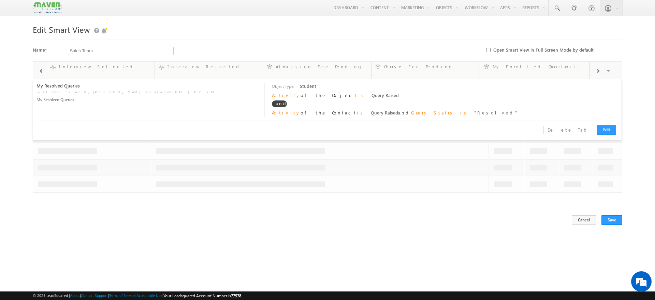
click at [597, 70] on span at bounding box center [598, 70] width 4 height 5
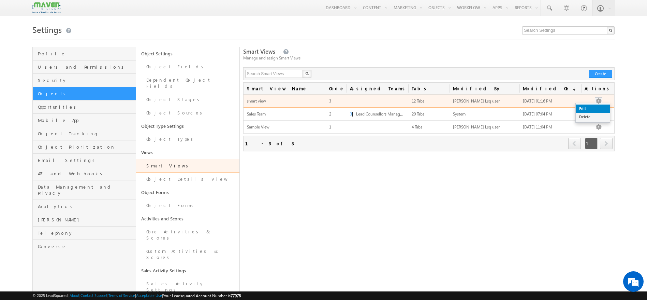
click at [589, 107] on link "Edit" at bounding box center [593, 108] width 34 height 8
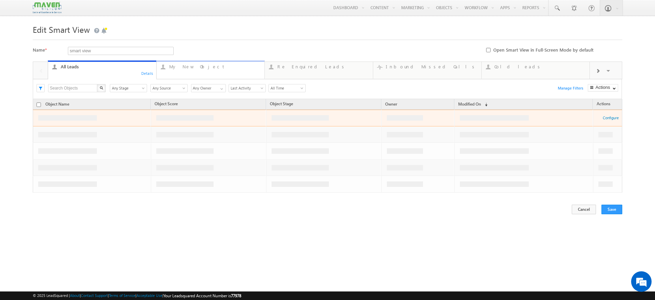
click at [204, 69] on div "My New Object" at bounding box center [214, 66] width 91 height 5
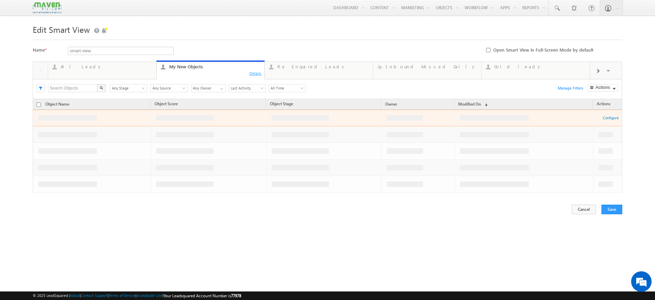
click at [258, 73] on div "Details" at bounding box center [255, 73] width 13 height 6
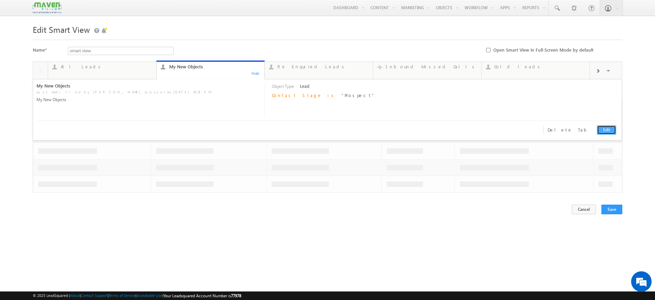
click at [609, 132] on link "Edit" at bounding box center [606, 129] width 19 height 9
type input "My New Leads"
type textarea "My New Leads"
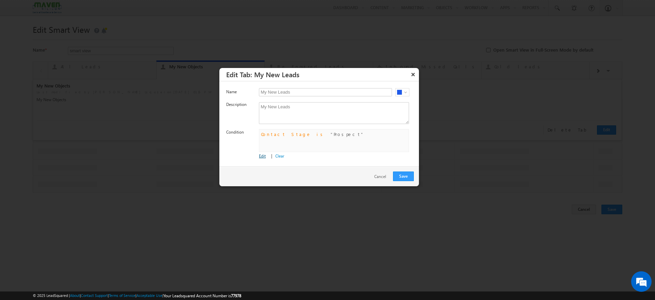
click at [263, 154] on div "and Contact Stage is Prospect Edit | Clear" at bounding box center [339, 144] width 160 height 30
click at [263, 155] on link "Edit" at bounding box center [262, 155] width 7 height 5
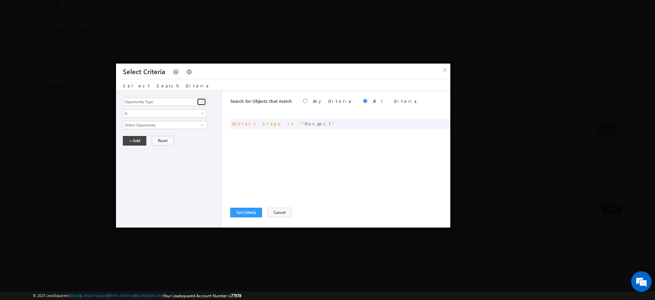
click at [202, 103] on span at bounding box center [202, 101] width 5 height 5
click at [167, 115] on link "Contact Stage" at bounding box center [165, 116] width 84 height 8
click at [205, 102] on span at bounding box center [202, 101] width 5 height 5
click at [144, 123] on link "Created On" at bounding box center [165, 123] width 84 height 8
type input "Created On"
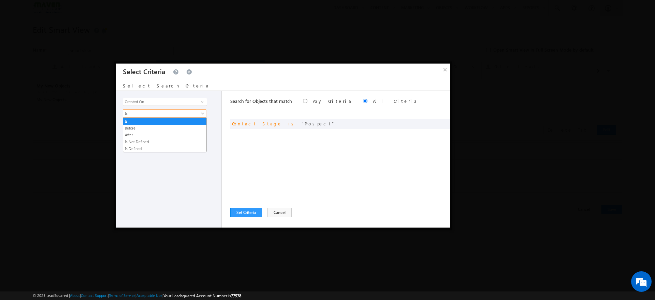
click at [203, 113] on span at bounding box center [203, 114] width 5 height 5
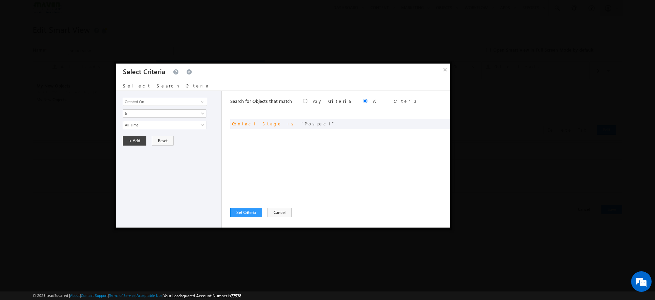
click at [164, 163] on div "Opportunity Type Object Activity Task Sales Group Prospect Id Academic Remarks …" at bounding box center [169, 159] width 106 height 136
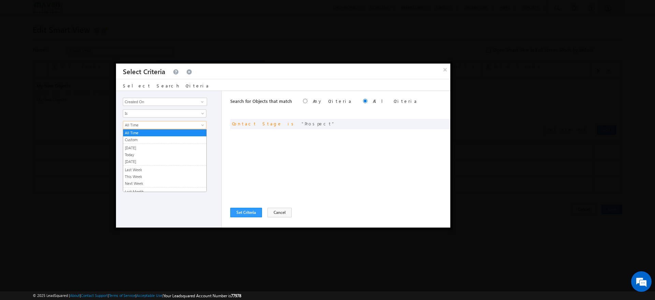
click at [201, 126] on span at bounding box center [203, 126] width 5 height 5
click at [144, 153] on link "Today" at bounding box center [164, 155] width 83 height 6
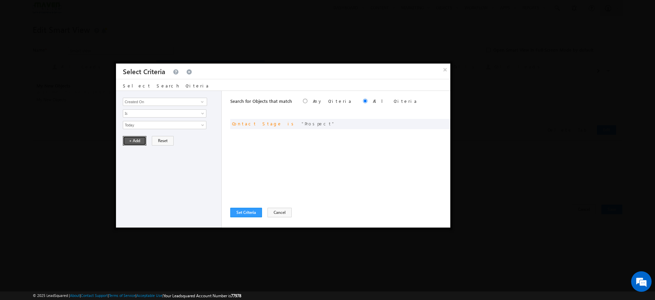
click at [142, 139] on button "+ Add" at bounding box center [135, 141] width 24 height 10
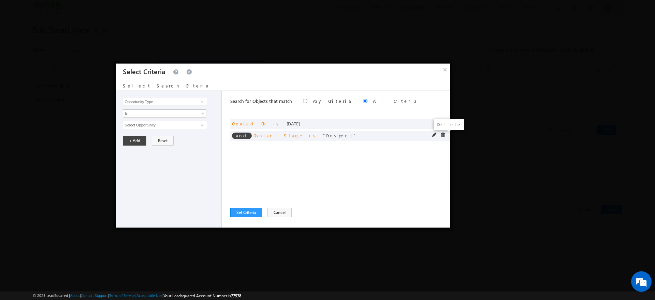
click at [445, 134] on span at bounding box center [443, 134] width 5 height 5
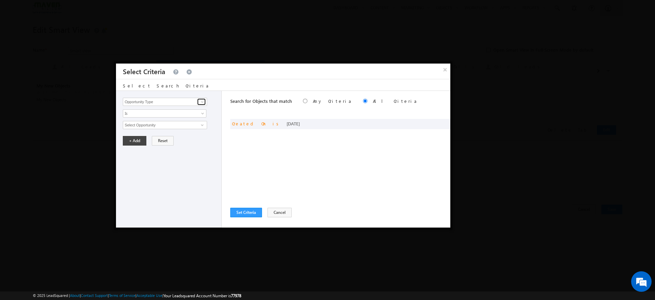
click at [203, 103] on span at bounding box center [202, 101] width 5 height 5
click at [150, 114] on link "Contact Stage" at bounding box center [165, 116] width 84 height 8
type input "Contact Stage"
click at [190, 126] on span "None Selected" at bounding box center [161, 125] width 77 height 8
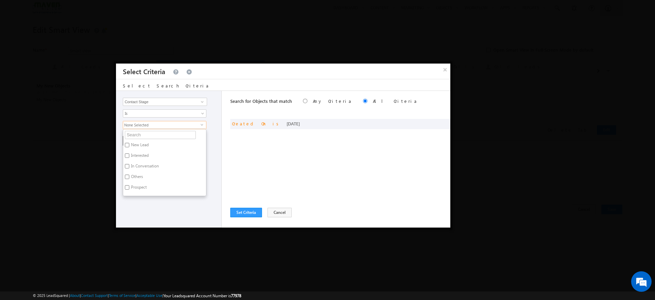
click at [148, 144] on label "New Lead" at bounding box center [139, 146] width 32 height 11
click at [129, 144] on input "New Lead" at bounding box center [127, 145] width 4 height 4
checkbox input "true"
click at [146, 206] on div "Opportunity Type Object Activity Task Sales Group Prospect Id Academic Remarks …" at bounding box center [169, 159] width 106 height 136
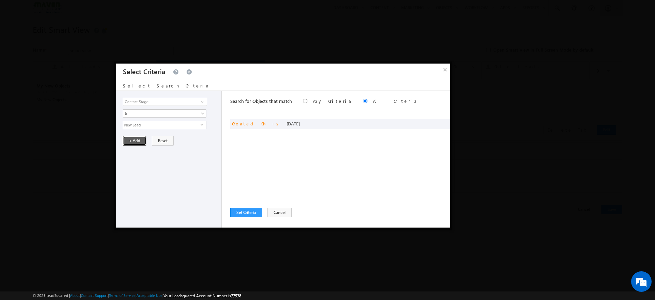
click at [136, 143] on button "+ Add" at bounding box center [135, 141] width 24 height 10
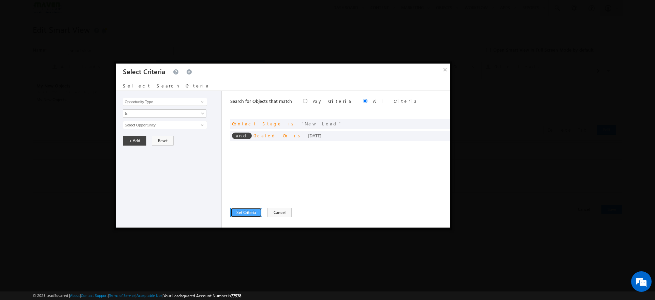
click at [247, 211] on button "Set Criteria" at bounding box center [246, 212] width 32 height 10
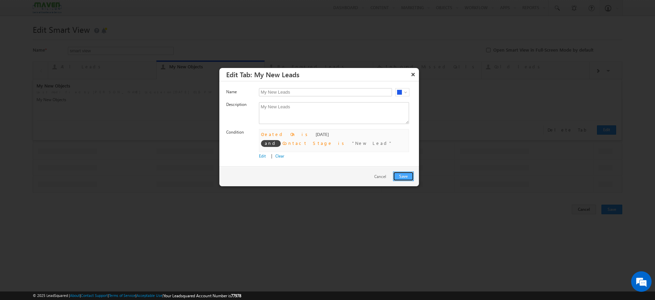
click at [403, 175] on button "Save" at bounding box center [403, 176] width 21 height 10
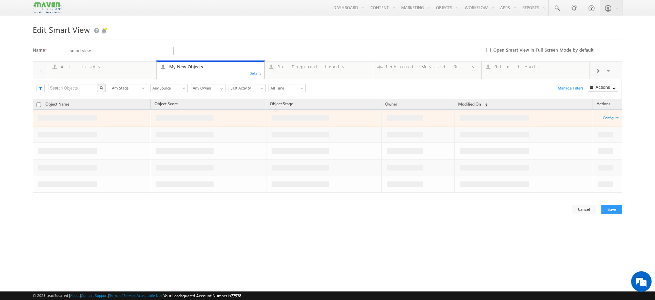
click at [596, 72] on span at bounding box center [598, 70] width 4 height 5
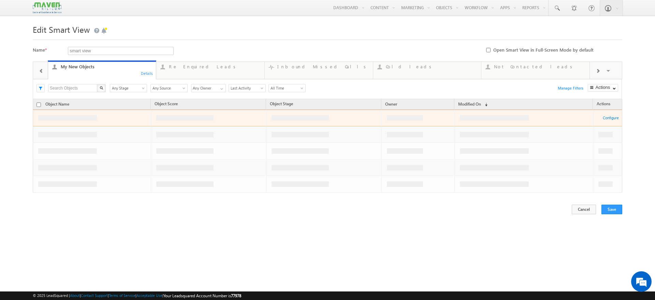
click at [596, 72] on span at bounding box center [598, 70] width 4 height 5
click at [599, 74] on span at bounding box center [598, 70] width 4 height 5
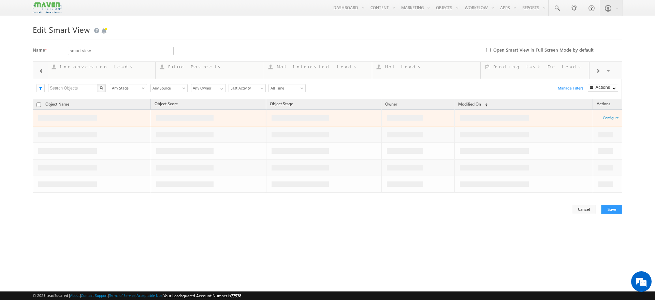
click at [599, 74] on span at bounding box center [598, 70] width 4 height 5
click at [40, 72] on span at bounding box center [41, 70] width 5 height 5
click at [599, 73] on span at bounding box center [598, 70] width 4 height 5
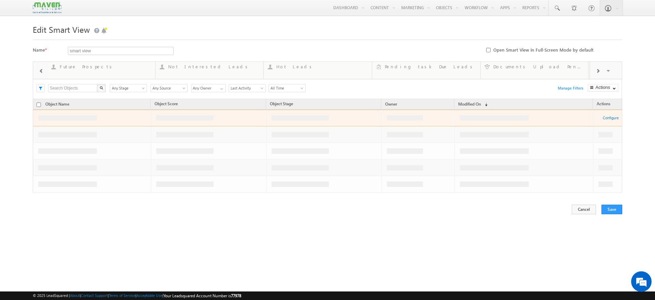
click at [599, 73] on span at bounding box center [598, 70] width 4 height 5
click at [599, 73] on div "Visible Tabs All Leads Default My New Objects Default Re Enquired Leads Default…" at bounding box center [606, 70] width 32 height 16
click at [606, 70] on span at bounding box center [609, 71] width 7 height 14
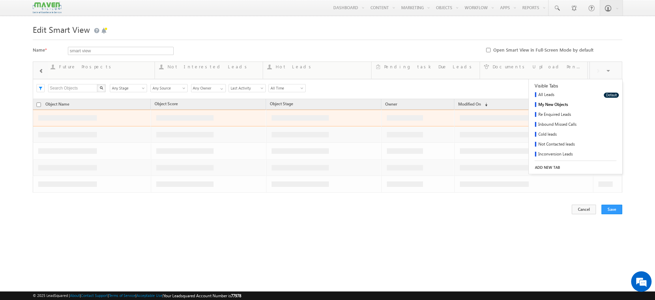
click at [544, 166] on link "ADD NEW TAB" at bounding box center [575, 167] width 93 height 10
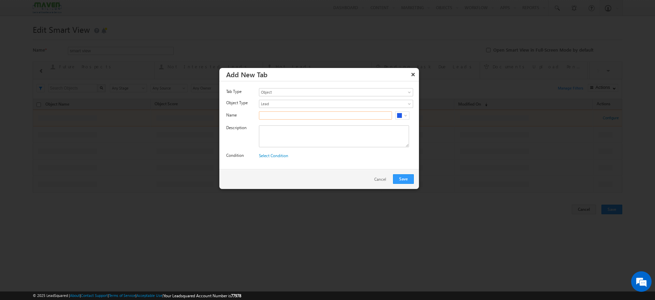
click at [349, 115] on input "text" at bounding box center [325, 115] width 133 height 8
paste input "Enrolled - Long Term Course"
type input "Enrolled - Long Term Course"
click at [320, 128] on textarea at bounding box center [334, 136] width 150 height 22
paste textarea "Enrolled - Long Term Course"
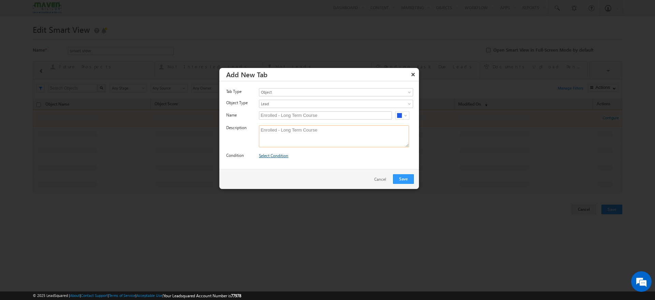
type textarea "Enrolled - Long Term Course"
click at [279, 153] on link "Select Condition" at bounding box center [273, 155] width 29 height 5
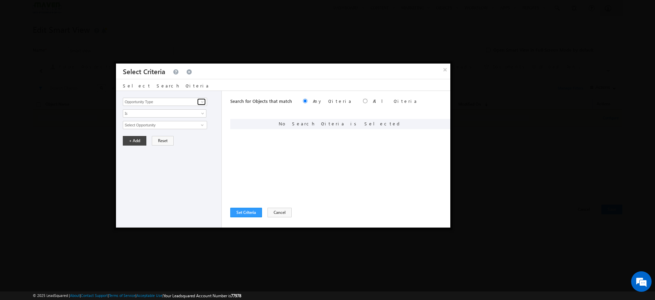
click at [204, 101] on span at bounding box center [202, 101] width 5 height 5
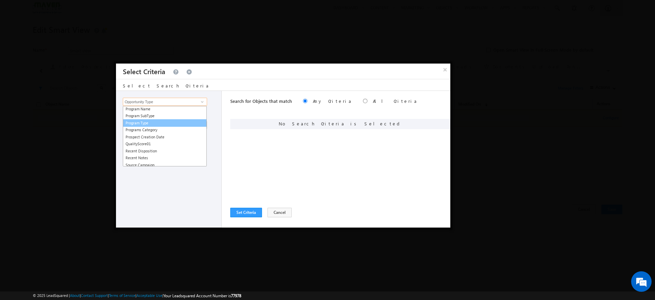
scroll to position [714, 0]
click at [165, 123] on link "Program Type" at bounding box center [165, 123] width 84 height 8
type input "Program Type"
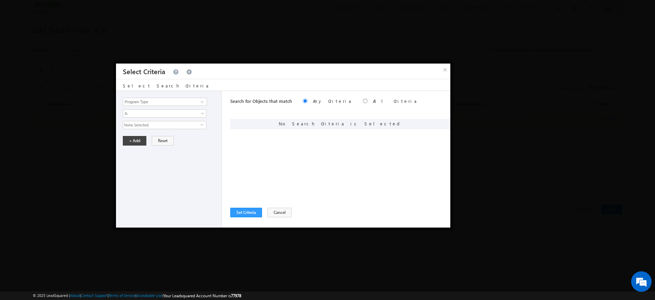
click at [197, 126] on span "None Selected" at bounding box center [161, 125] width 77 height 8
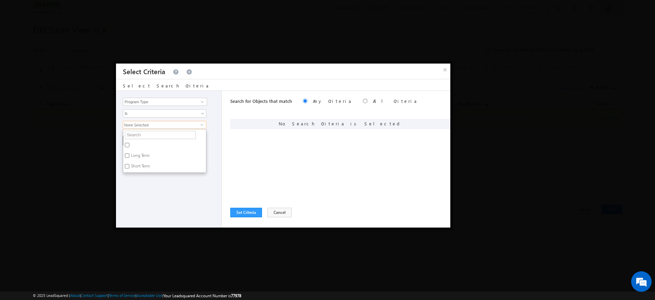
click at [134, 156] on label "Long Term" at bounding box center [139, 156] width 33 height 11
click at [129, 156] on input "Long Term" at bounding box center [127, 155] width 4 height 4
checkbox input "true"
click at [148, 179] on div "Opportunity Type Object Activity Task Sales Group Prospect Id Academic Remarks …" at bounding box center [169, 159] width 106 height 136
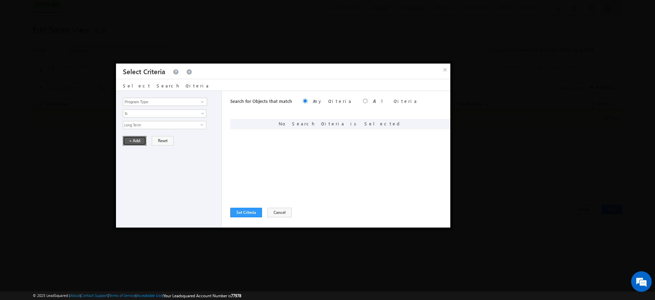
click at [135, 144] on button "+ Add" at bounding box center [135, 141] width 24 height 10
click at [336, 103] on div "Search for Objects that match Any Criteria All Criteria Note that the current t…" at bounding box center [340, 102] width 220 height 22
click at [363, 100] on input "radio" at bounding box center [365, 101] width 4 height 4
radio input "true"
click at [239, 211] on button "Set Criteria" at bounding box center [246, 212] width 32 height 10
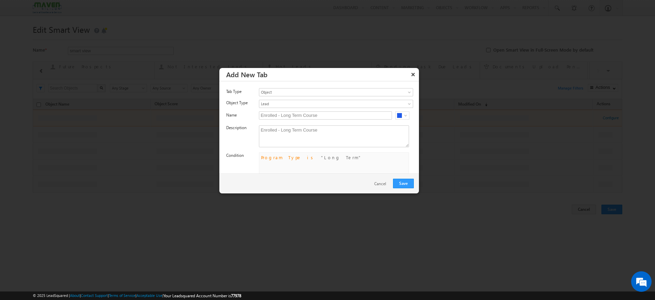
scroll to position [16, 0]
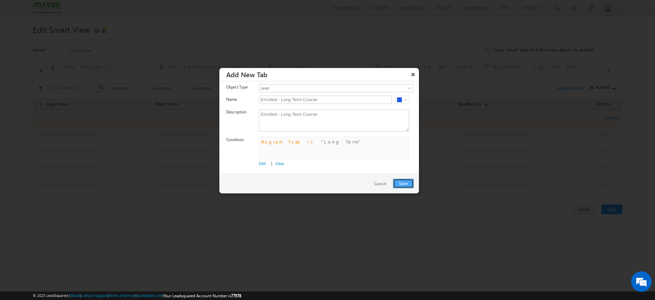
click at [402, 184] on button "Save" at bounding box center [403, 183] width 21 height 10
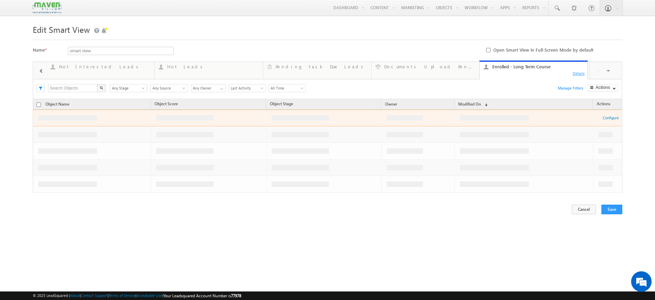
click at [577, 73] on div "Details" at bounding box center [579, 73] width 13 height 6
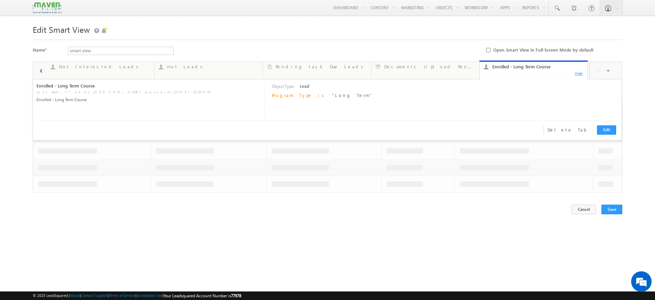
click at [579, 73] on div "Hide" at bounding box center [579, 73] width 13 height 6
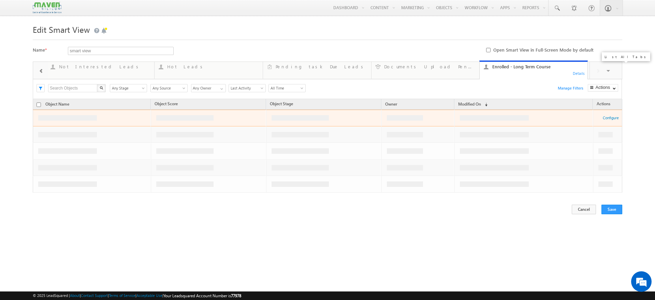
click at [608, 71] on span at bounding box center [609, 71] width 7 height 14
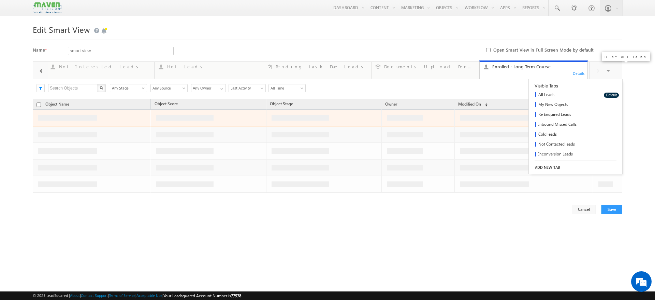
click at [552, 166] on link "ADD NEW TAB" at bounding box center [575, 167] width 93 height 10
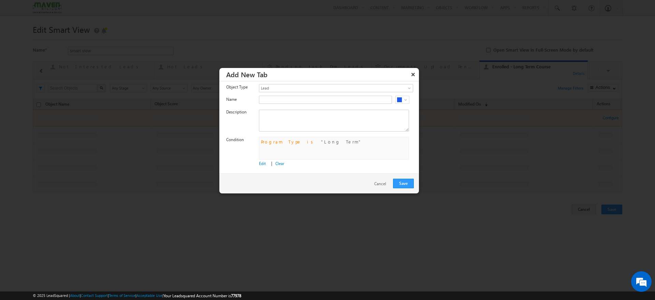
scroll to position [0, 0]
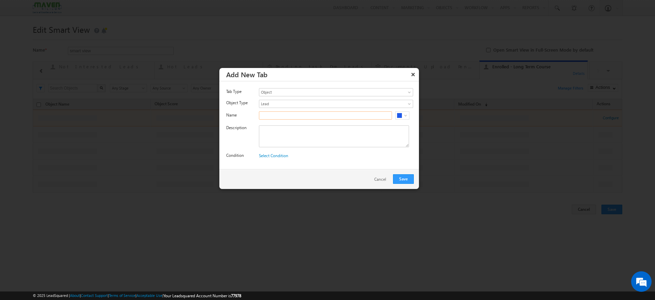
click at [337, 114] on input "text" at bounding box center [325, 115] width 133 height 8
paste input "Enrolled - Short Term course"
type input "Enrolled - Short Term course"
click at [266, 133] on textarea at bounding box center [334, 136] width 150 height 22
paste textarea "Enrolled - Short Term course"
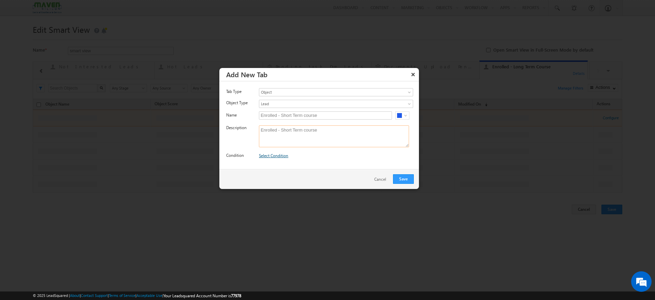
type textarea "Enrolled - Short Term course"
click at [270, 155] on link "Select Condition" at bounding box center [273, 155] width 29 height 5
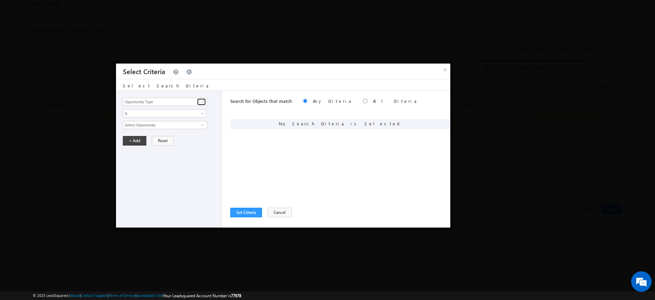
click at [202, 102] on span at bounding box center [202, 101] width 5 height 5
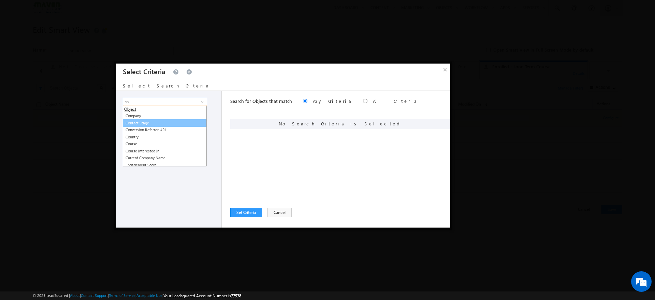
click at [154, 121] on link "Contact Stage" at bounding box center [165, 123] width 84 height 8
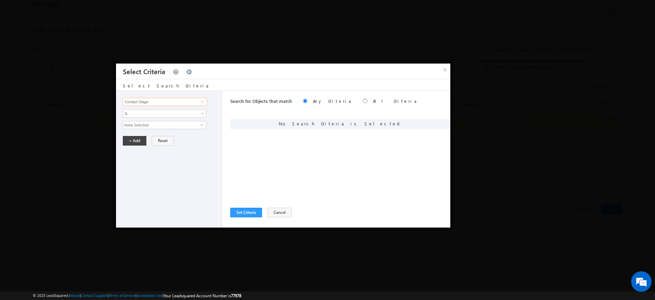
type input "Contact Stage"
click at [196, 124] on span "None Selected" at bounding box center [161, 125] width 77 height 8
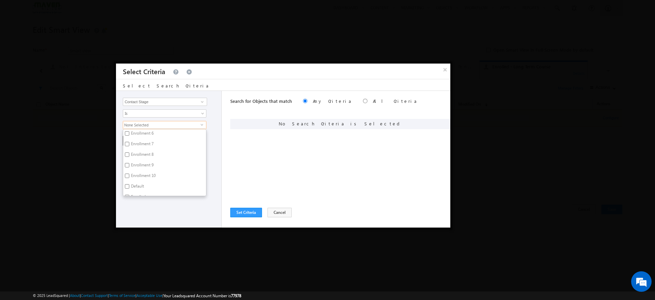
scroll to position [241, 0]
click at [135, 146] on label "Enrolled" at bounding box center [137, 148] width 29 height 11
click at [129, 146] on input "Enrolled" at bounding box center [127, 147] width 4 height 4
checkbox input "true"
click at [153, 202] on div "Opportunity Type Object Activity Task Sales Group Prospect Id Academic Remarks …" at bounding box center [169, 159] width 106 height 136
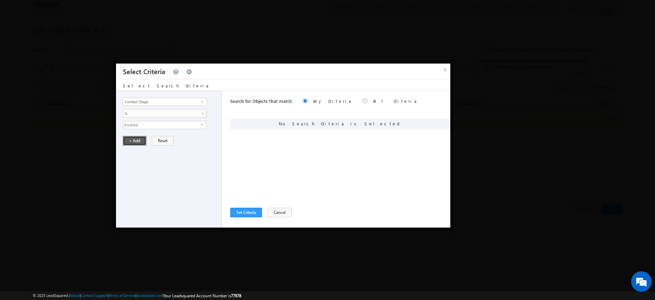
click at [130, 140] on button "+ Add" at bounding box center [135, 141] width 24 height 10
click at [335, 103] on div "Search for Objects that match Any Criteria All Criteria Note that the current t…" at bounding box center [340, 102] width 220 height 22
click at [363, 100] on input "radio" at bounding box center [365, 101] width 4 height 4
radio input "true"
click at [201, 103] on span at bounding box center [202, 101] width 5 height 5
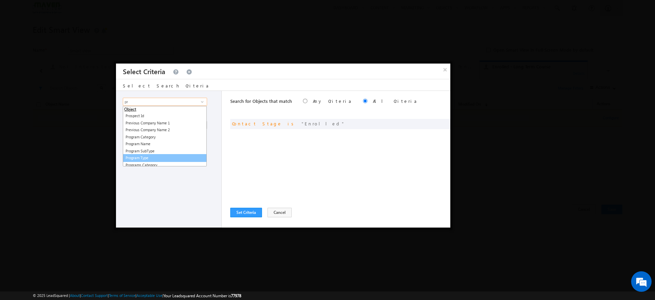
click at [158, 156] on link "Program Type" at bounding box center [165, 158] width 84 height 8
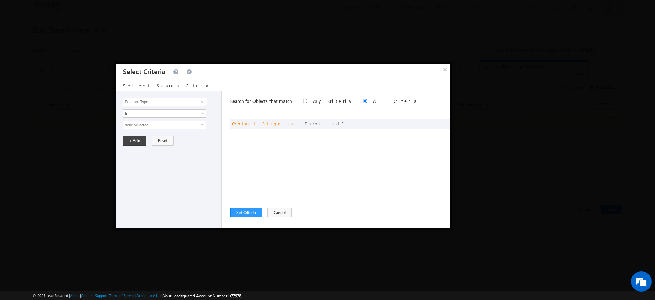
type input "Program Type"
click at [200, 124] on span "None Selected" at bounding box center [161, 125] width 77 height 8
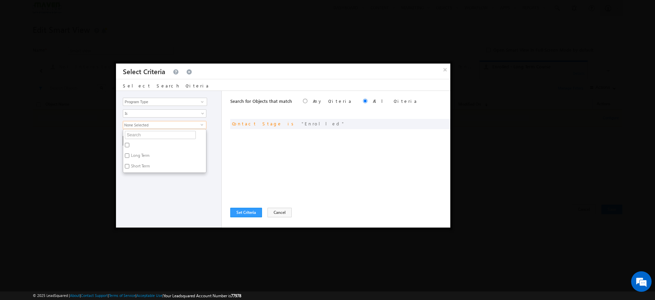
click at [132, 165] on label "Short Term" at bounding box center [139, 167] width 33 height 11
click at [129, 165] on input "Short Term" at bounding box center [127, 166] width 4 height 4
checkbox input "true"
click at [158, 198] on div "Opportunity Type Object Activity Task Sales Group Prospect Id Academic Remarks …" at bounding box center [169, 159] width 106 height 136
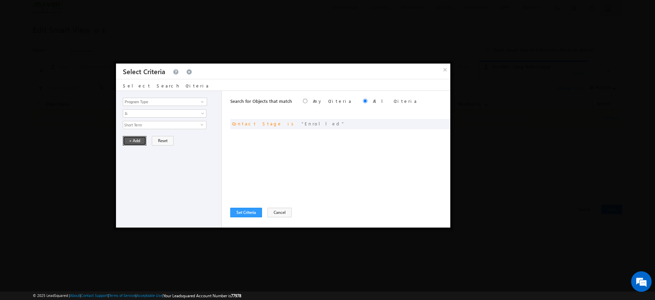
click at [133, 140] on button "+ Add" at bounding box center [135, 141] width 24 height 10
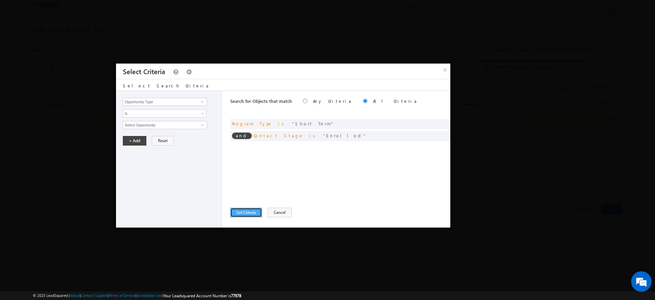
click at [249, 211] on button "Set Criteria" at bounding box center [246, 212] width 32 height 10
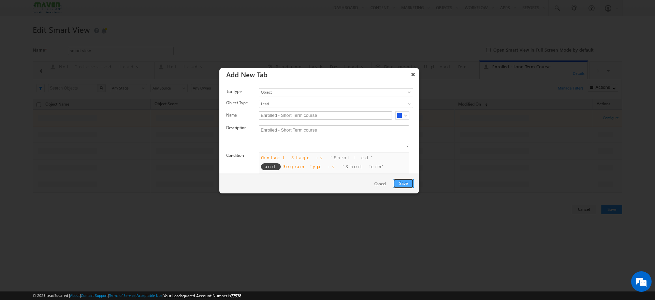
click at [401, 182] on button "Save" at bounding box center [403, 183] width 21 height 10
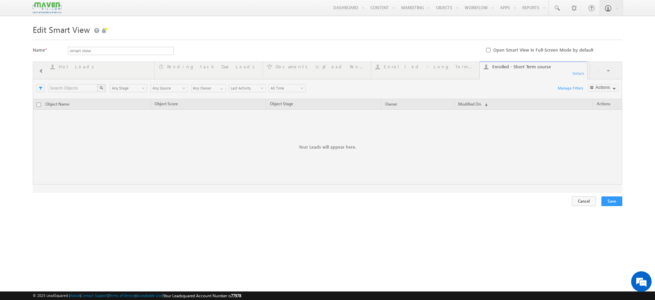
click at [457, 93] on div at bounding box center [328, 126] width 590 height 131
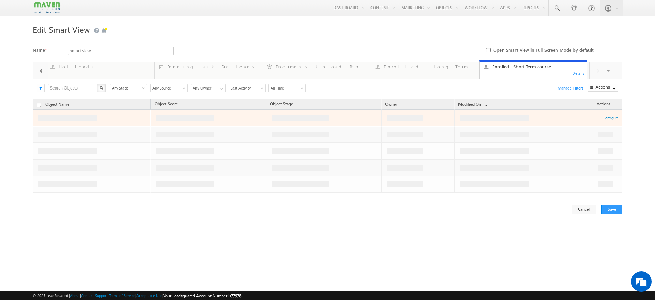
click at [451, 77] on link "Enrolled - Long Term Course 919 Details" at bounding box center [425, 70] width 109 height 17
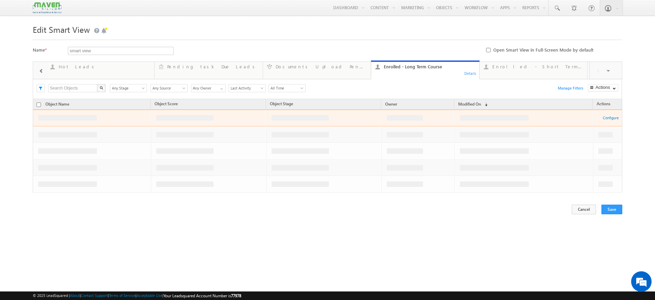
click at [473, 73] on div "Details" at bounding box center [470, 73] width 13 height 6
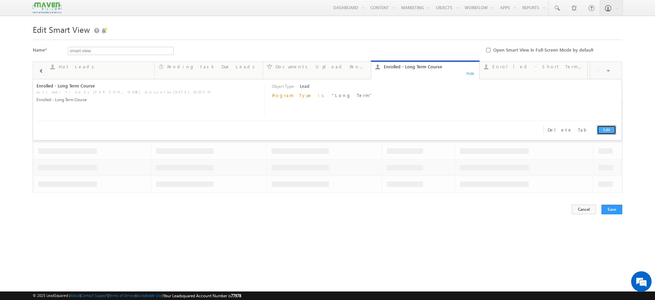
click at [610, 130] on link "Edit" at bounding box center [606, 129] width 19 height 9
type input "Enrolled - Long Term Course"
type textarea "Enrolled - Long Term Course"
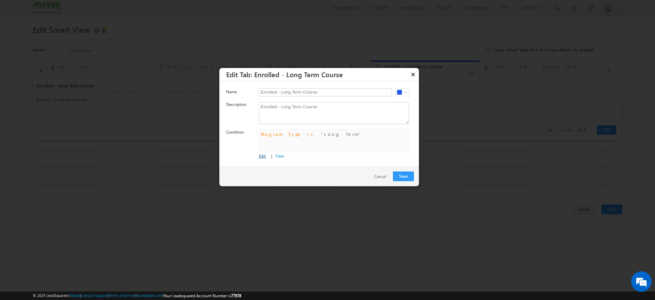
click at [260, 155] on link "Edit" at bounding box center [262, 155] width 7 height 5
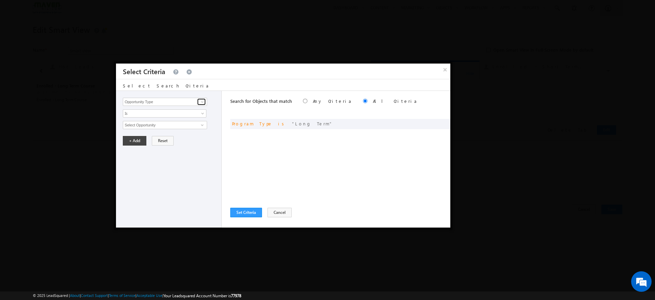
click at [202, 102] on span at bounding box center [202, 101] width 5 height 5
click at [158, 113] on link "Contact Stage" at bounding box center [165, 116] width 84 height 8
type input "Contact Stage"
click at [201, 126] on span "select" at bounding box center [203, 124] width 5 height 3
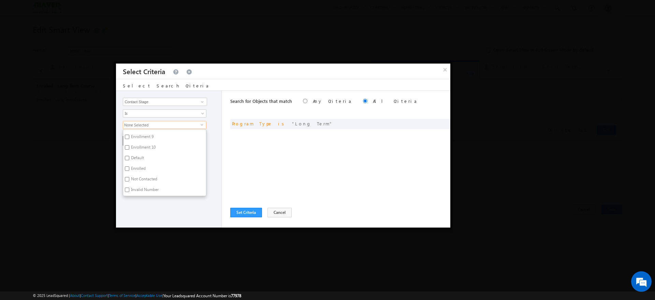
scroll to position [220, 0]
click at [127, 167] on input "Enrolled" at bounding box center [127, 168] width 4 height 4
checkbox input "true"
click at [146, 201] on div "Opportunity Type Object Activity Task Sales Group Prospect Id Academic Remarks …" at bounding box center [169, 159] width 106 height 136
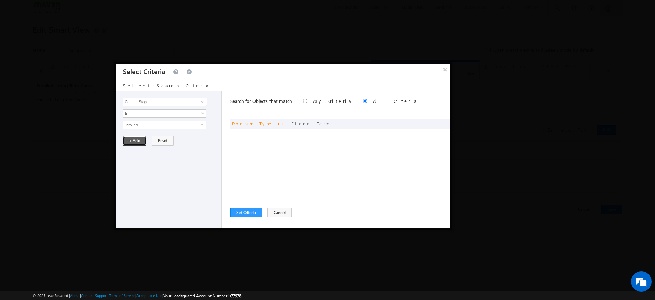
click at [135, 138] on button "+ Add" at bounding box center [135, 141] width 24 height 10
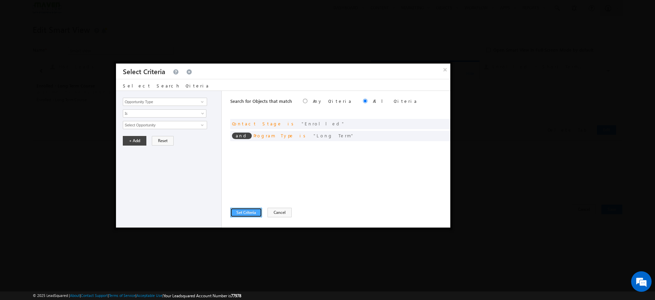
click at [258, 213] on button "Set Criteria" at bounding box center [246, 212] width 32 height 10
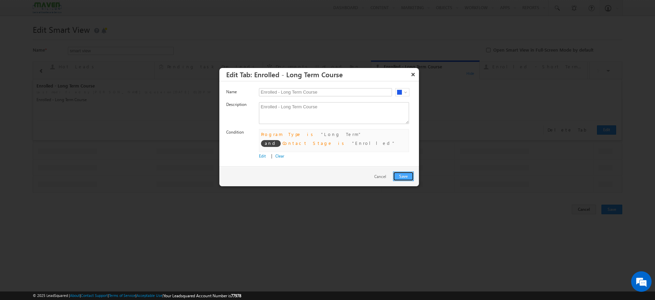
click at [410, 177] on button "Save" at bounding box center [403, 176] width 21 height 10
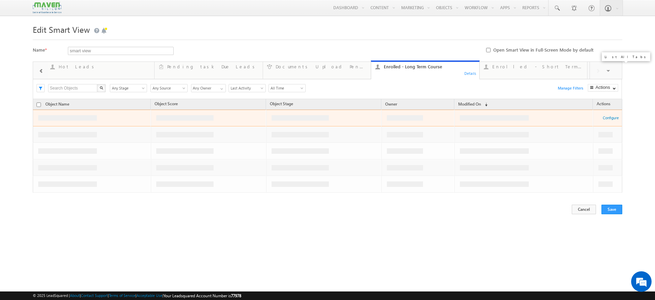
click at [607, 71] on span at bounding box center [609, 71] width 7 height 14
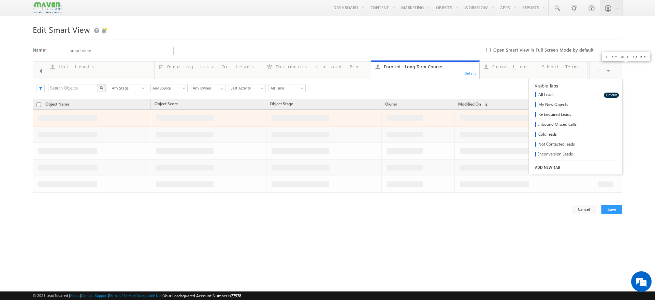
click at [546, 165] on link "ADD NEW TAB" at bounding box center [575, 167] width 93 height 10
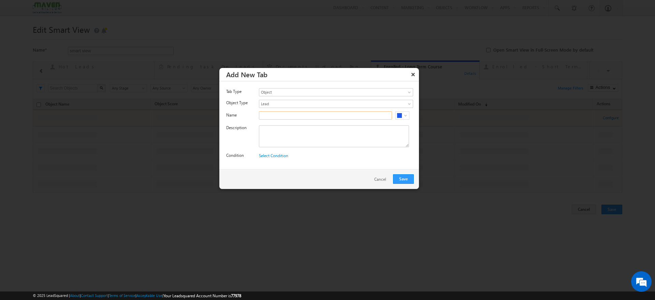
click at [283, 115] on input "text" at bounding box center [325, 115] width 133 height 8
paste input "Portal Queries Raised"
type input "Portal Queries Raised"
click at [266, 133] on textarea at bounding box center [334, 136] width 150 height 22
paste textarea "Portal Queries Raised"
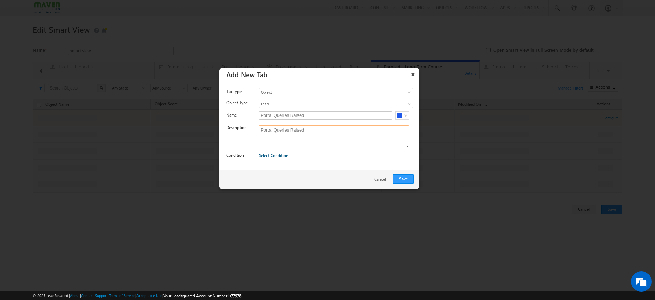
type textarea "Portal Queries Raised"
click at [279, 154] on link "Select Condition" at bounding box center [273, 155] width 29 height 5
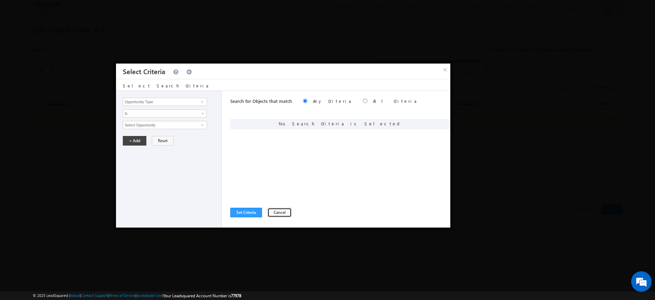
click at [280, 212] on button "Cancel" at bounding box center [280, 212] width 24 height 10
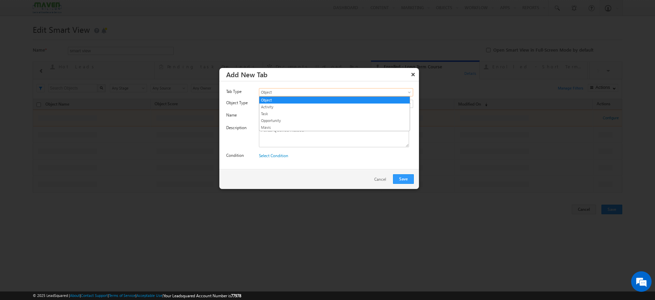
click at [285, 92] on span "Object" at bounding box center [326, 92] width 134 height 6
click at [302, 109] on link "Activity" at bounding box center [334, 107] width 150 height 6
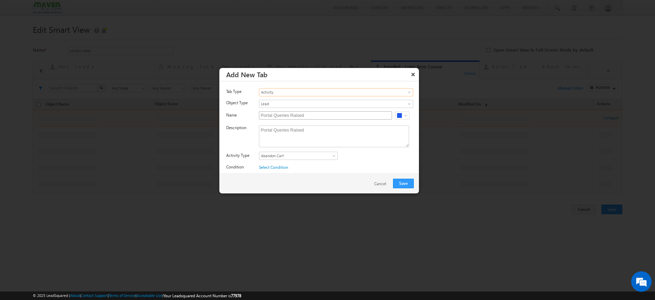
scroll to position [7, 0]
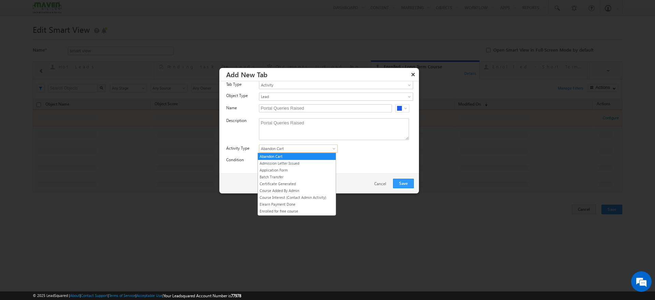
click at [330, 148] on link "Abandon Cart" at bounding box center [298, 148] width 79 height 8
click at [280, 184] on link "Query Raised" at bounding box center [297, 184] width 78 height 6
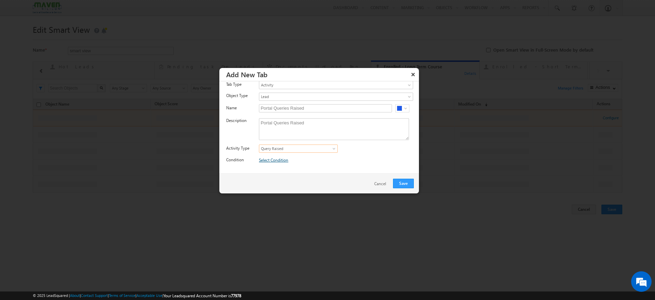
click at [282, 162] on link "Select Condition" at bounding box center [273, 159] width 29 height 5
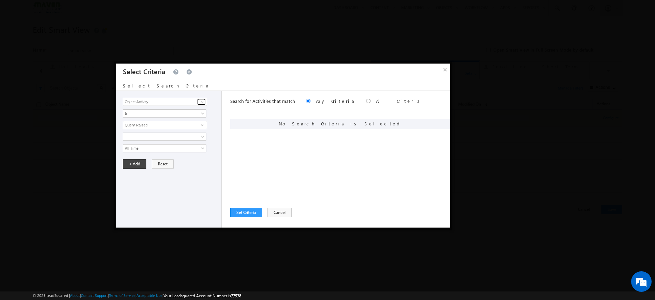
click at [201, 102] on span at bounding box center [202, 101] width 5 height 5
click at [147, 109] on link "Object Activity" at bounding box center [165, 110] width 84 height 8
type input "Object Activity"
click at [203, 133] on link at bounding box center [165, 136] width 84 height 8
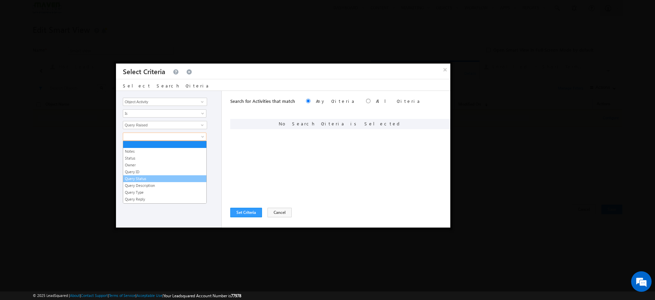
click at [145, 176] on link "Query Status" at bounding box center [164, 178] width 83 height 6
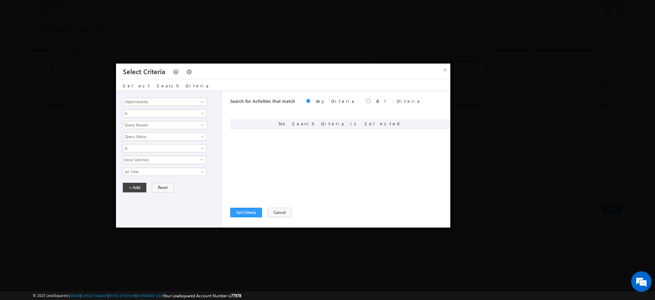
click at [203, 161] on span "select" at bounding box center [203, 162] width 5 height 12
click at [130, 191] on label "Open" at bounding box center [135, 191] width 25 height 11
click at [129, 191] on input "Open" at bounding box center [127, 190] width 4 height 4
checkbox input "true"
click at [214, 185] on div "+ Add Reset" at bounding box center [170, 188] width 95 height 10
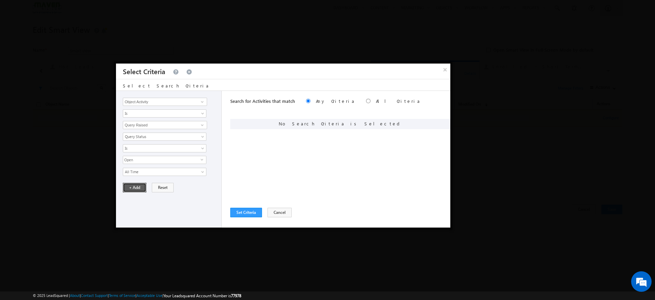
click at [138, 188] on button "+ Add" at bounding box center [135, 188] width 24 height 10
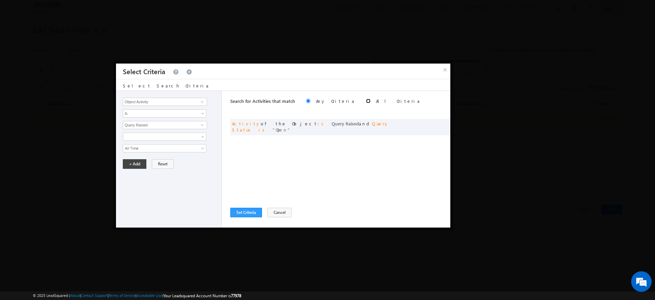
click at [366, 100] on input "radio" at bounding box center [368, 101] width 4 height 4
radio input "true"
click at [241, 211] on button "Set Criteria" at bounding box center [246, 212] width 32 height 10
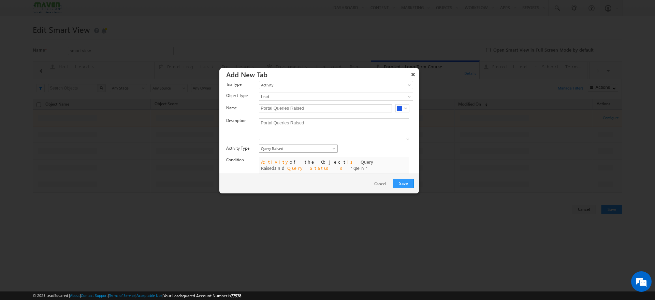
scroll to position [27, 0]
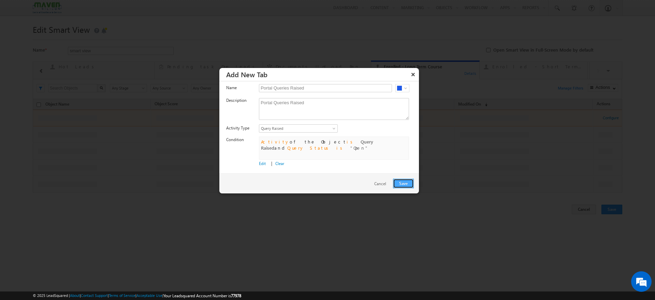
click at [399, 184] on button "Save" at bounding box center [403, 183] width 21 height 10
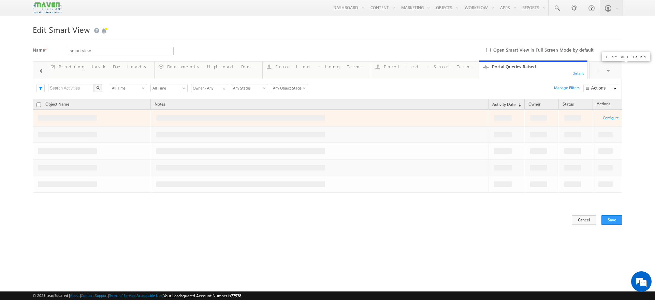
click at [606, 72] on span at bounding box center [609, 71] width 7 height 14
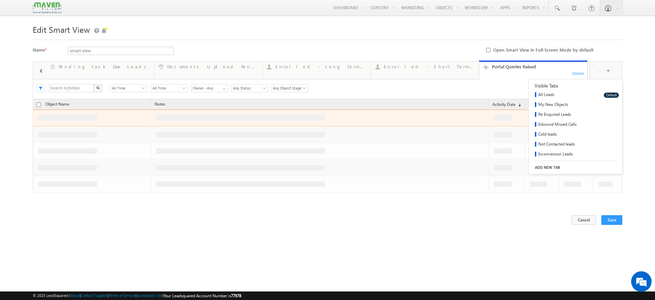
click at [557, 164] on link "ADD NEW TAB" at bounding box center [575, 167] width 93 height 10
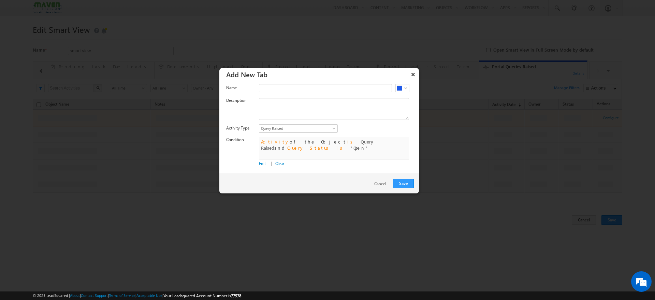
scroll to position [0, 0]
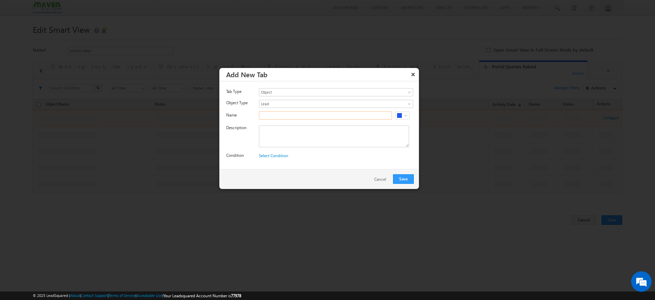
click at [301, 115] on input "text" at bounding box center [325, 115] width 133 height 8
paste input "My Resolved Queries"
type input "My Resolved Queries"
click at [283, 128] on textarea at bounding box center [334, 136] width 150 height 22
paste textarea "My Resolved Queries"
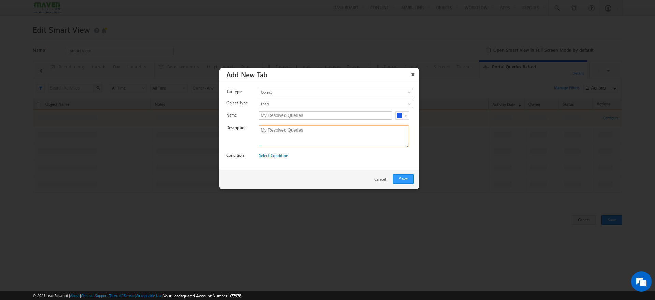
type textarea "My Resolved Queries"
click at [343, 90] on span "Object" at bounding box center [326, 92] width 134 height 6
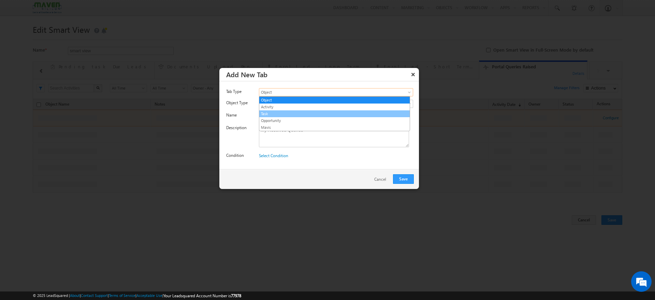
click at [282, 111] on link "Task" at bounding box center [334, 114] width 150 height 6
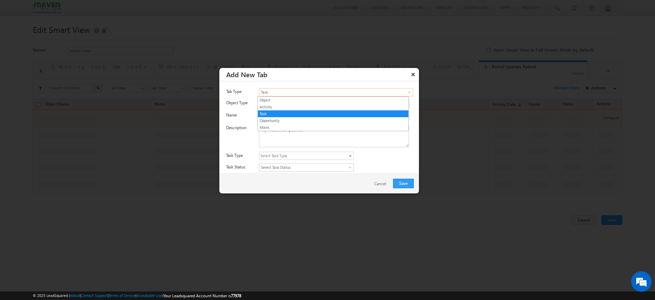
click at [312, 94] on span "Task" at bounding box center [326, 92] width 134 height 6
click at [289, 105] on link "Activity" at bounding box center [333, 107] width 150 height 6
click at [334, 150] on div "Tab Type Object Activity Task Opportunity Mavis Activity Object Type Lead B2B L…" at bounding box center [319, 130] width 200 height 99
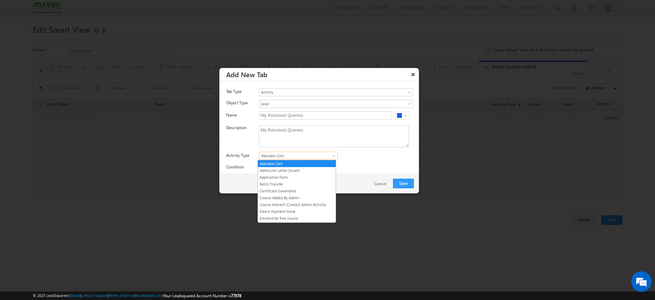
click at [333, 154] on span at bounding box center [334, 156] width 5 height 5
click at [289, 189] on link "Query Raised" at bounding box center [297, 191] width 78 height 6
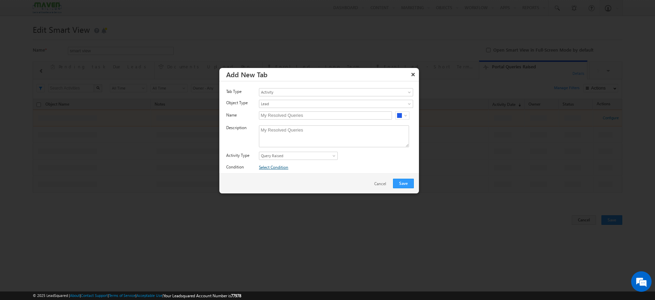
click at [283, 169] on link "Select Condition" at bounding box center [273, 166] width 29 height 5
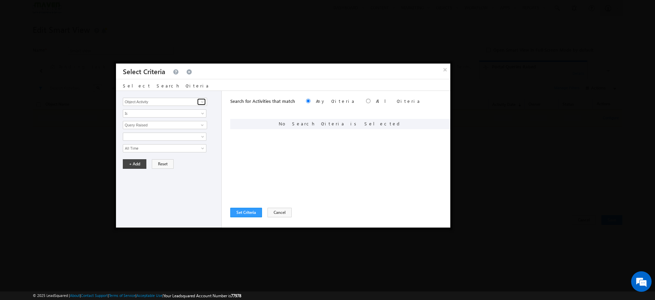
click at [202, 101] on span at bounding box center [202, 101] width 5 height 5
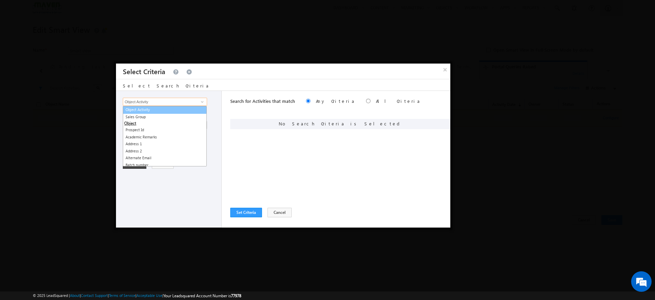
click at [165, 112] on link "Object Activity" at bounding box center [165, 110] width 84 height 8
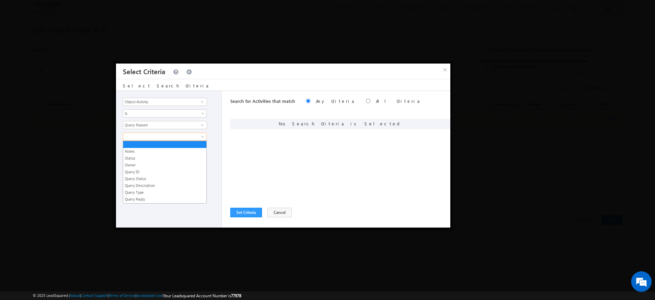
click at [201, 137] on span at bounding box center [203, 137] width 5 height 5
click at [155, 178] on link "Query Status" at bounding box center [164, 178] width 83 height 6
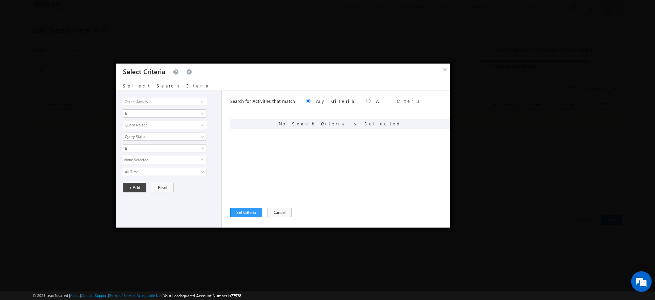
click at [201, 160] on span "select" at bounding box center [203, 159] width 5 height 3
click at [147, 179] on label "Resolved" at bounding box center [138, 180] width 31 height 11
click at [129, 179] on input "Resolved" at bounding box center [127, 179] width 4 height 4
checkbox input "true"
click at [210, 193] on div "Object Activity Sales Group Prospect Id Academic Remarks Address 1 Address 2 Al…" at bounding box center [169, 159] width 106 height 136
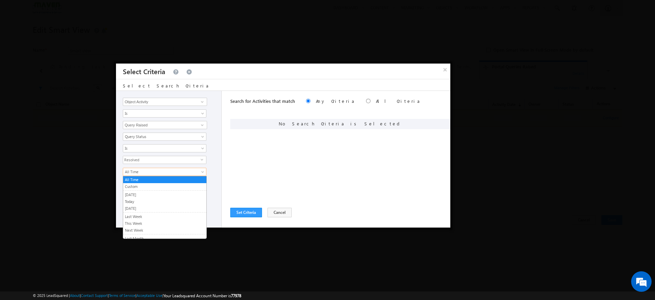
click at [168, 172] on span "All Time" at bounding box center [160, 172] width 74 height 6
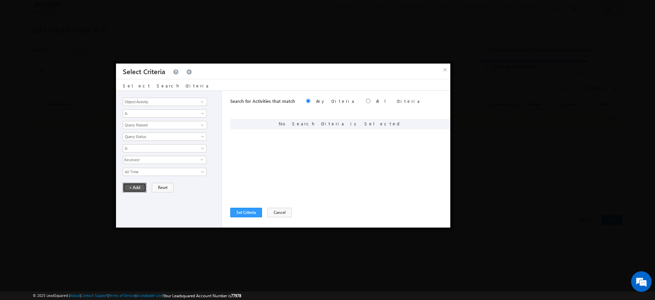
click at [140, 186] on button "+ Add" at bounding box center [135, 188] width 24 height 10
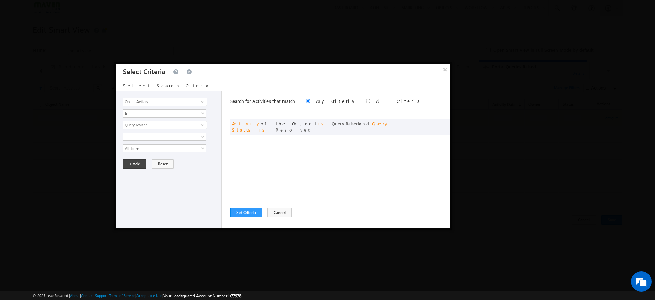
click at [376, 101] on label "All Criteria" at bounding box center [398, 101] width 45 height 6
radio input "true"
click at [249, 212] on button "Set Criteria" at bounding box center [246, 212] width 32 height 10
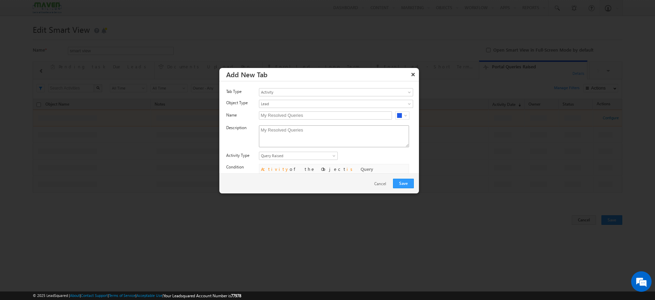
scroll to position [27, 0]
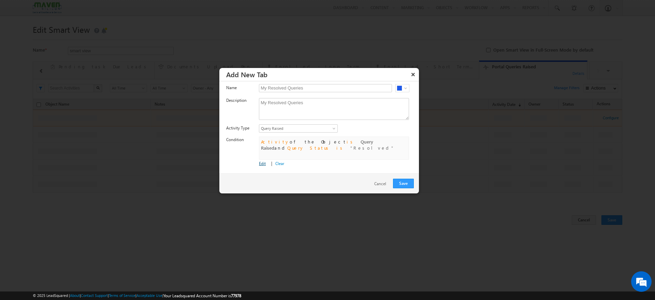
click at [259, 162] on link "Edit" at bounding box center [262, 163] width 7 height 5
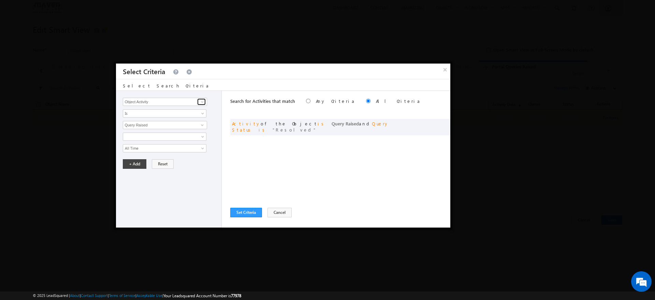
click at [201, 102] on span at bounding box center [202, 101] width 5 height 5
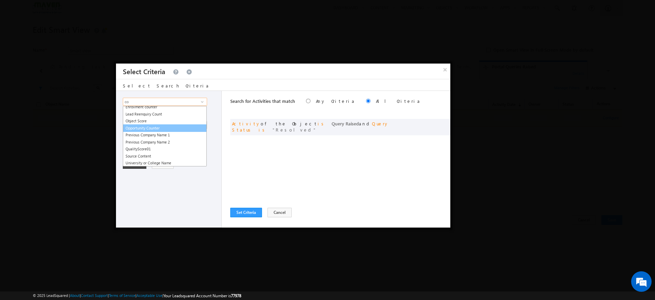
scroll to position [0, 0]
type input "co"
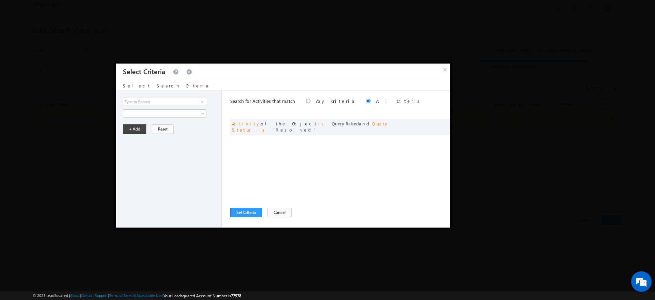
click at [173, 196] on div "Object Activity Sales Group Prospect Id Academic Remarks Address 1 Address 2 Al…" at bounding box center [169, 159] width 106 height 136
click at [237, 212] on button "Set Criteria" at bounding box center [246, 212] width 32 height 10
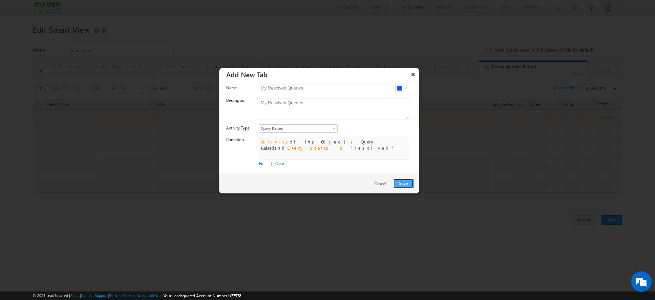
click at [400, 182] on button "Save" at bounding box center [403, 183] width 21 height 10
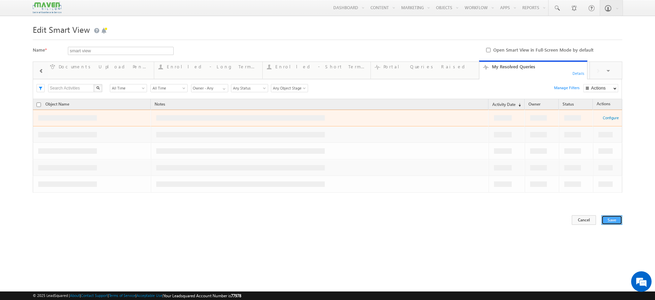
click at [610, 219] on button "Save" at bounding box center [612, 220] width 21 height 10
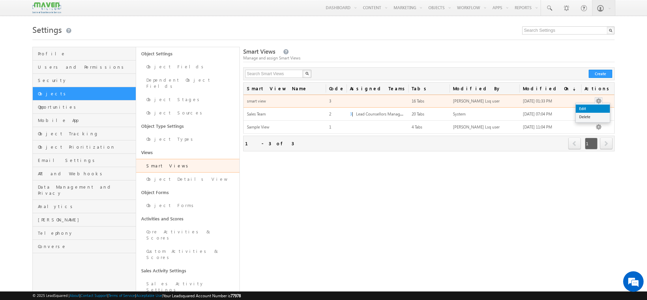
click at [594, 108] on link "Edit" at bounding box center [593, 108] width 34 height 8
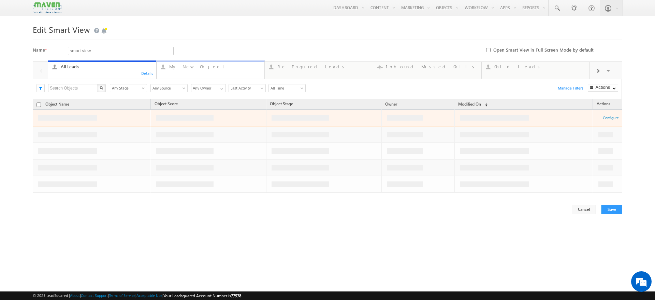
click at [231, 73] on link "My New Object ... Details" at bounding box center [210, 69] width 109 height 18
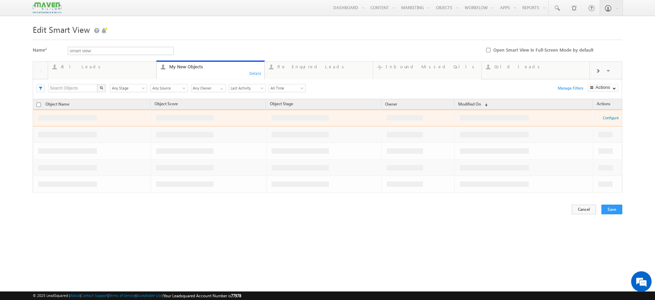
click at [254, 74] on div "Details" at bounding box center [255, 73] width 13 height 6
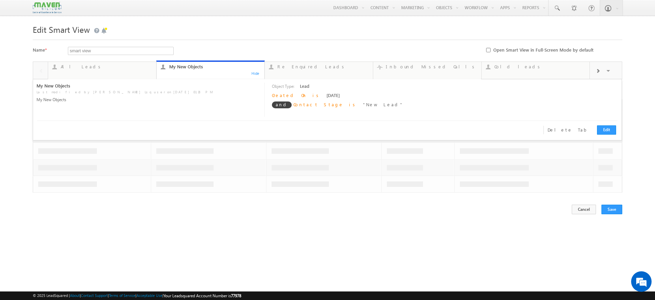
click at [599, 70] on span at bounding box center [598, 70] width 4 height 5
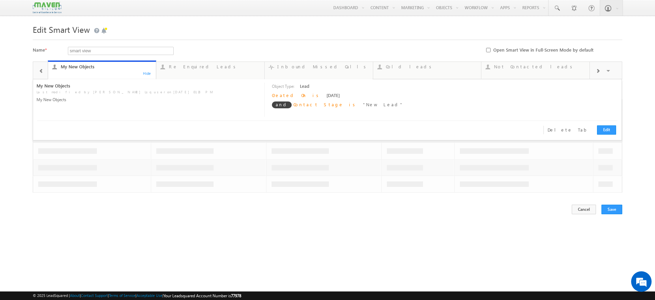
click at [599, 70] on span at bounding box center [598, 70] width 4 height 5
click at [519, 71] on link "Inconversion Leads ... Details" at bounding box center [535, 69] width 109 height 18
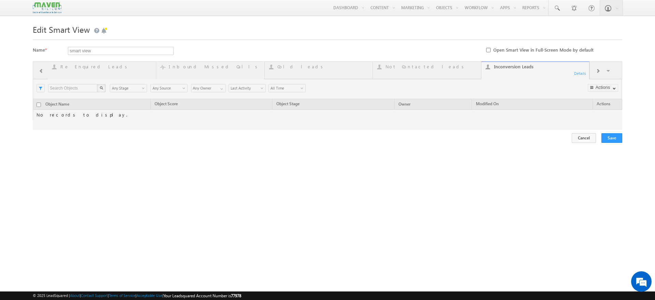
click at [582, 73] on div at bounding box center [328, 95] width 590 height 68
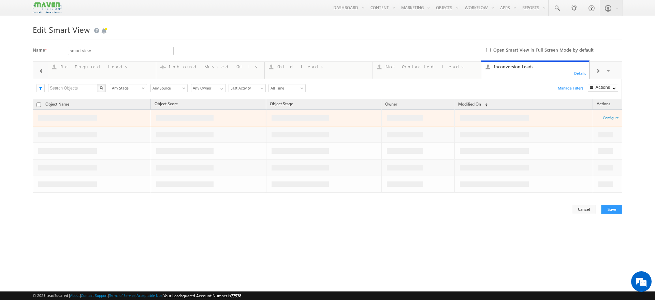
click at [578, 75] on div "Details" at bounding box center [580, 73] width 13 height 6
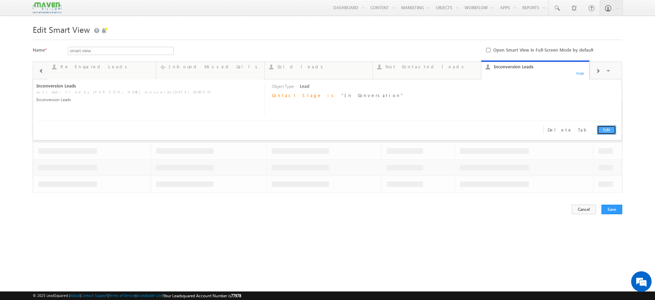
click at [604, 130] on link "Edit" at bounding box center [606, 129] width 19 height 9
type input "Inconversion Leads"
type textarea "Inconversion Leads"
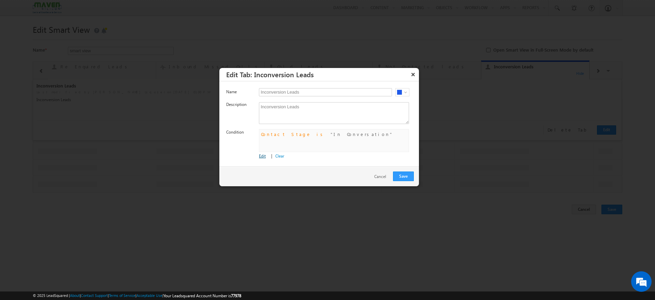
click at [263, 158] on div "Edit | Clear" at bounding box center [339, 156] width 160 height 6
click at [263, 155] on link "Edit" at bounding box center [262, 155] width 7 height 5
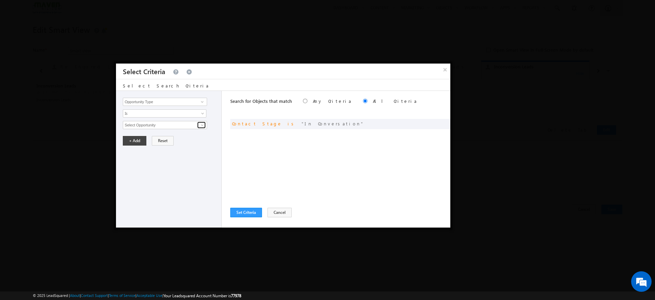
click at [203, 126] on span at bounding box center [202, 124] width 5 height 5
click at [200, 172] on div "Opportunity Type Object Activity Task Sales Group Prospect Id Academic Remarks …" at bounding box center [169, 159] width 106 height 136
click at [434, 123] on span at bounding box center [434, 122] width 5 height 5
click at [201, 127] on span "select" at bounding box center [203, 127] width 5 height 12
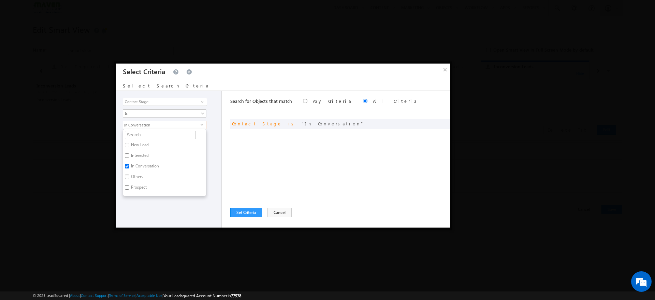
click at [181, 210] on div "Opportunity Type Object Activity Task Sales Group Prospect Id Academic Remarks …" at bounding box center [169, 159] width 106 height 136
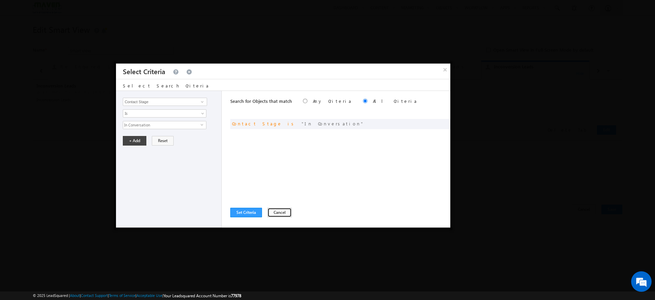
click at [279, 215] on button "Cancel" at bounding box center [280, 212] width 24 height 10
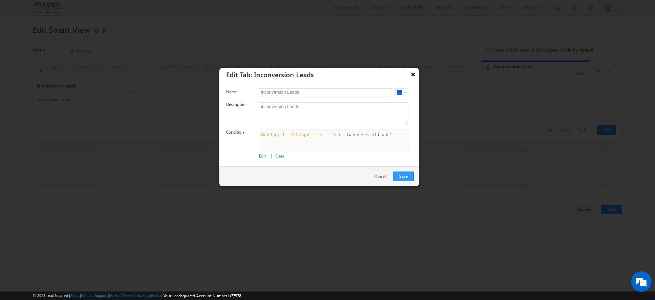
click at [412, 71] on button "×" at bounding box center [413, 74] width 11 height 12
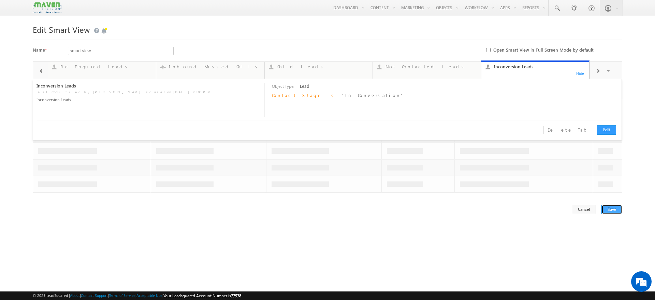
click at [611, 212] on button "Save" at bounding box center [612, 209] width 21 height 10
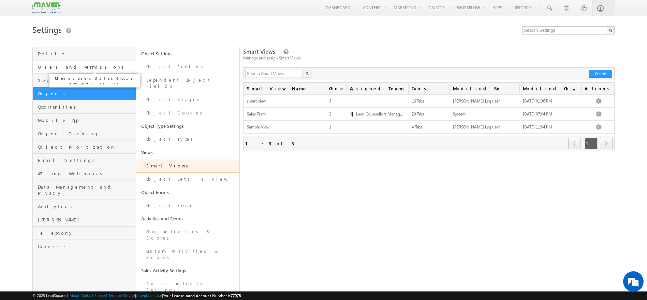
click at [84, 68] on span "Users and Permissions" at bounding box center [86, 67] width 96 height 6
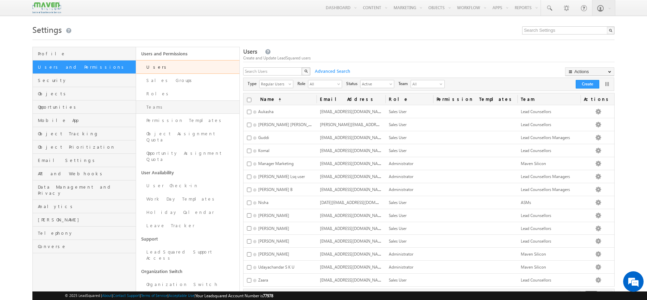
click at [172, 104] on link "Teams" at bounding box center [187, 106] width 103 height 13
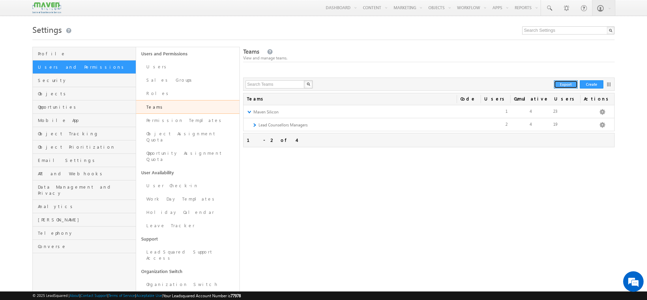
click at [568, 88] on button "Export" at bounding box center [566, 84] width 24 height 8
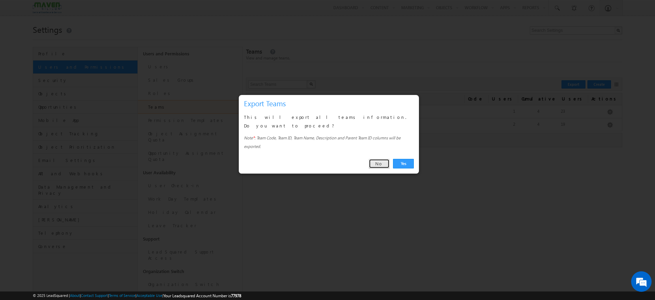
click at [371, 159] on link "No" at bounding box center [379, 164] width 21 height 10
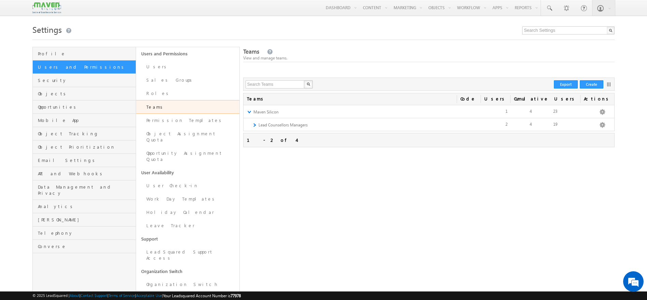
click at [610, 85] on link at bounding box center [609, 84] width 4 height 4
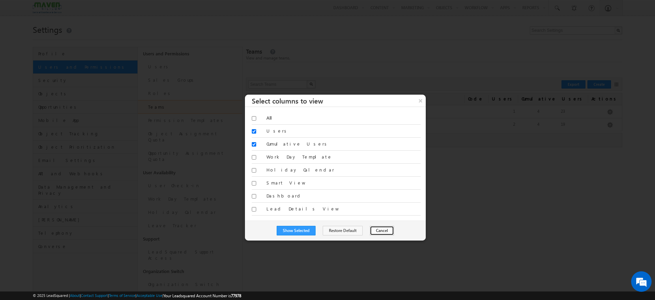
click at [375, 232] on button "Cancel" at bounding box center [382, 231] width 24 height 10
